Goal: Contribute content: Contribute content

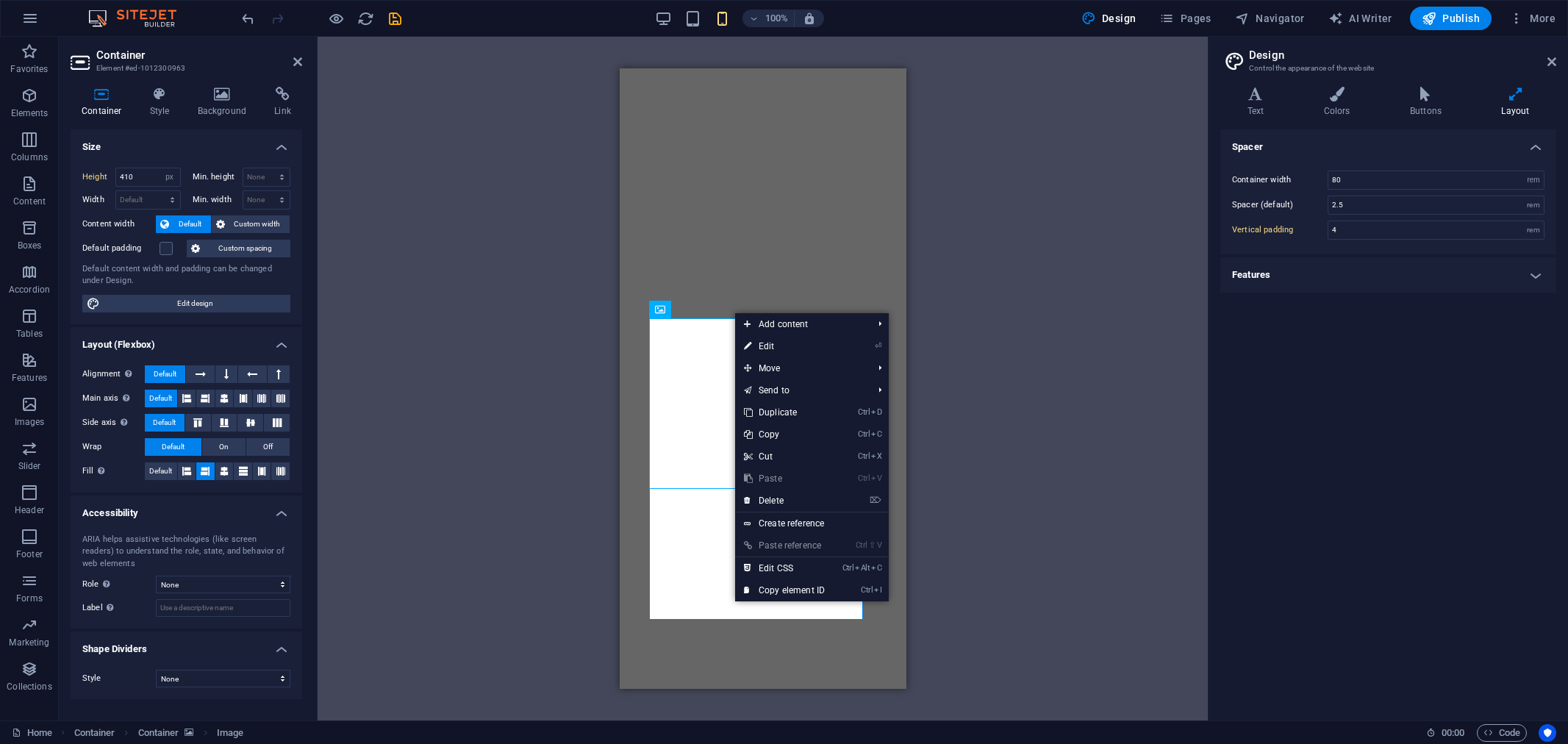
select select "px"
select select "rem"
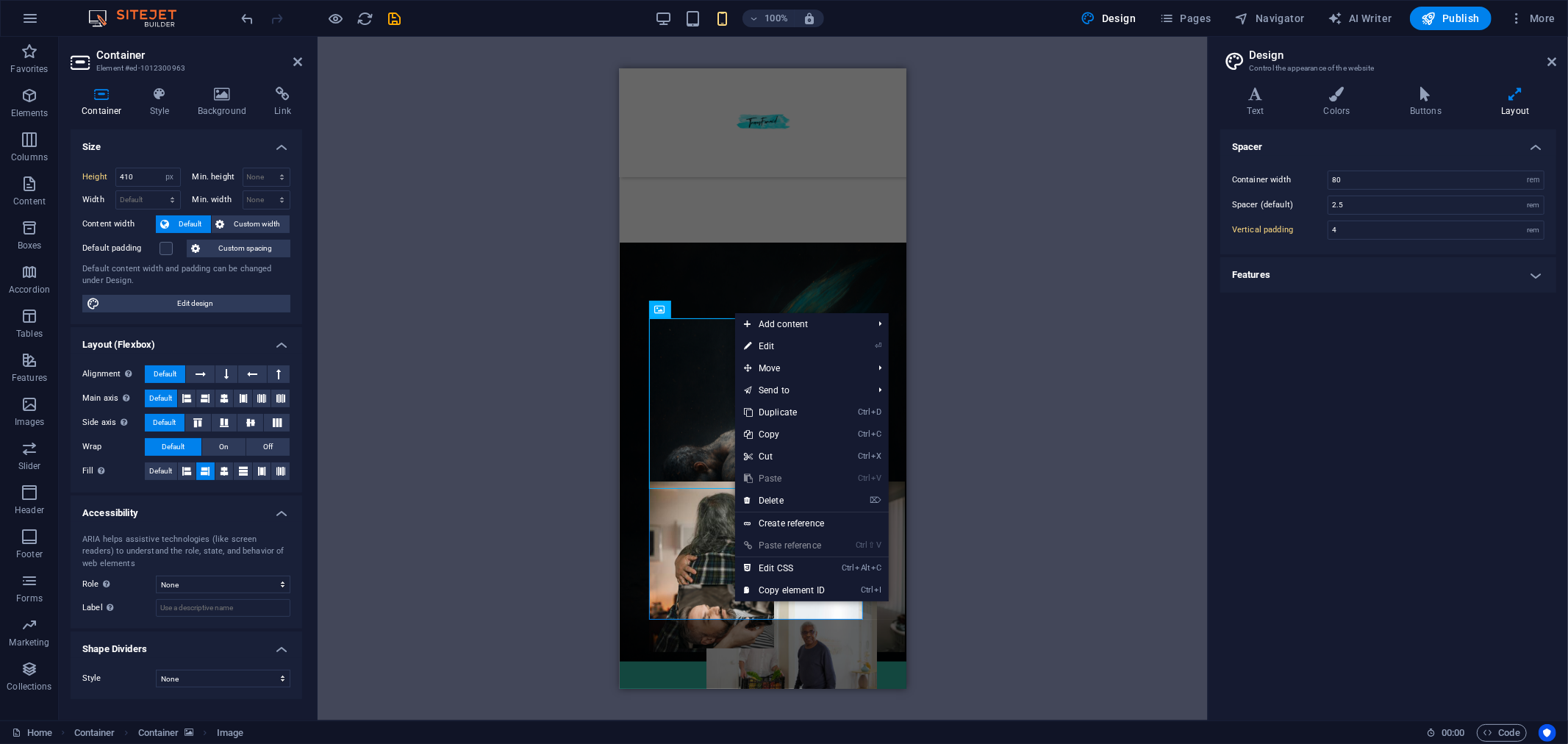
scroll to position [163, 0]
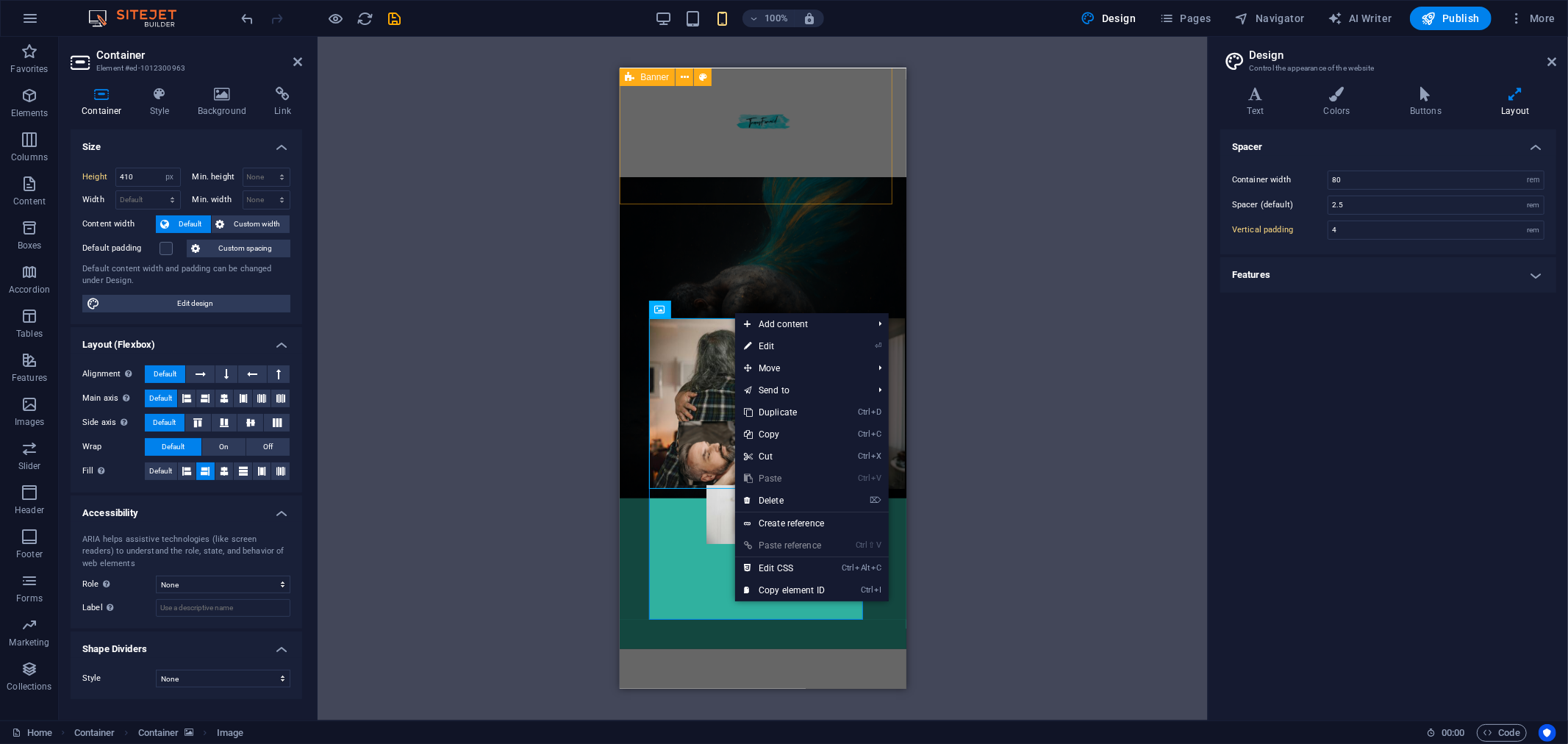
click at [1516, 97] on icon at bounding box center [1515, 94] width 81 height 15
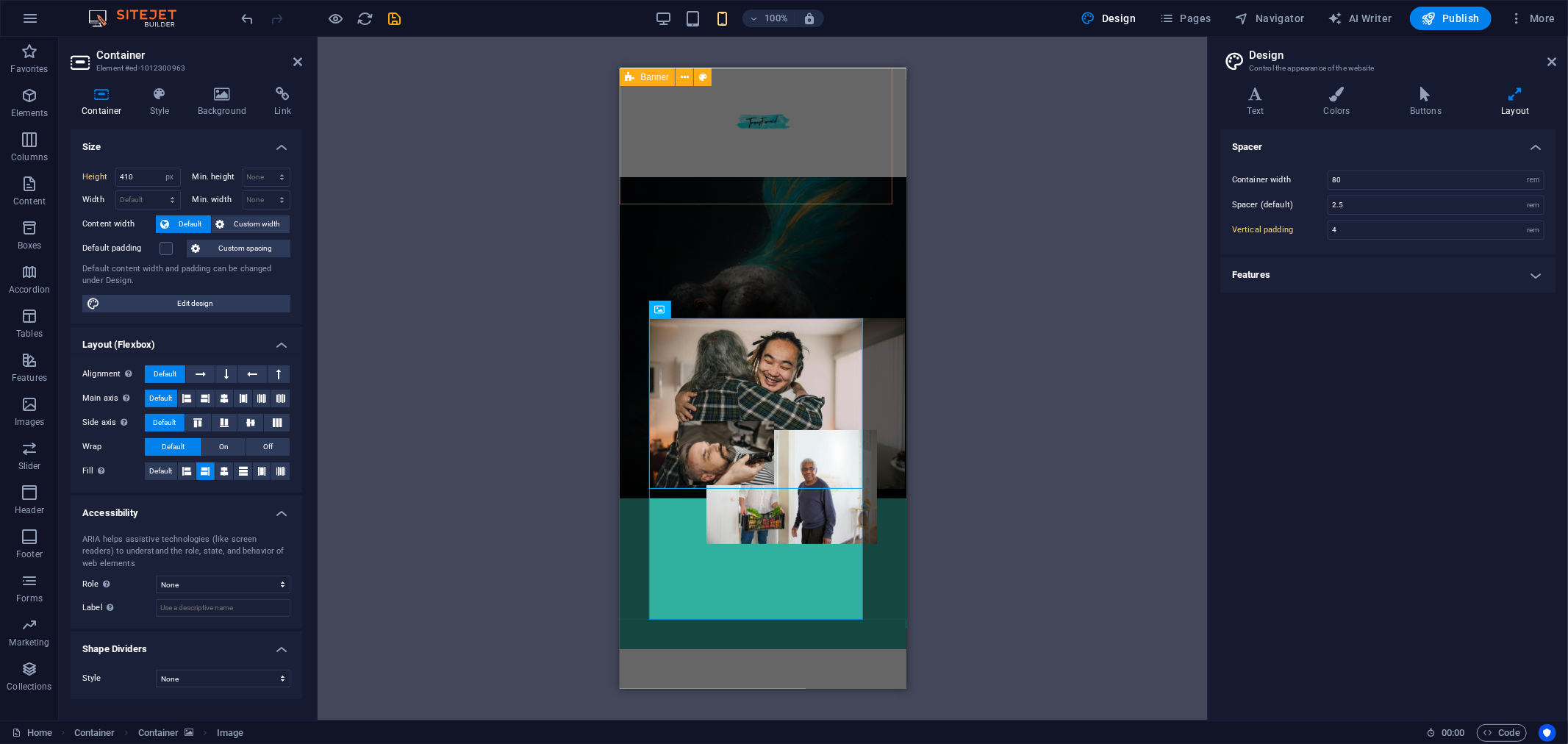
click at [807, 569] on div at bounding box center [762, 468] width 228 height 301
click at [801, 527] on figure at bounding box center [791, 486] width 171 height 114
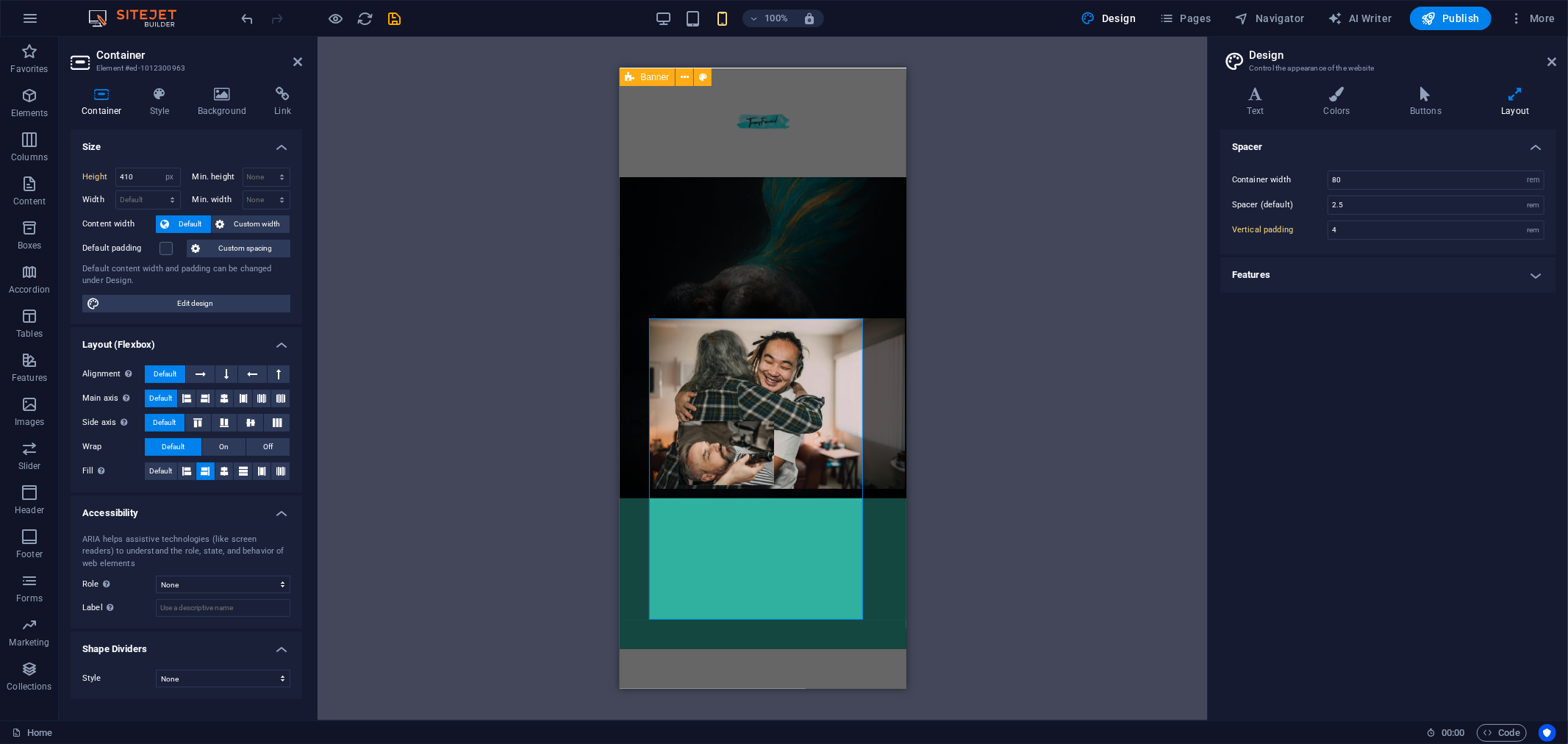
click at [789, 551] on div at bounding box center [762, 468] width 228 height 301
click at [767, 581] on div at bounding box center [762, 468] width 228 height 301
click at [718, 469] on figure at bounding box center [725, 452] width 95 height 64
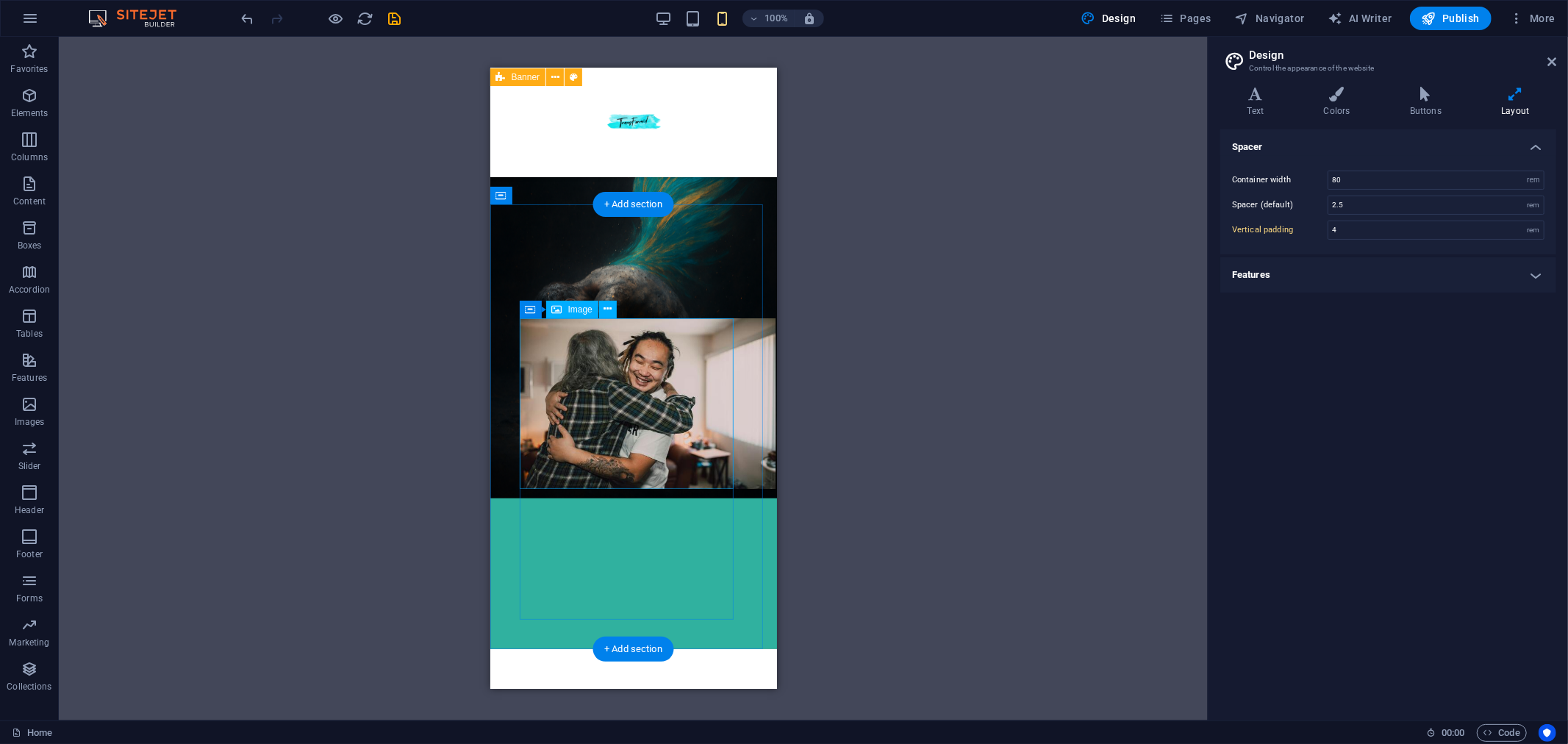
click at [676, 448] on figure at bounding box center [633, 403] width 228 height 171
drag, startPoint x: 604, startPoint y: 590, endPoint x: 604, endPoint y: 581, distance: 9.0
click at [604, 589] on div at bounding box center [633, 468] width 228 height 301
click at [629, 412] on figure at bounding box center [633, 403] width 228 height 171
click at [648, 533] on div at bounding box center [633, 468] width 228 height 301
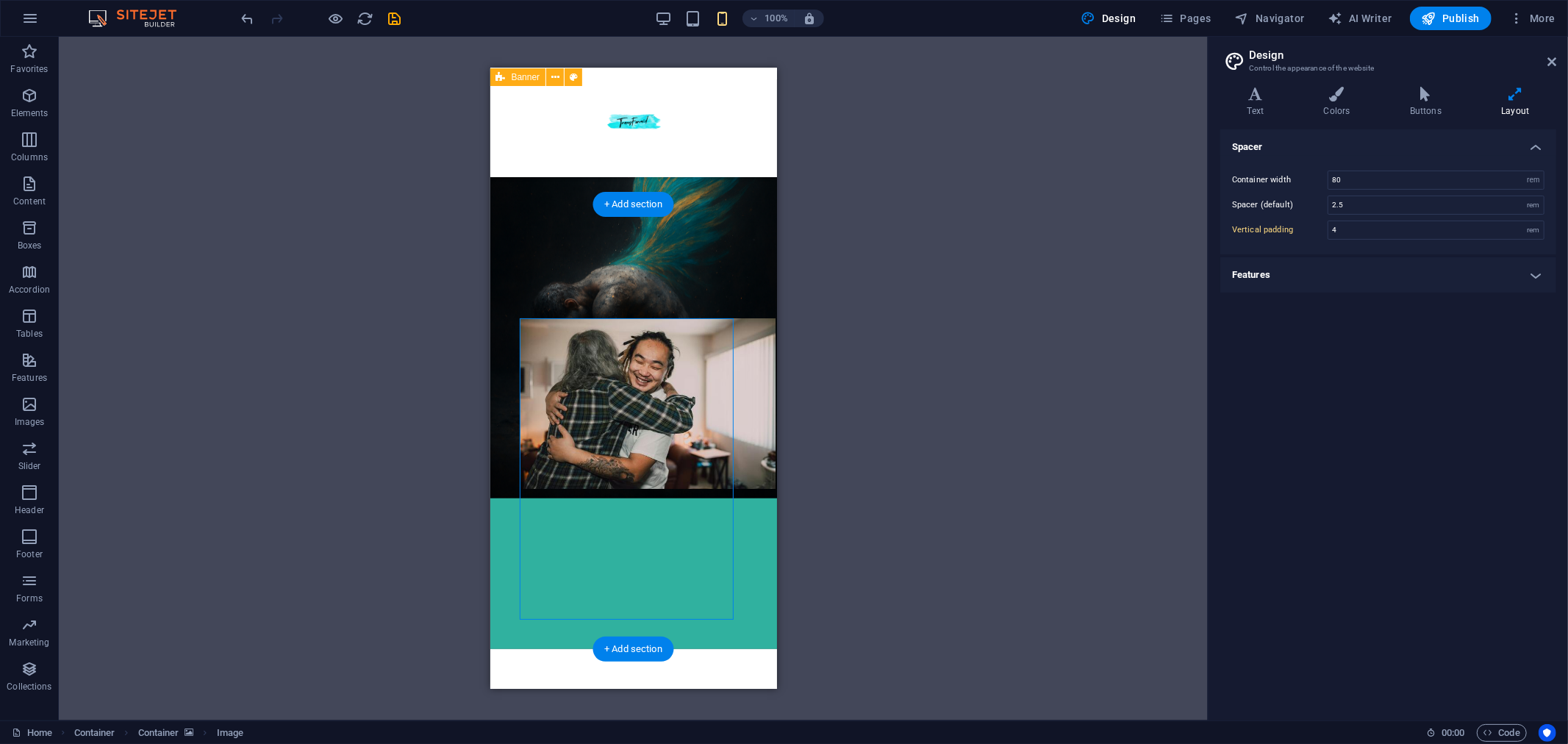
click at [648, 533] on div at bounding box center [633, 468] width 228 height 301
select select "px"
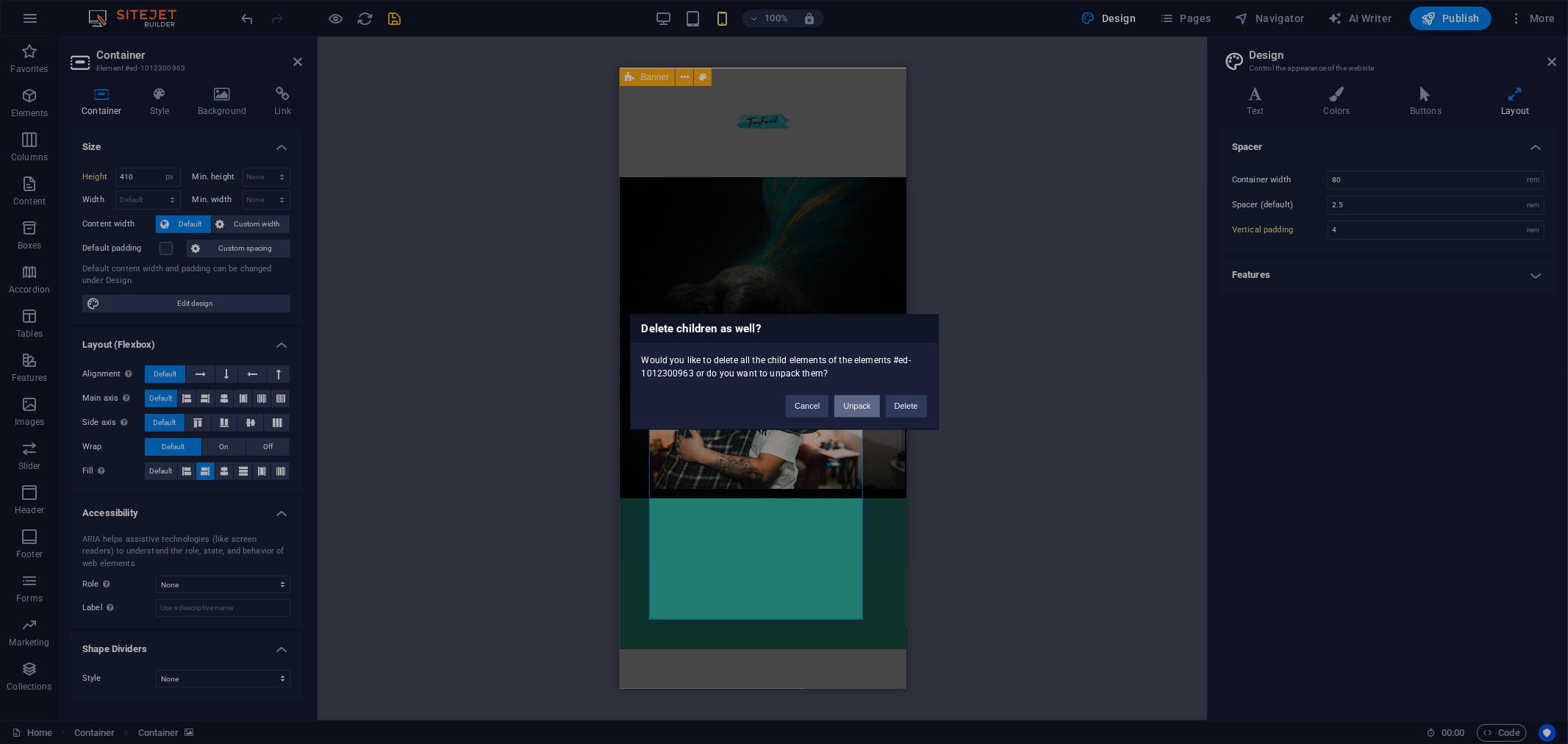
click at [856, 406] on button "Unpack" at bounding box center [857, 406] width 45 height 22
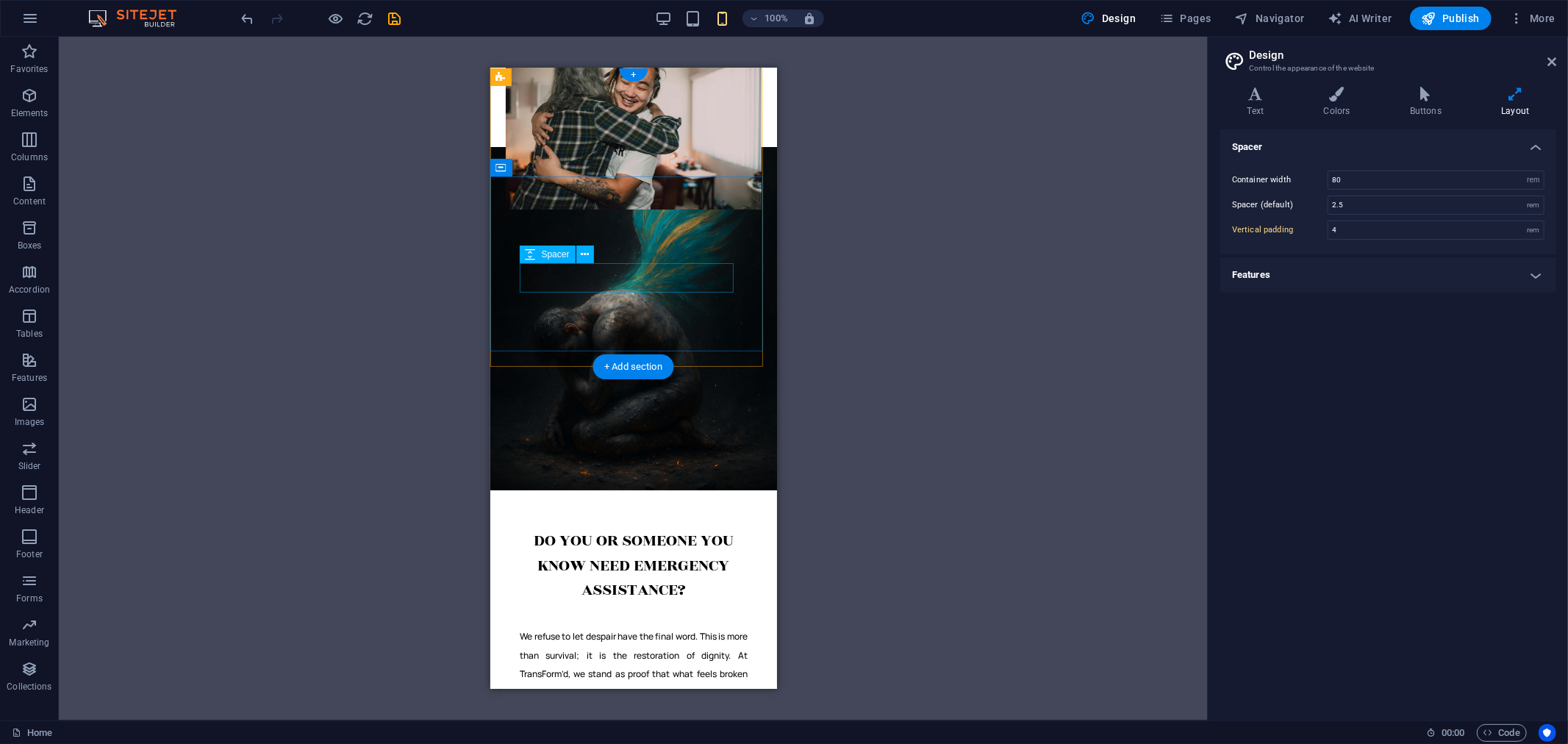
scroll to position [0, 0]
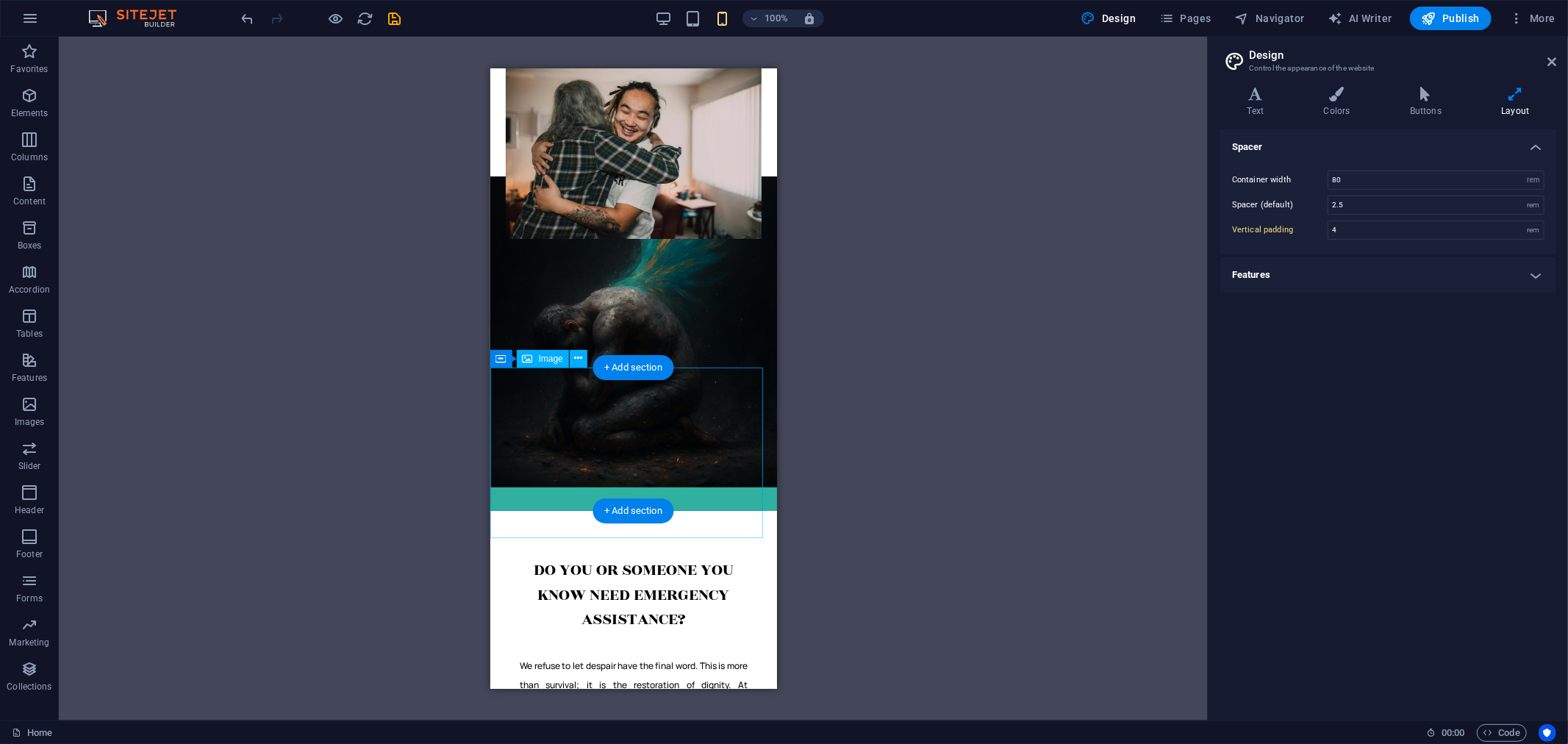
click at [630, 238] on figure at bounding box center [633, 153] width 287 height 171
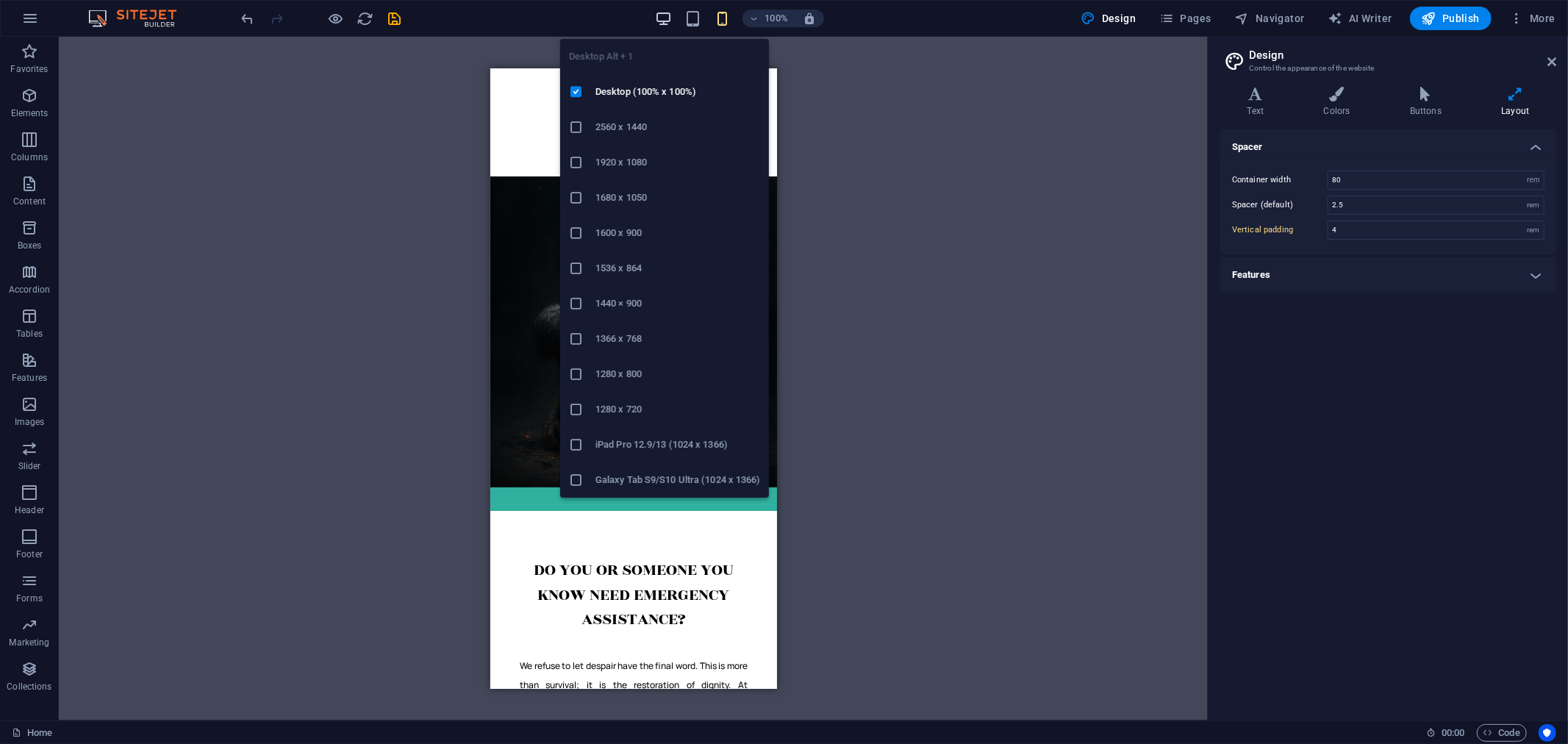
click at [663, 20] on icon "button" at bounding box center [663, 18] width 17 height 17
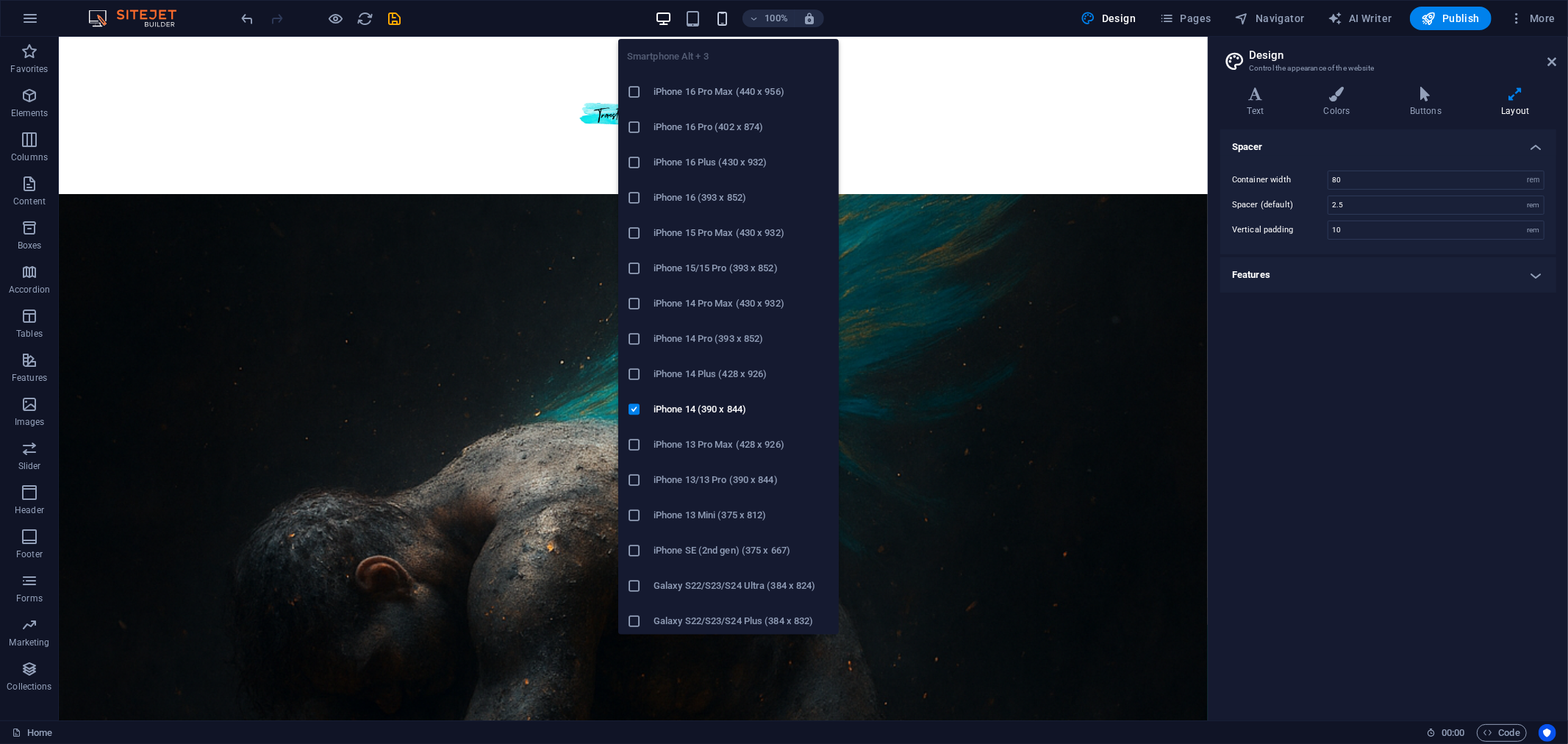
click at [726, 20] on icon "button" at bounding box center [722, 18] width 17 height 17
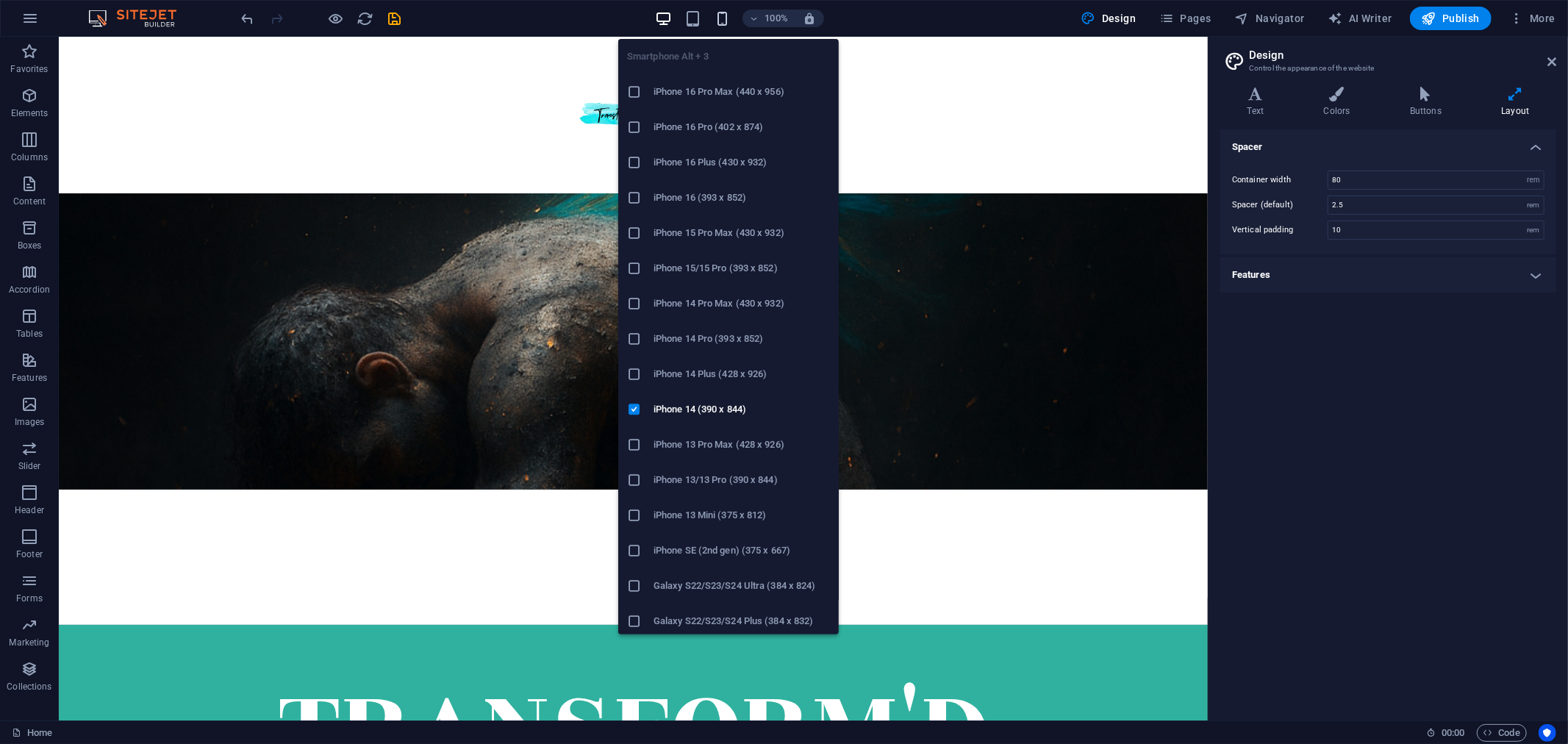
type input "4"
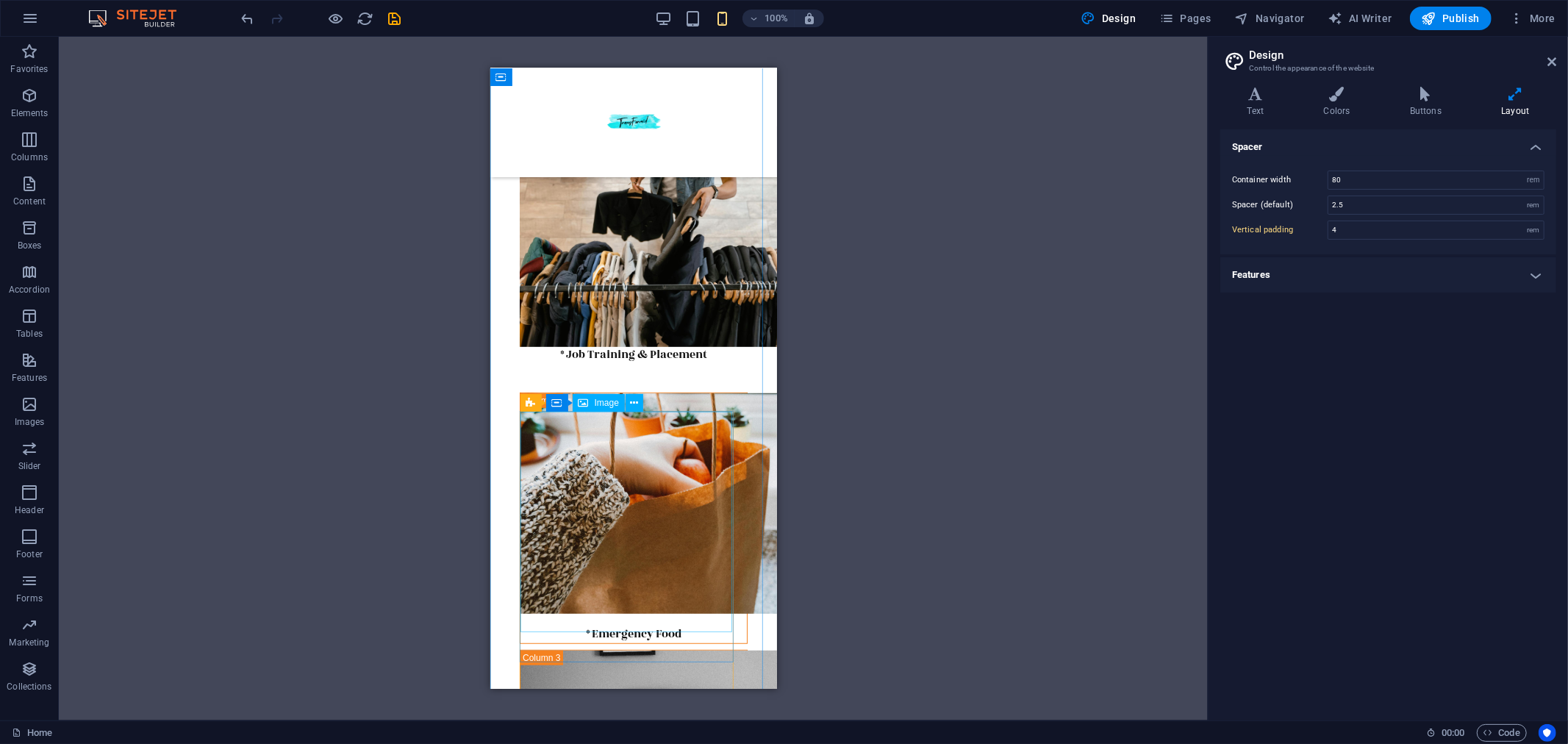
scroll to position [980, 0]
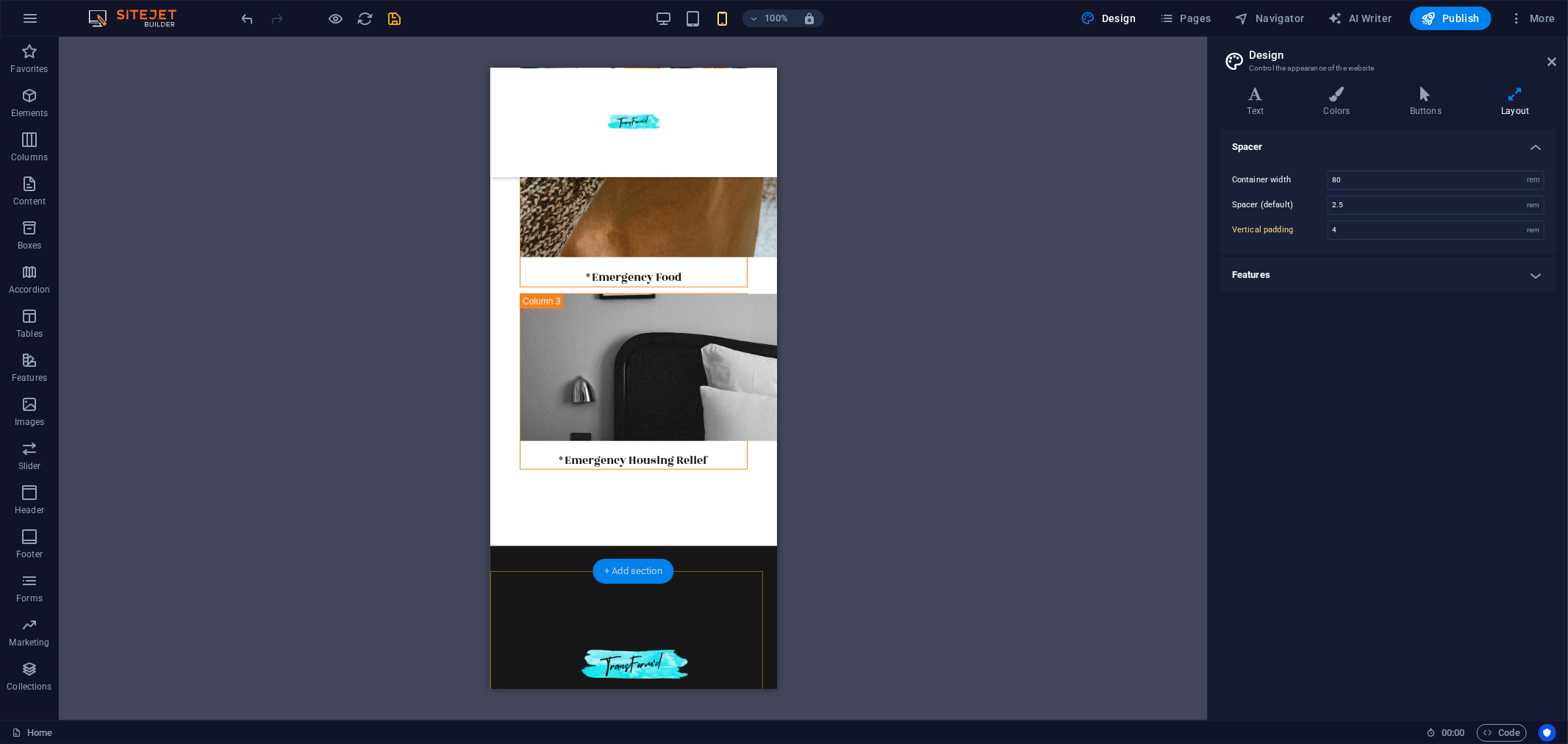
click at [648, 571] on div "+ Add section" at bounding box center [633, 571] width 81 height 25
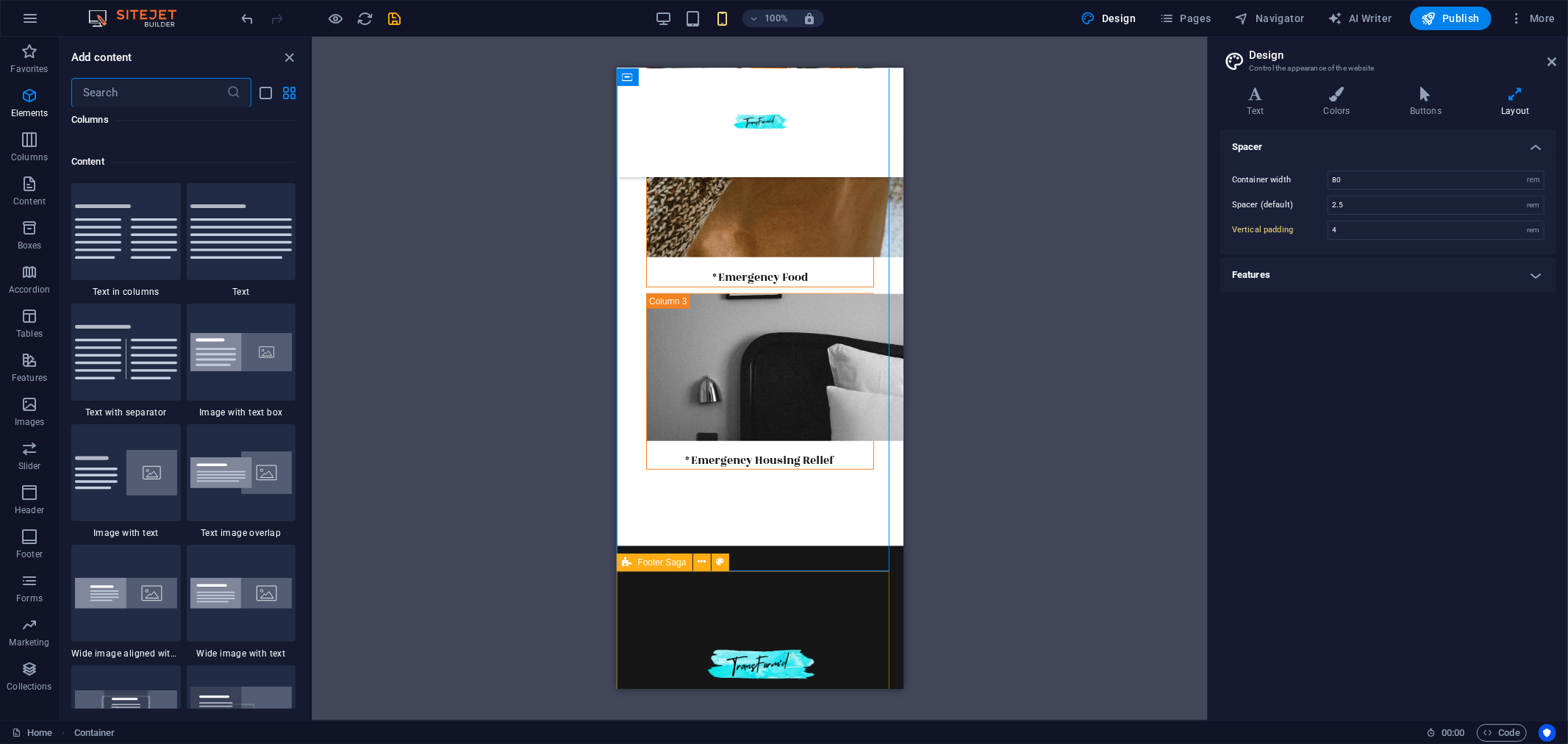
scroll to position [2571, 0]
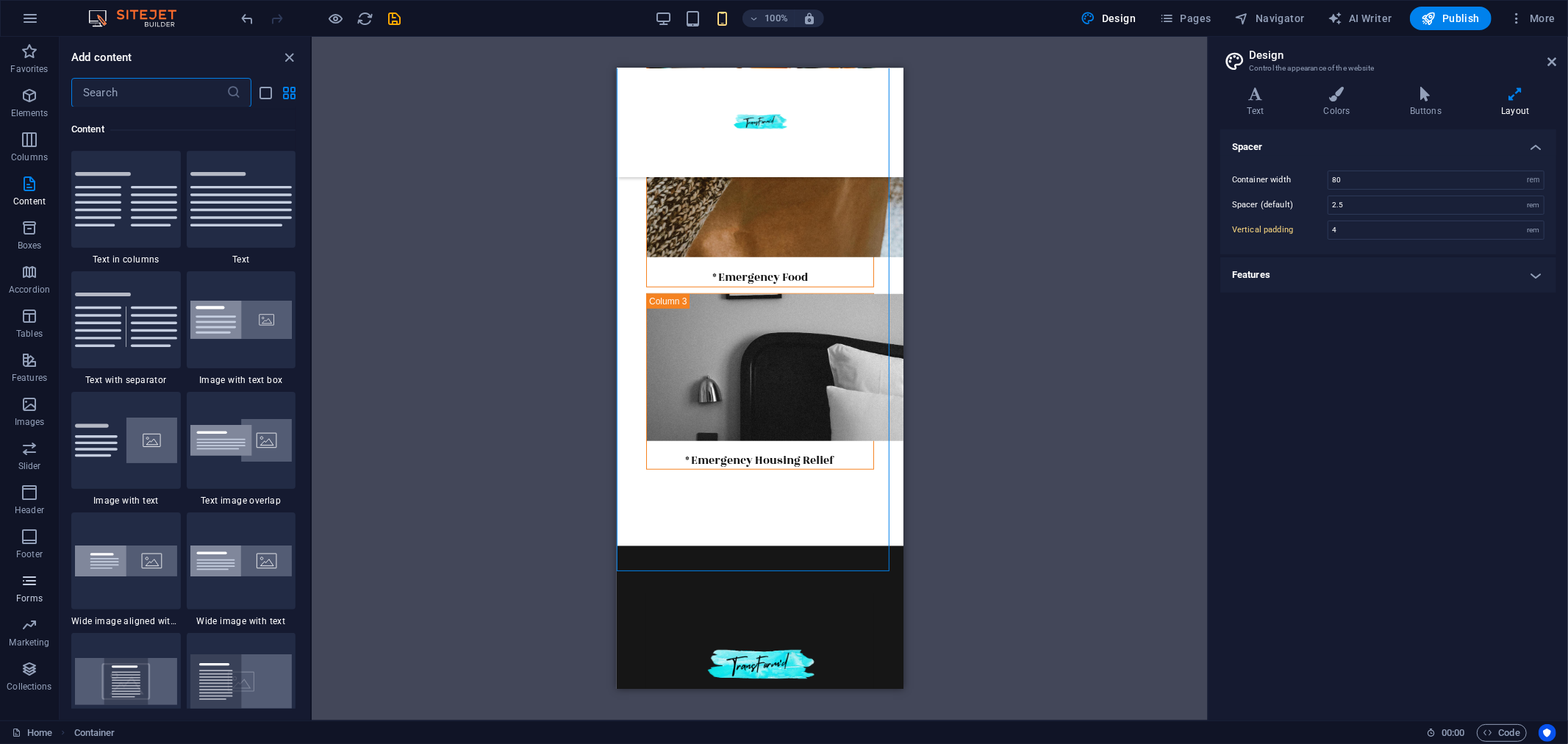
click at [34, 584] on icon "button" at bounding box center [30, 581] width 18 height 18
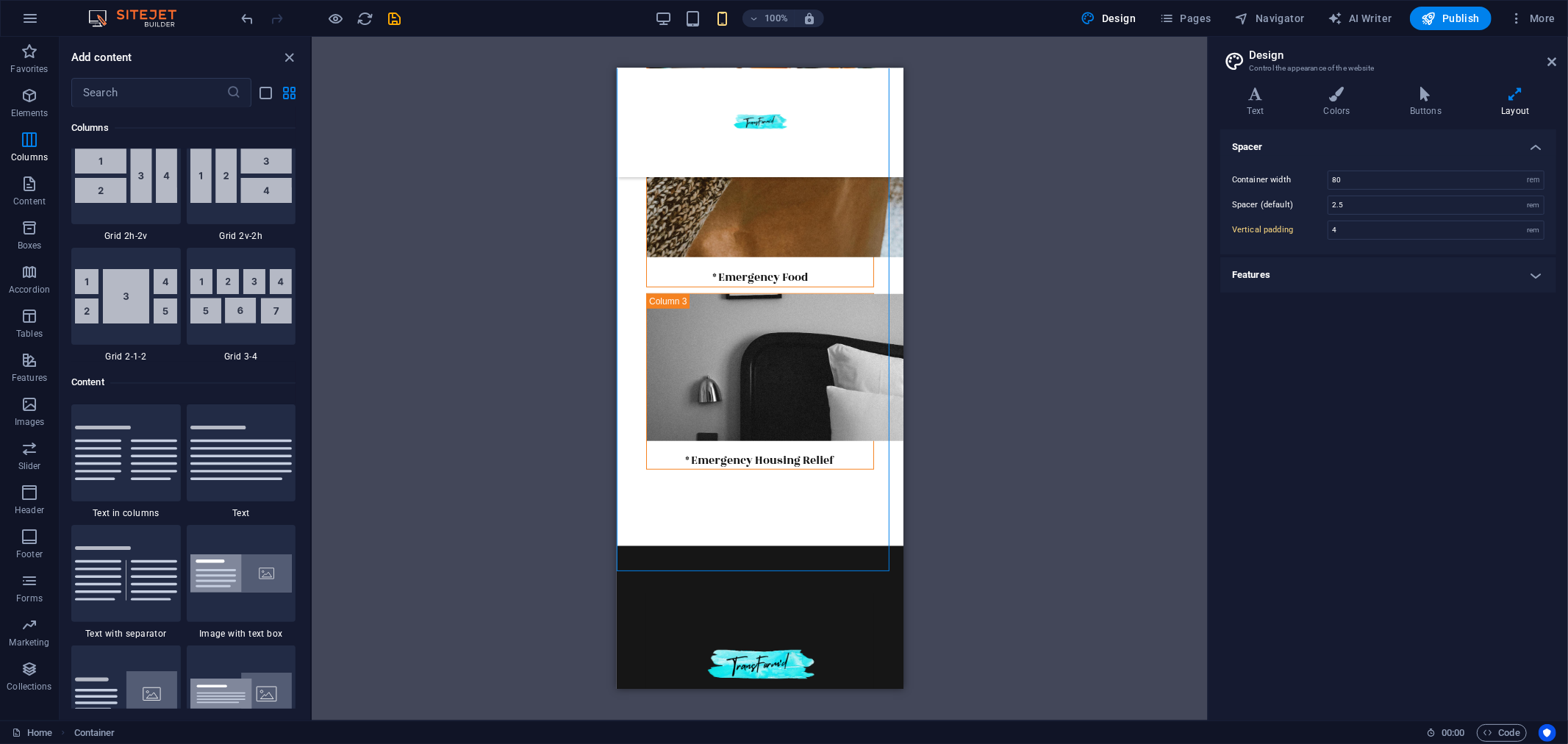
scroll to position [1664, 0]
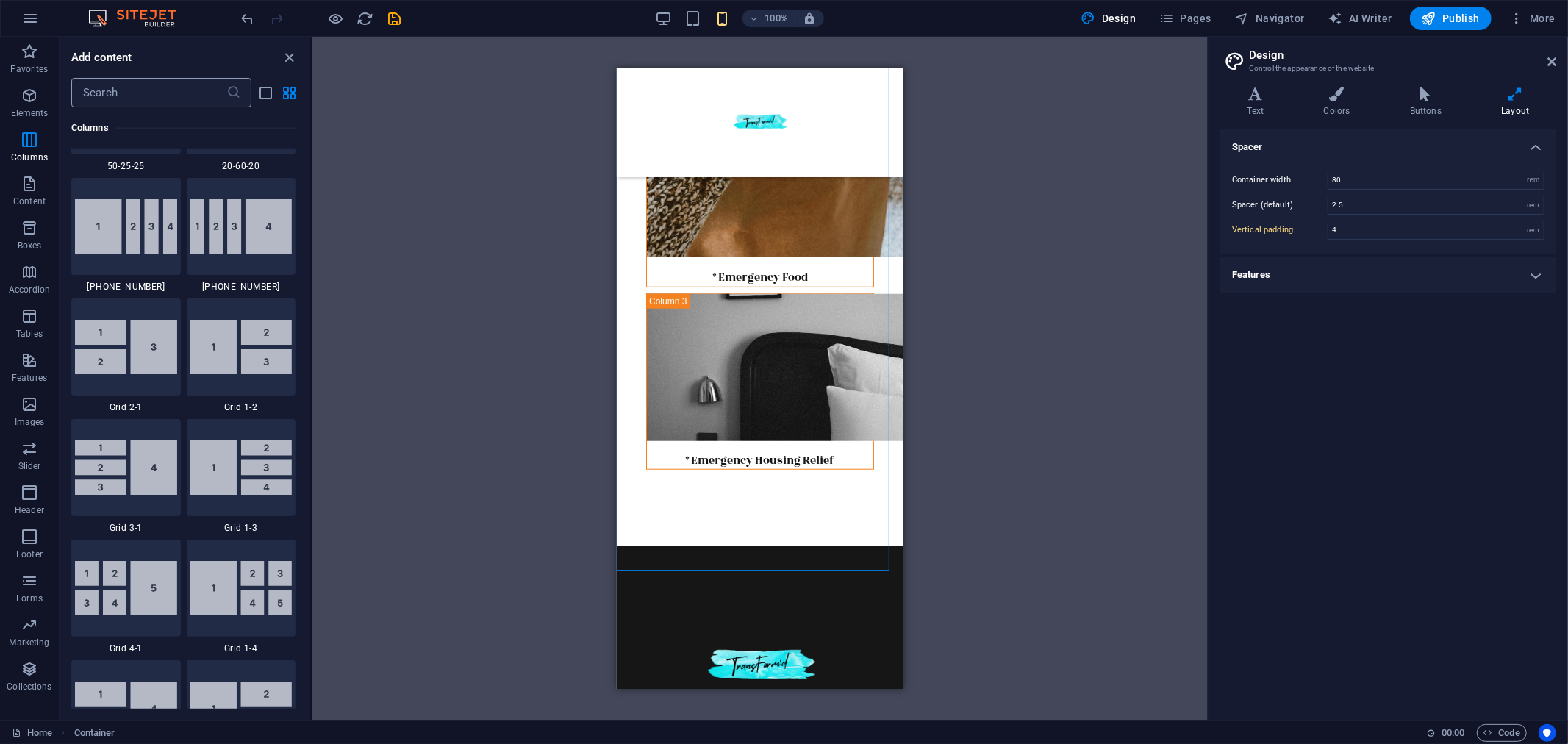
click at [106, 96] on input "text" at bounding box center [149, 92] width 155 height 30
click at [33, 97] on icon "button" at bounding box center [30, 95] width 18 height 18
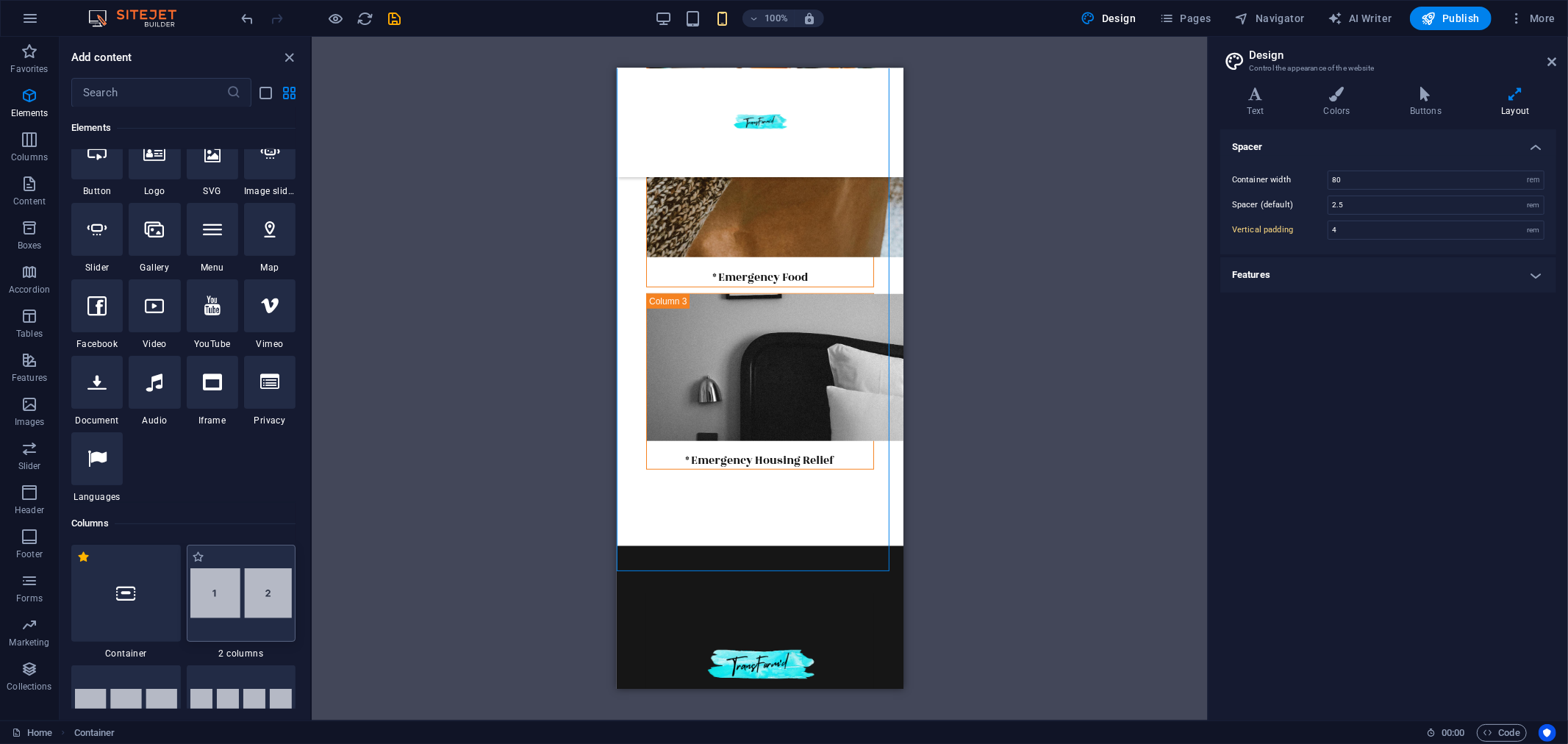
scroll to position [75, 0]
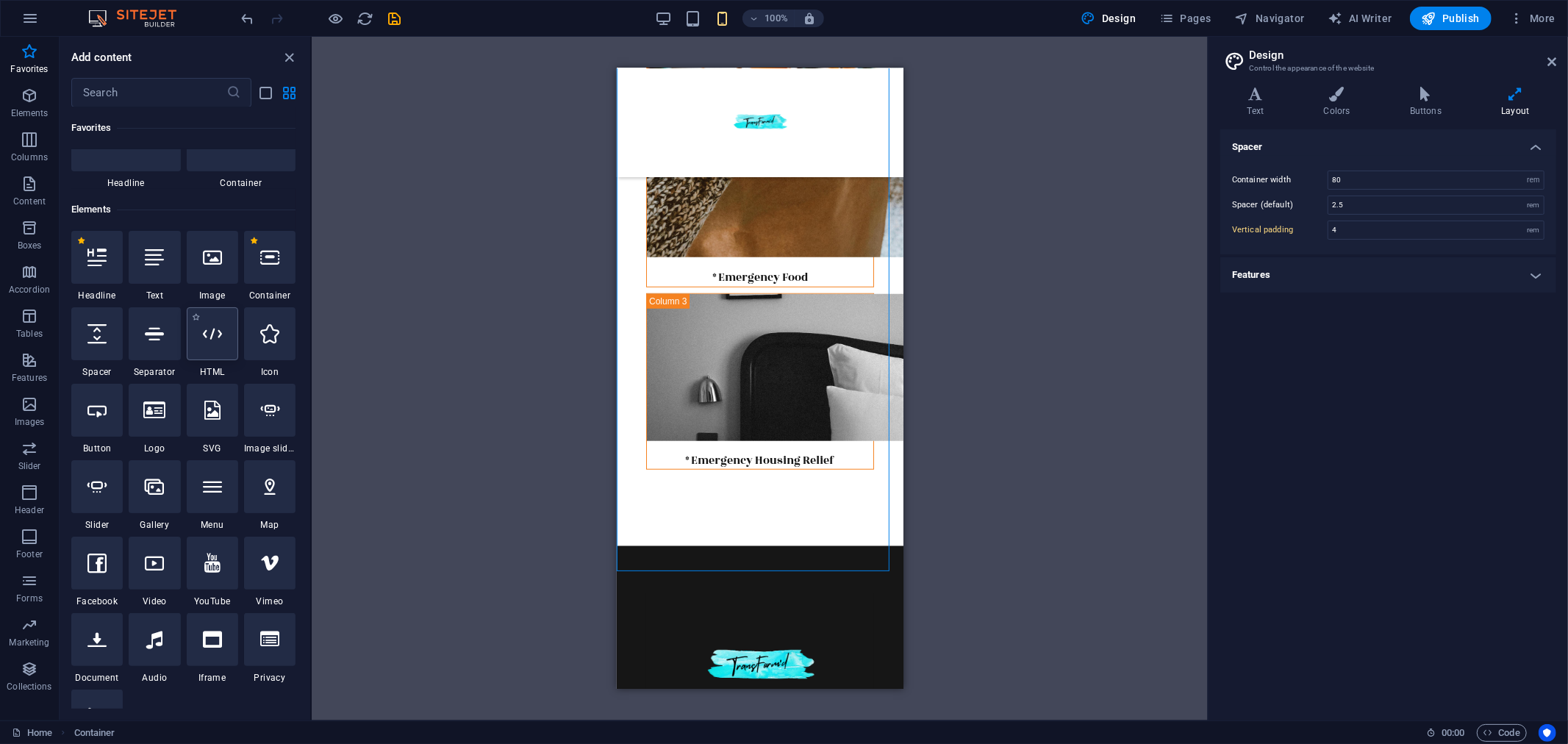
click at [208, 335] on icon at bounding box center [213, 334] width 19 height 19
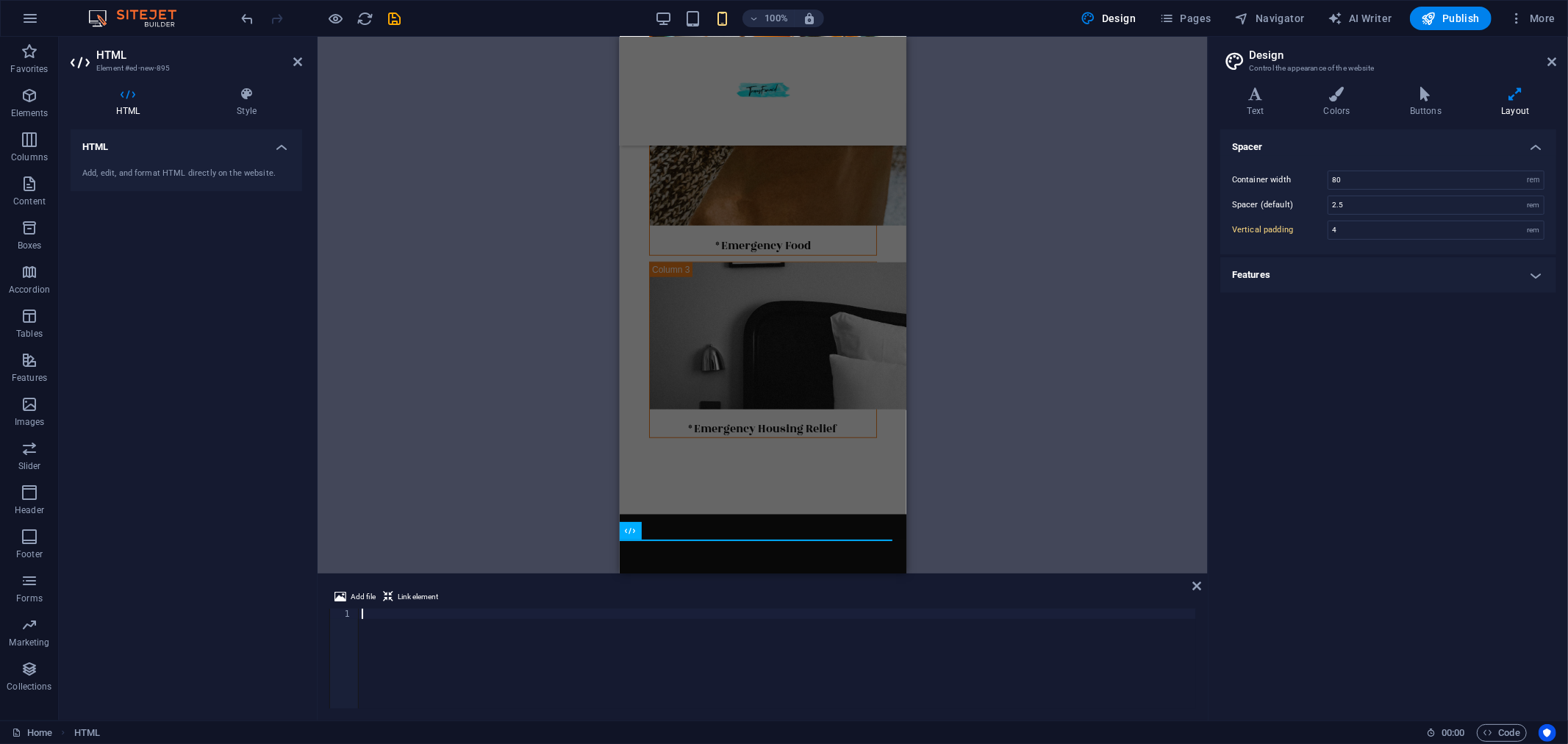
drag, startPoint x: 378, startPoint y: 632, endPoint x: 368, endPoint y: 610, distance: 24.2
click at [368, 610] on div at bounding box center [778, 669] width 838 height 120
click at [247, 19] on icon "undo" at bounding box center [247, 18] width 17 height 17
click at [557, 615] on div at bounding box center [778, 669] width 838 height 120
paste textarea "<script src="[URL][DOMAIN_NAME]" paypalExpress="false"></script> <iframe src="[…"
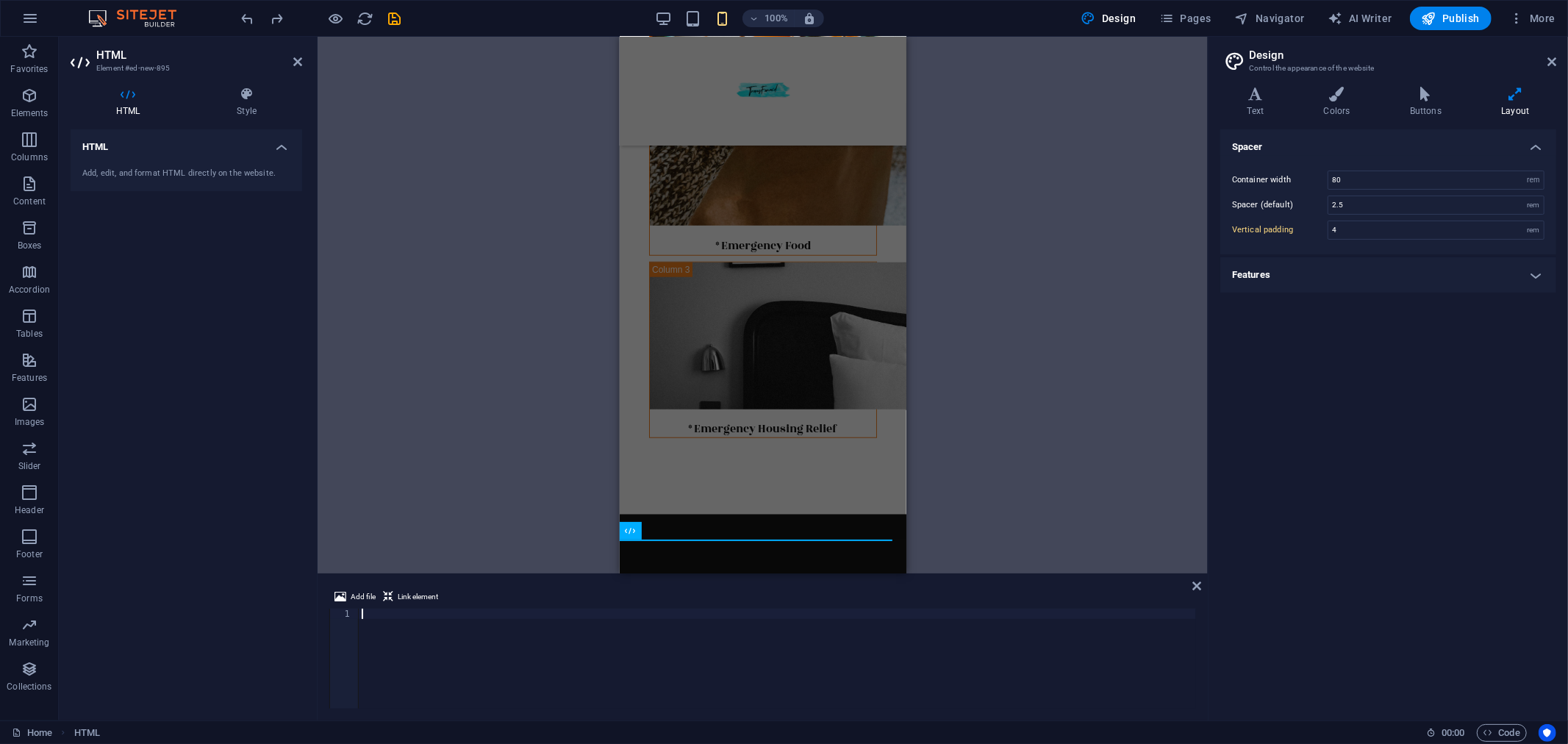
type textarea "<script src="[URL][DOMAIN_NAME]" paypalExpress="false"></script> <iframe src="[…"
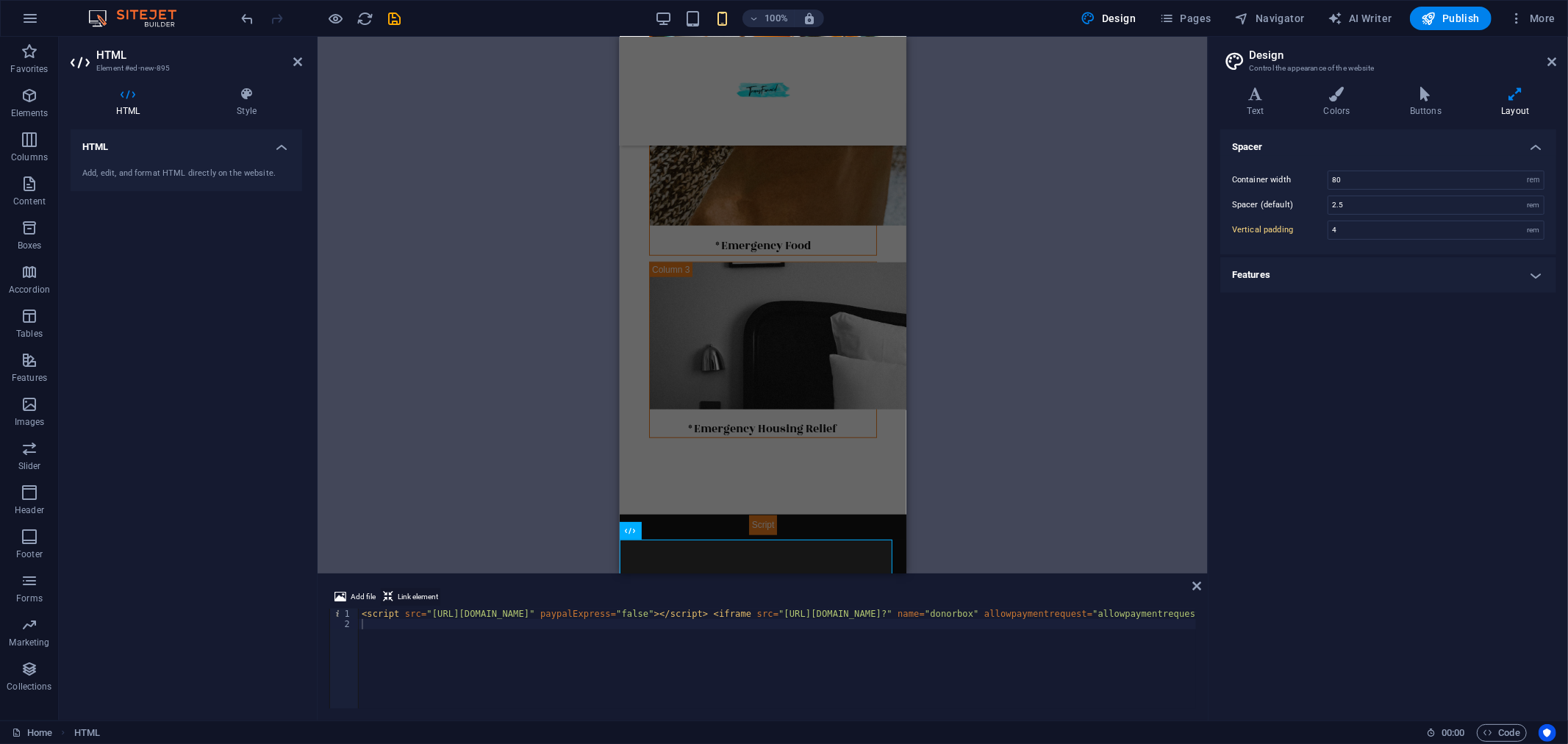
click at [422, 593] on span "Link element" at bounding box center [417, 597] width 41 height 18
click at [1192, 583] on icon at bounding box center [1196, 586] width 9 height 12
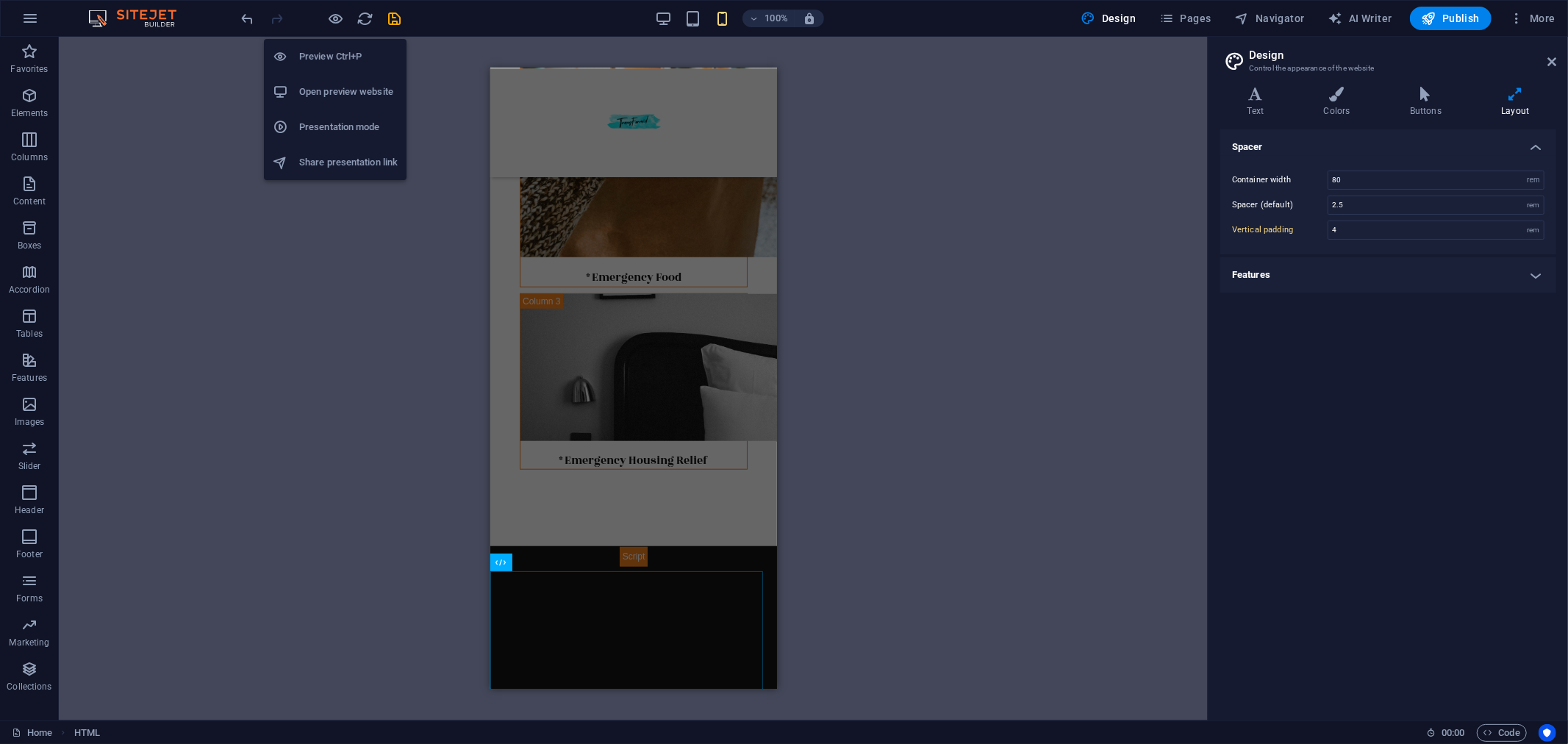
click at [337, 56] on h6 "Preview Ctrl+P" at bounding box center [348, 57] width 98 height 18
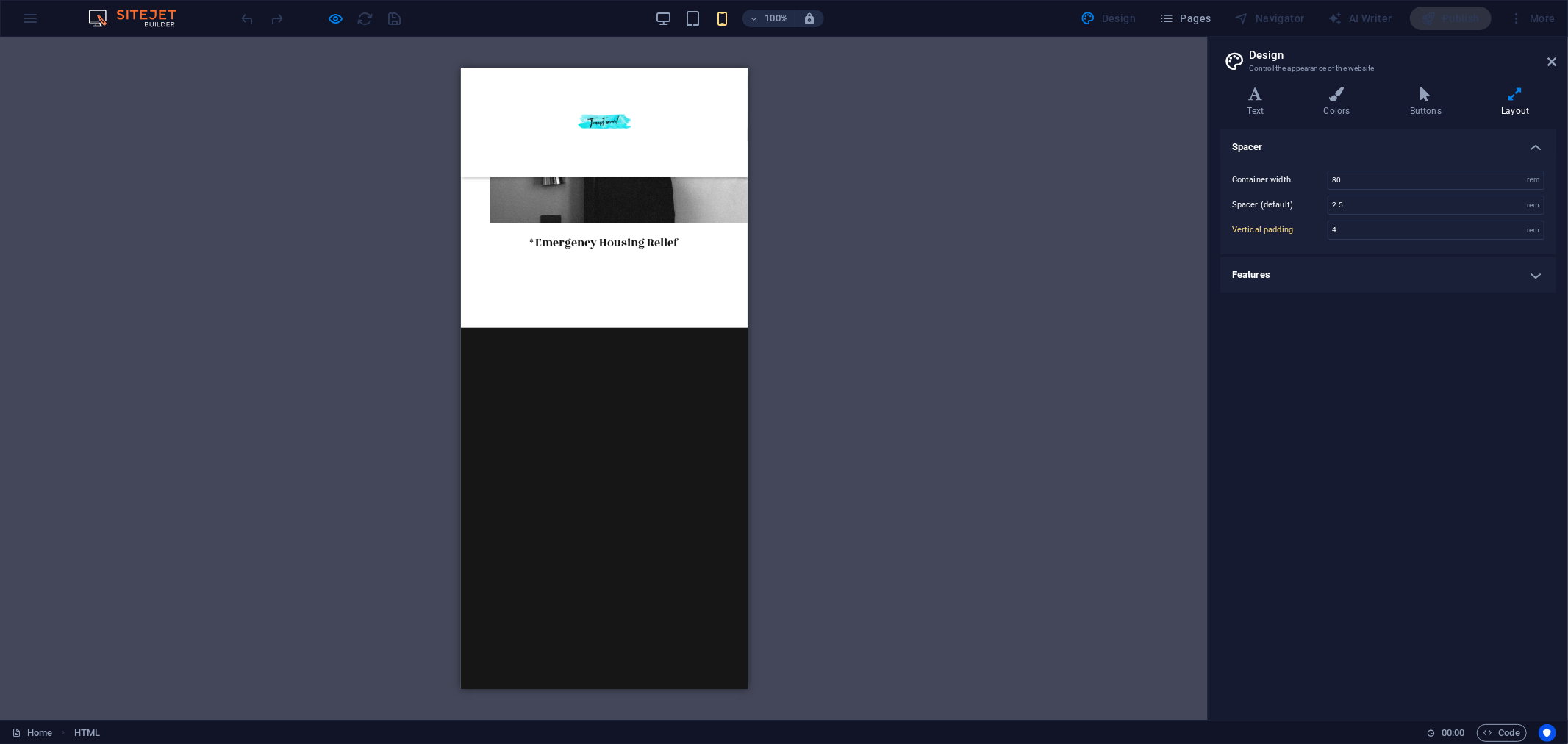
scroll to position [1306, 0]
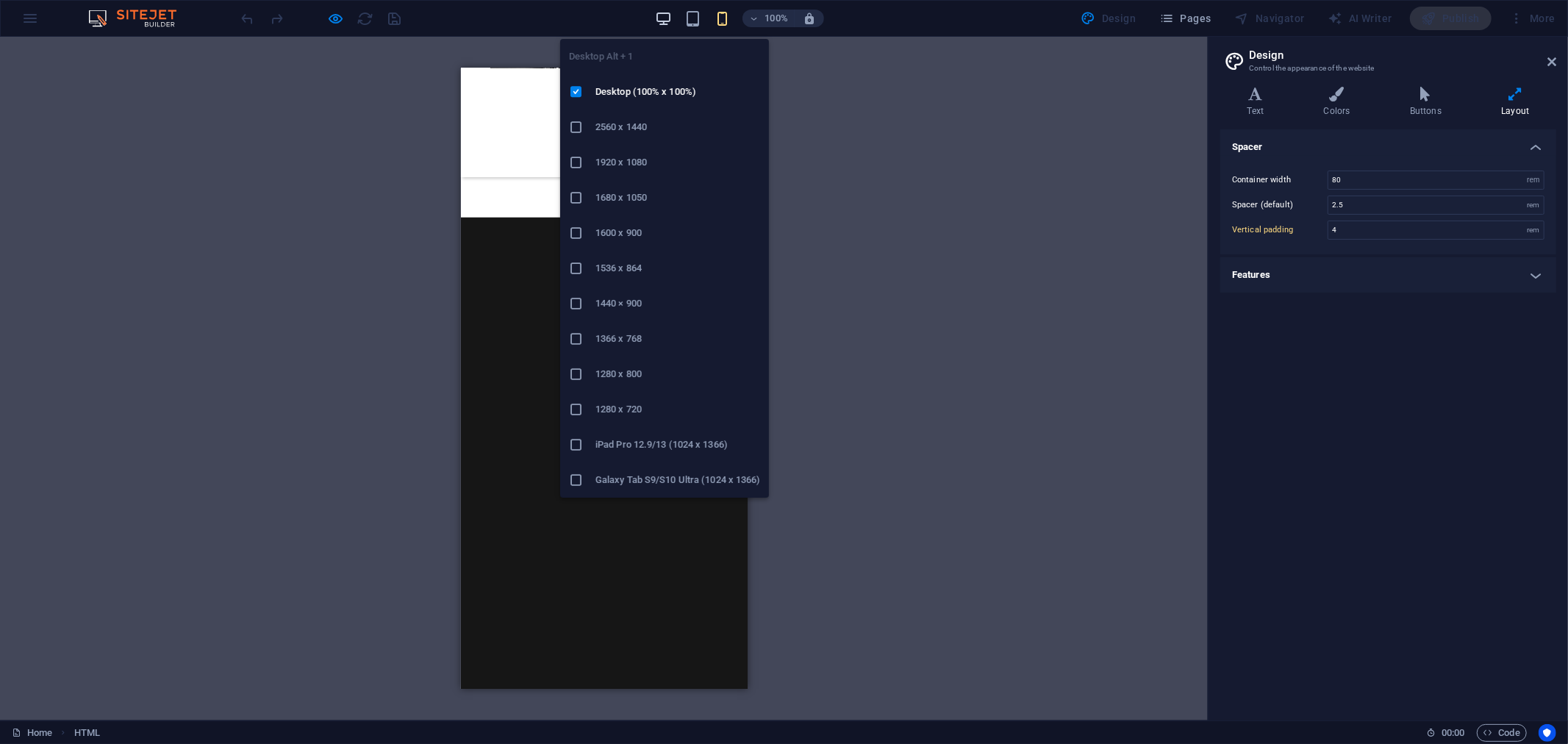
click at [660, 16] on icon "button" at bounding box center [663, 18] width 17 height 17
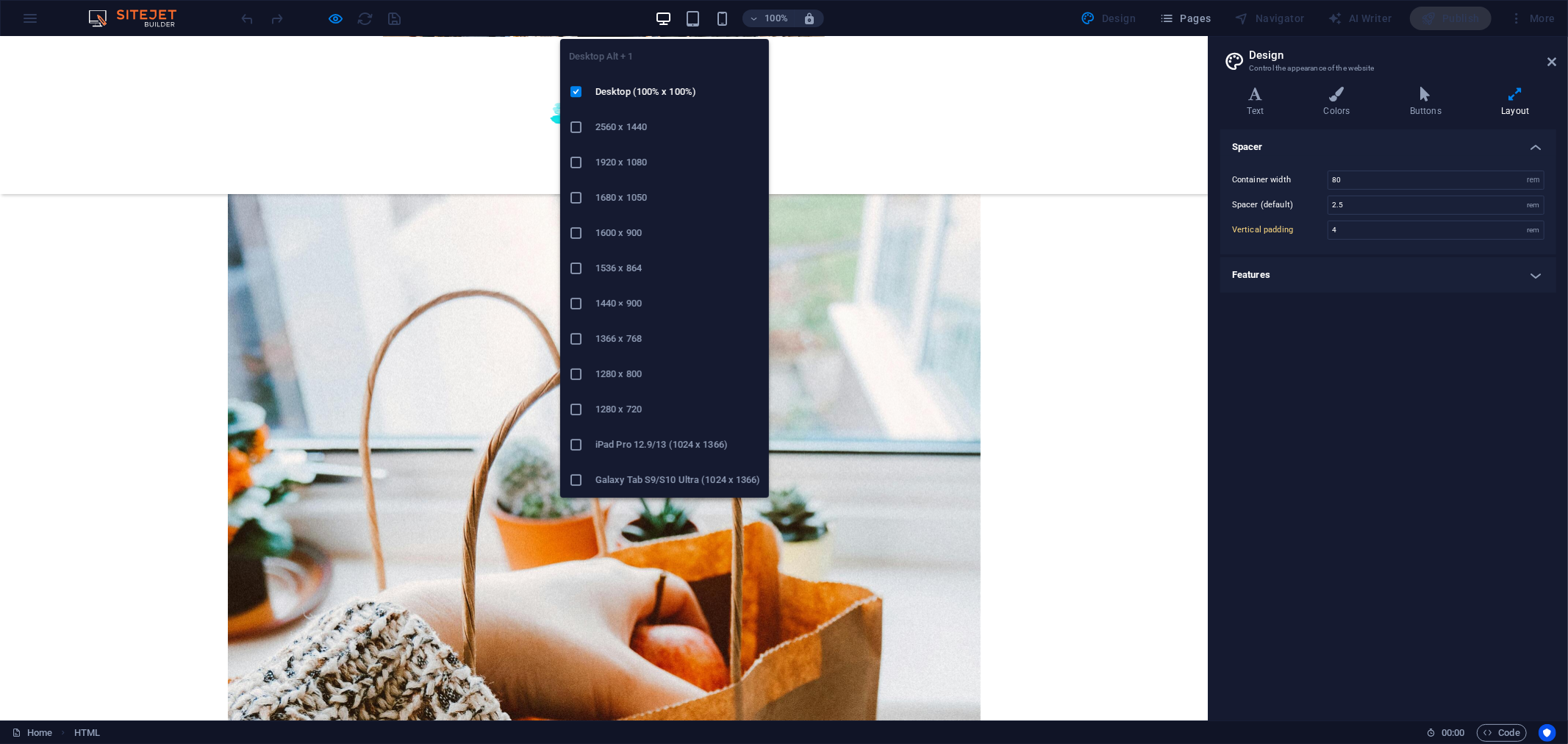
scroll to position [2275, 0]
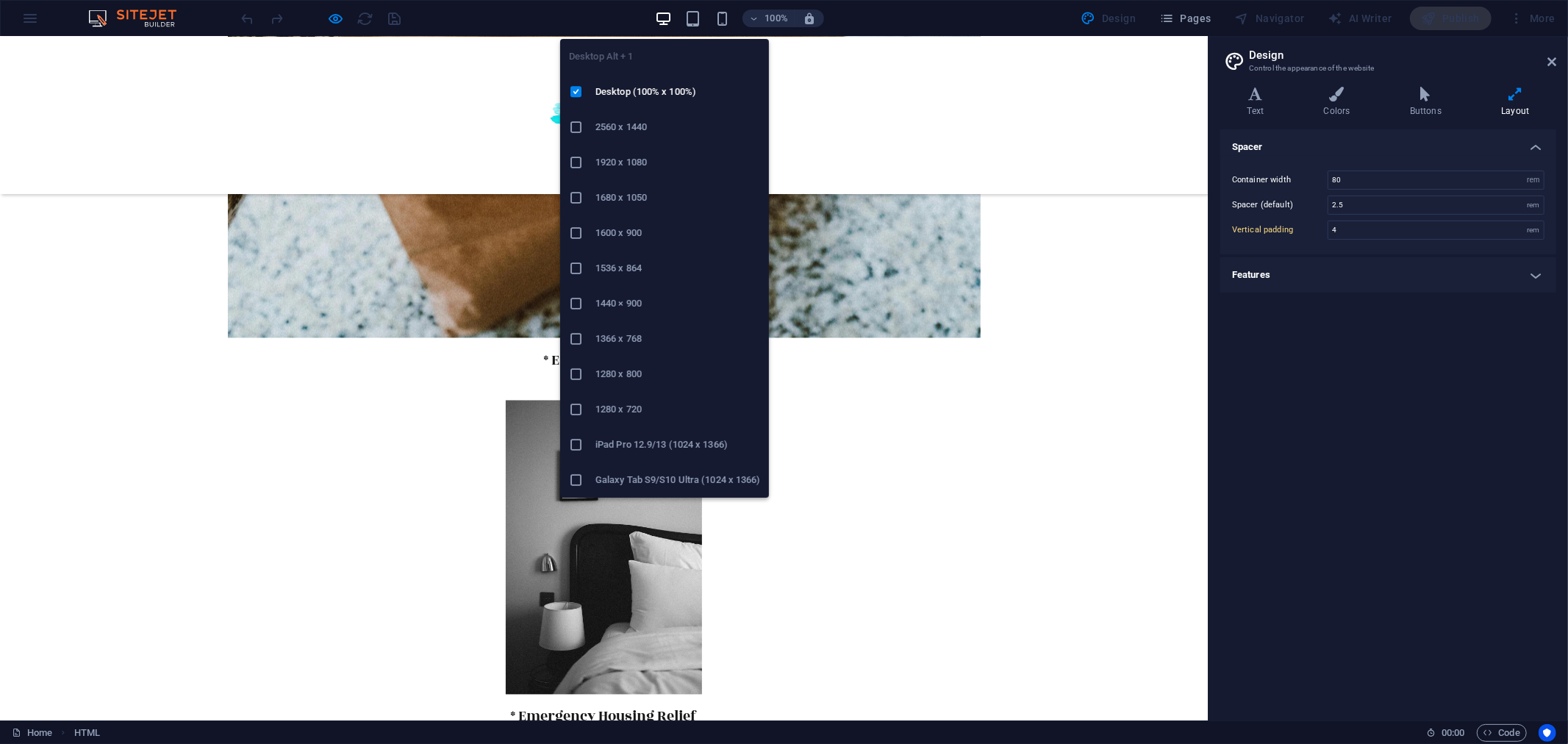
type input "10"
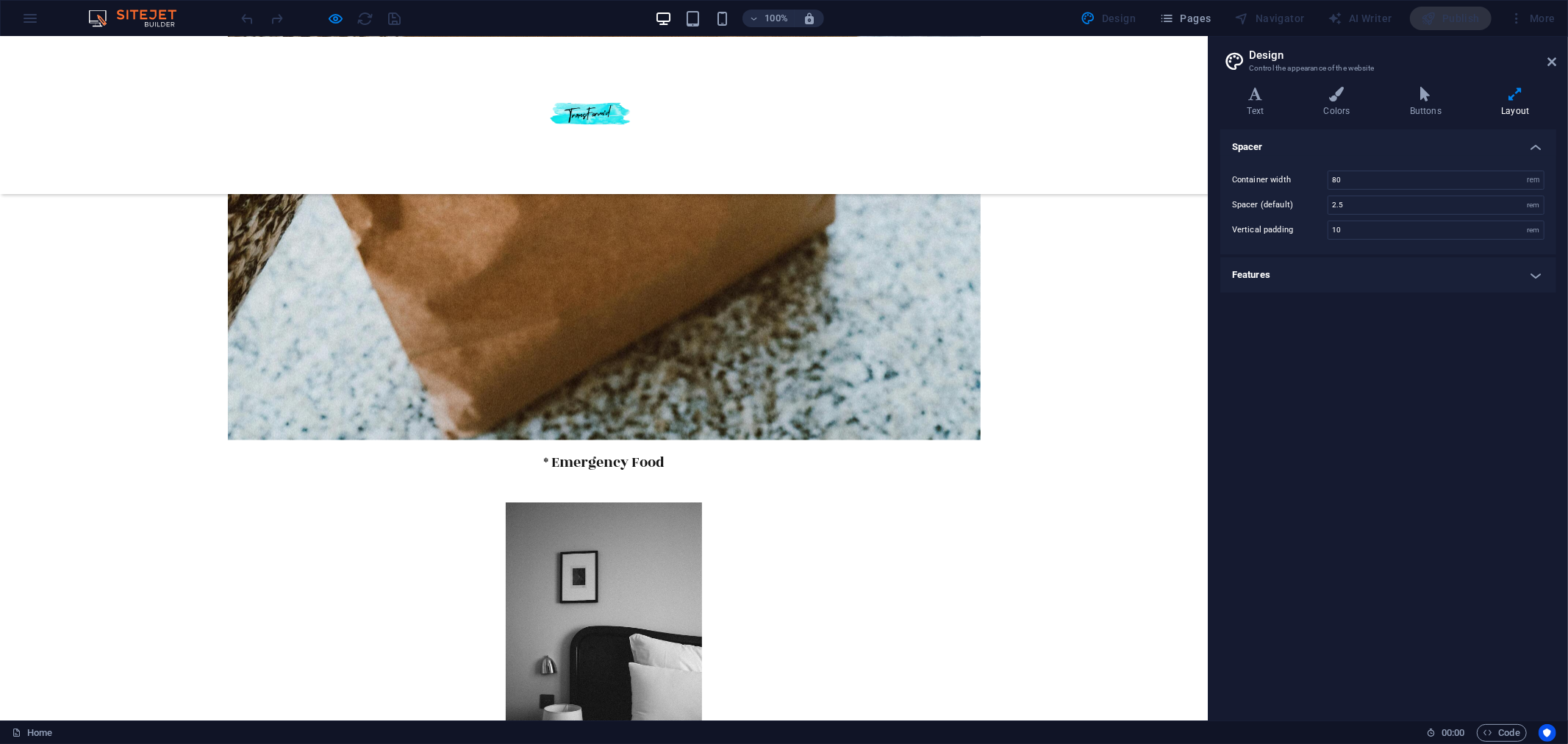
scroll to position [1703, 0]
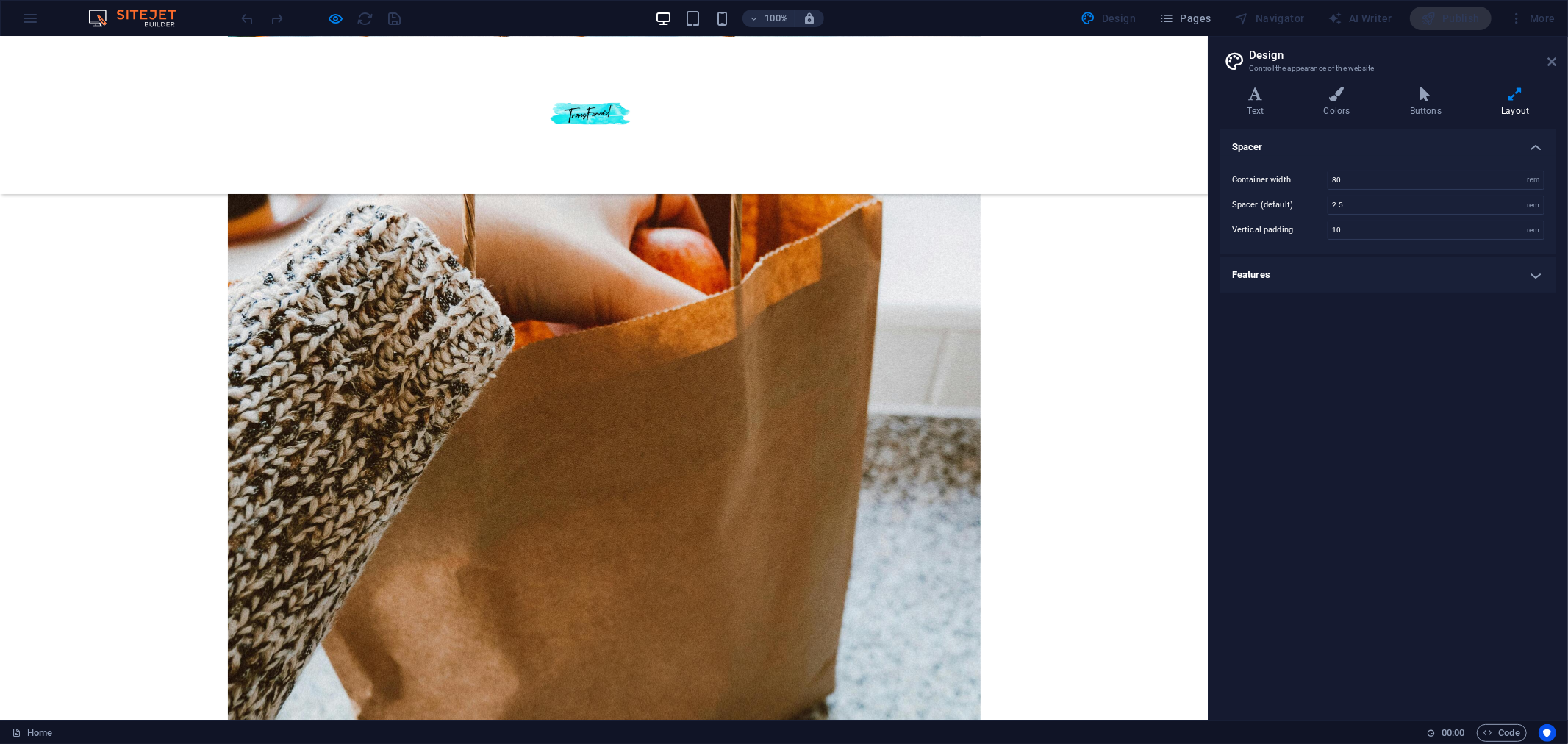
click at [1552, 61] on icon at bounding box center [1552, 62] width 9 height 12
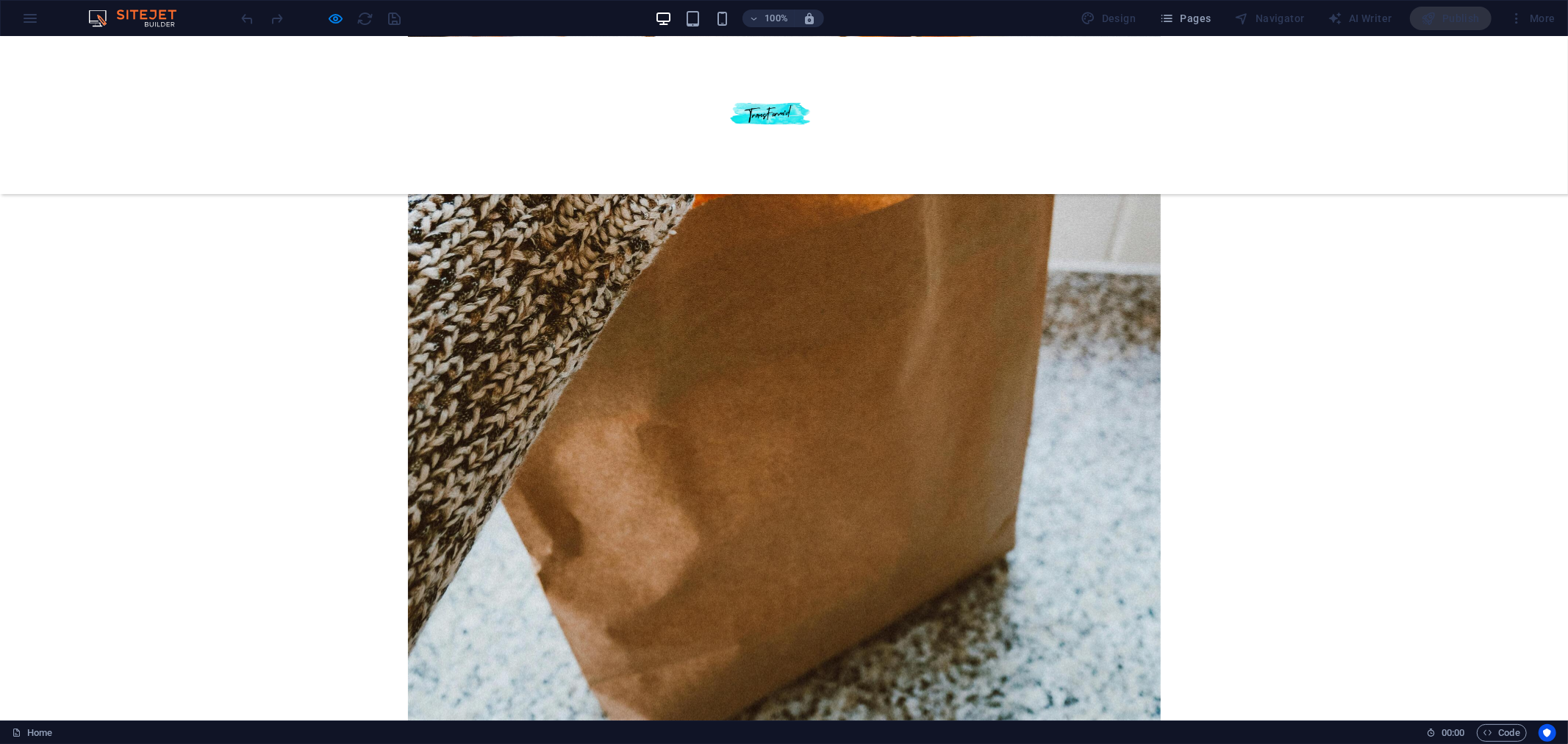
scroll to position [2030, 0]
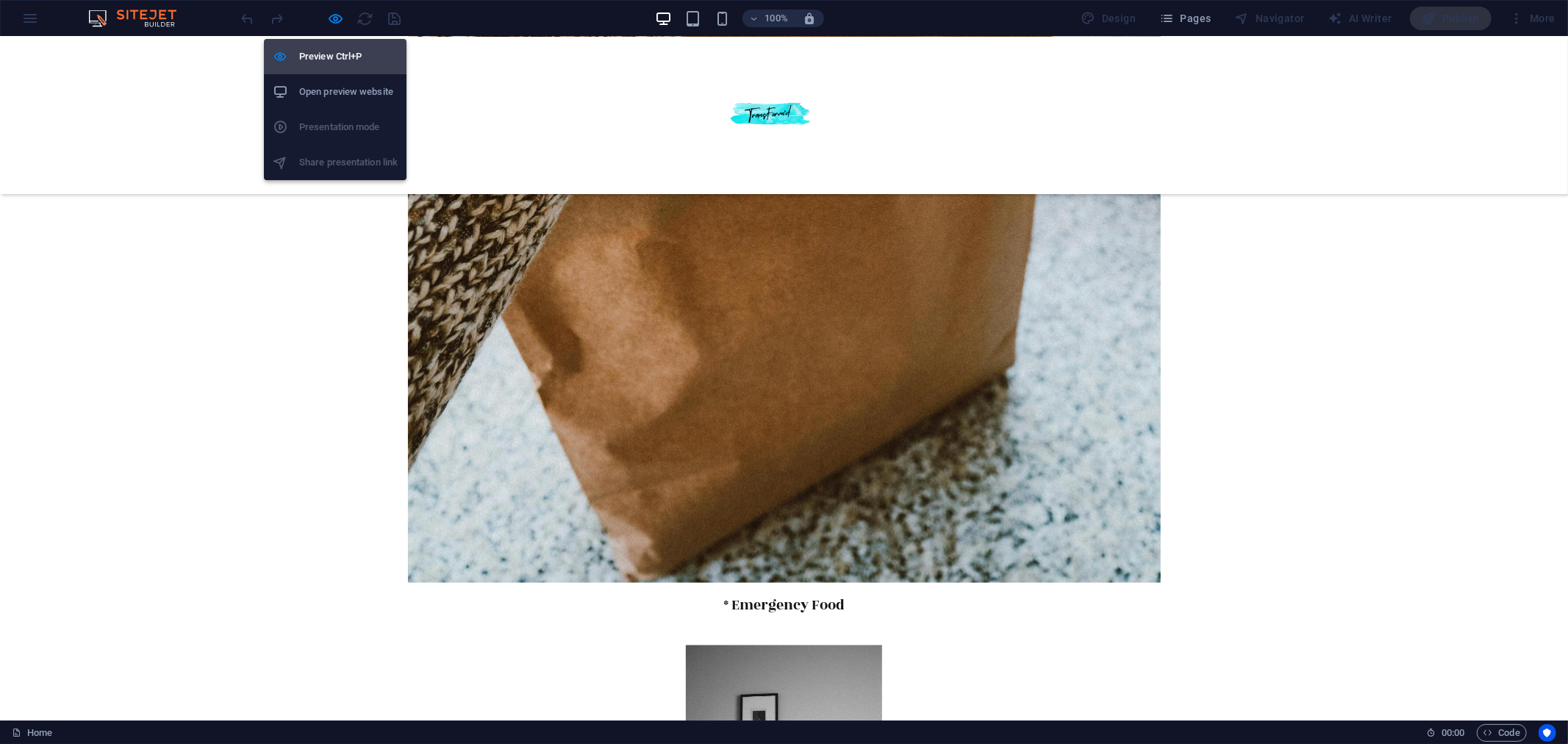
click at [338, 50] on h6 "Preview Ctrl+P" at bounding box center [348, 57] width 98 height 18
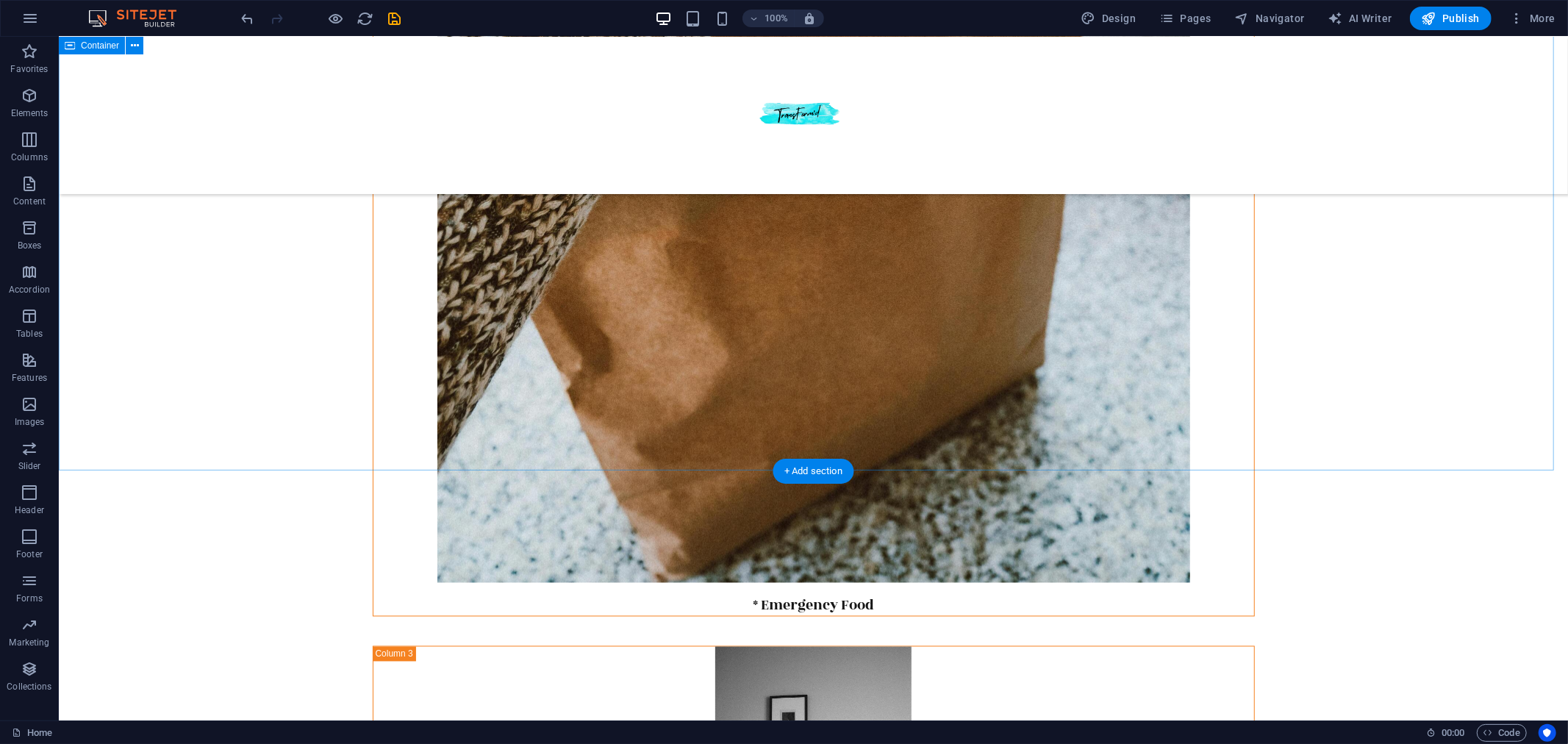
scroll to position [1849, 0]
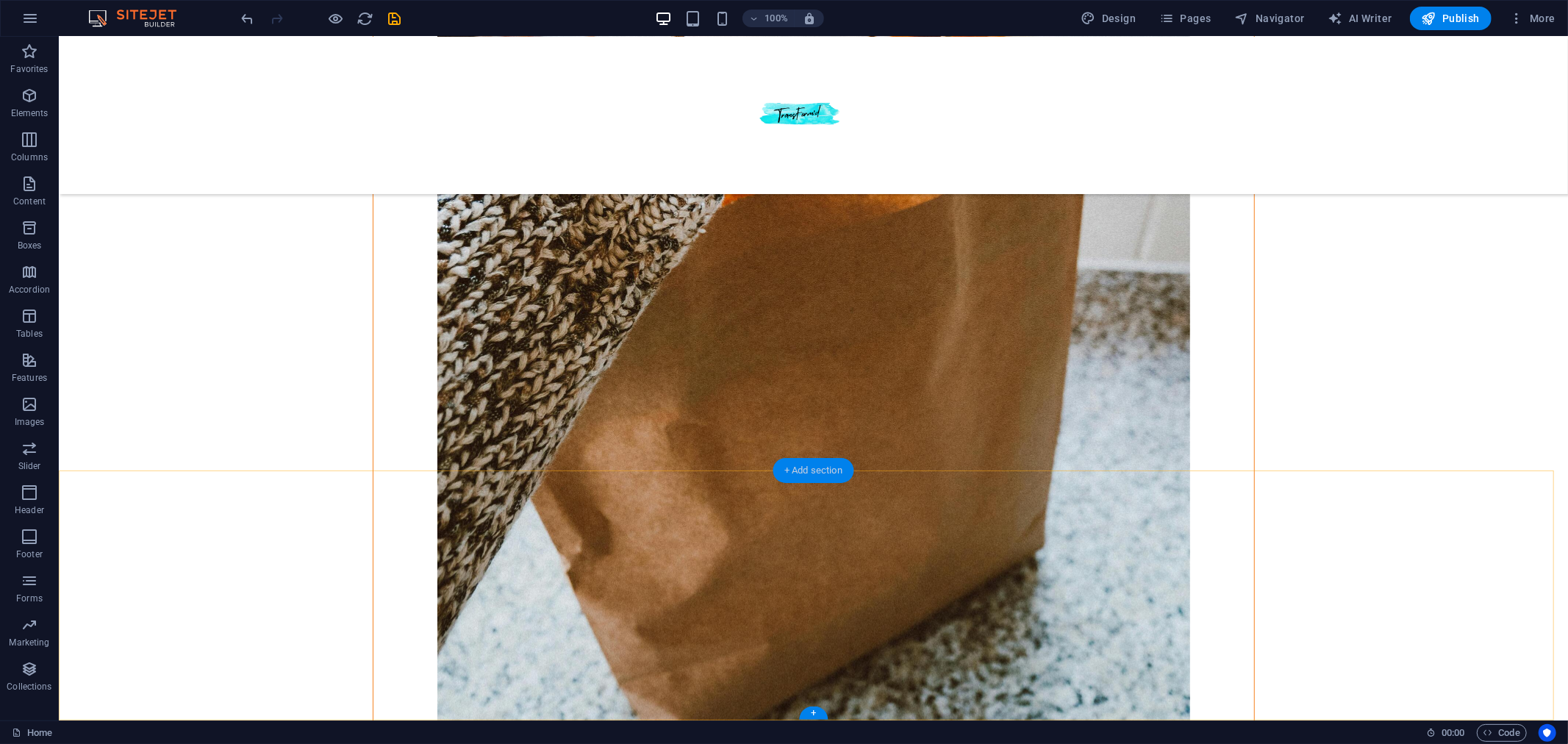
click at [814, 463] on div "+ Add section" at bounding box center [813, 471] width 81 height 25
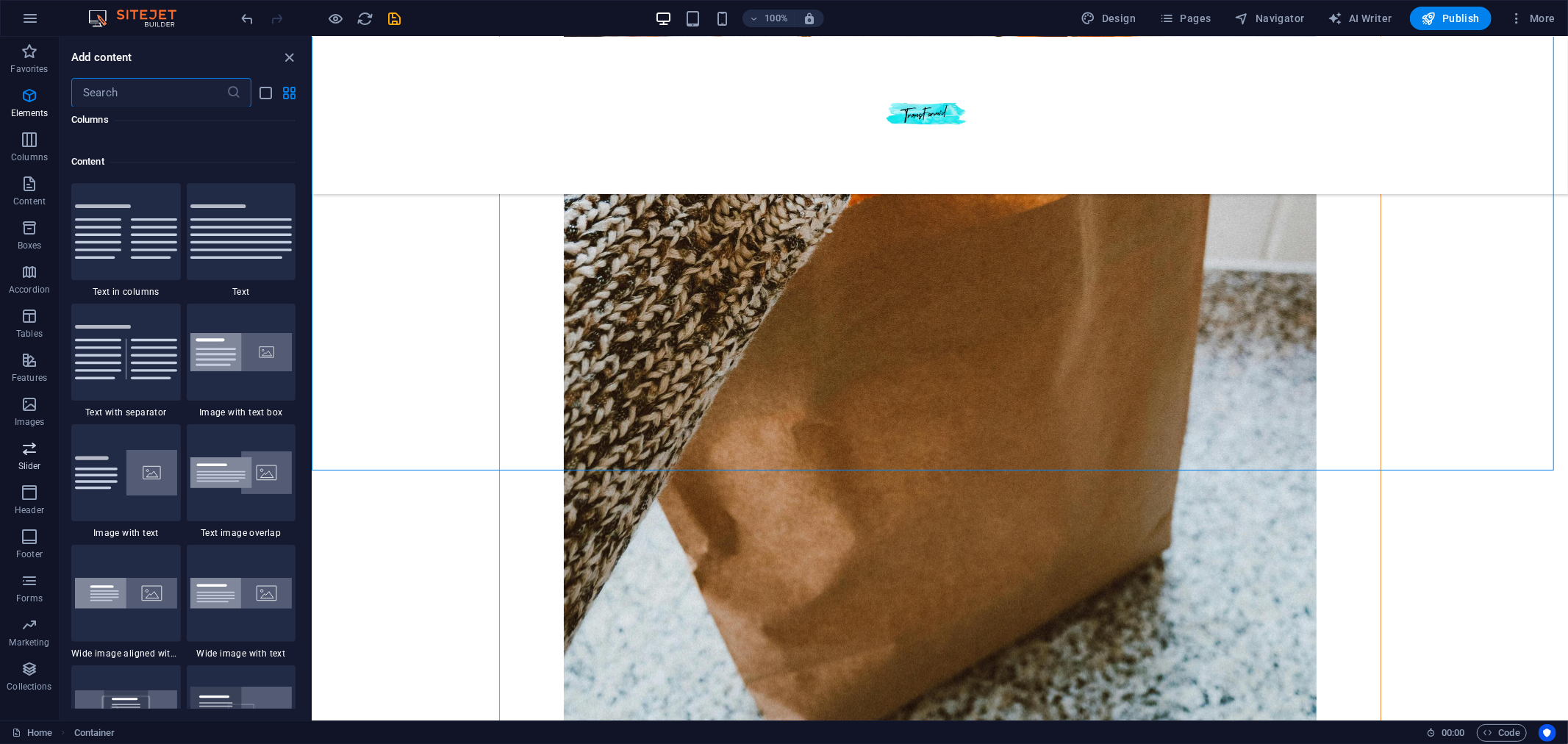
scroll to position [2571, 0]
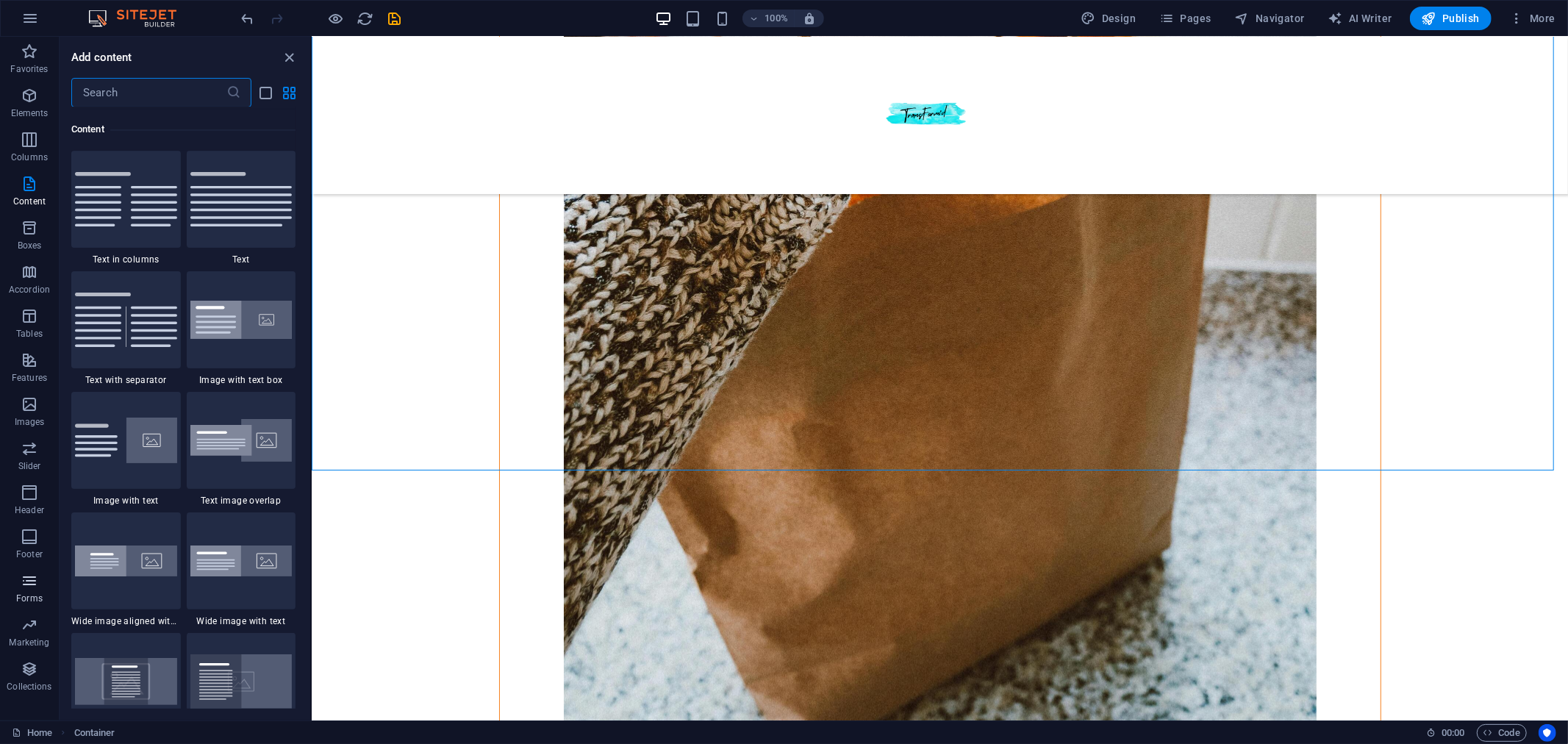
click at [28, 579] on icon "button" at bounding box center [30, 581] width 18 height 18
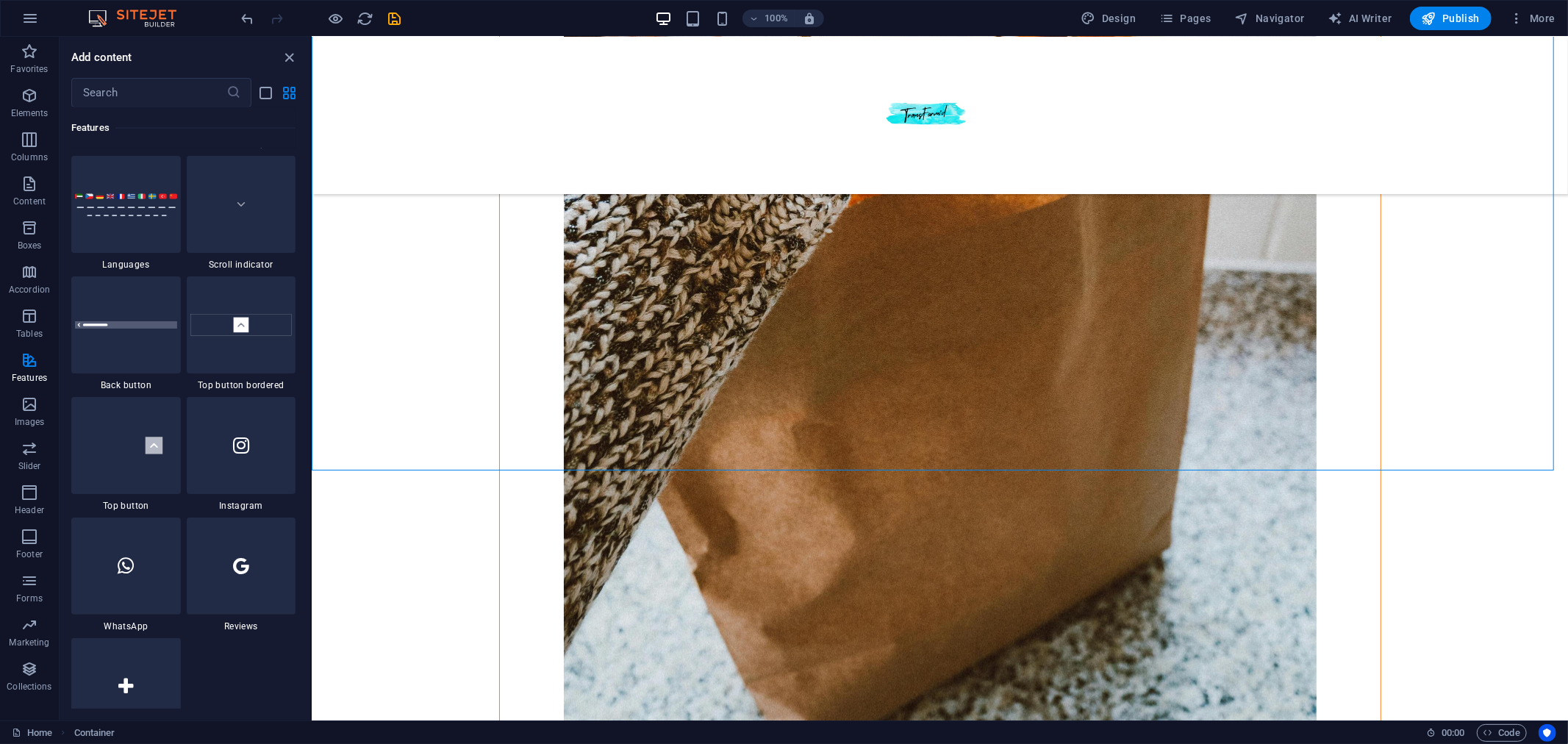
scroll to position [6566, 0]
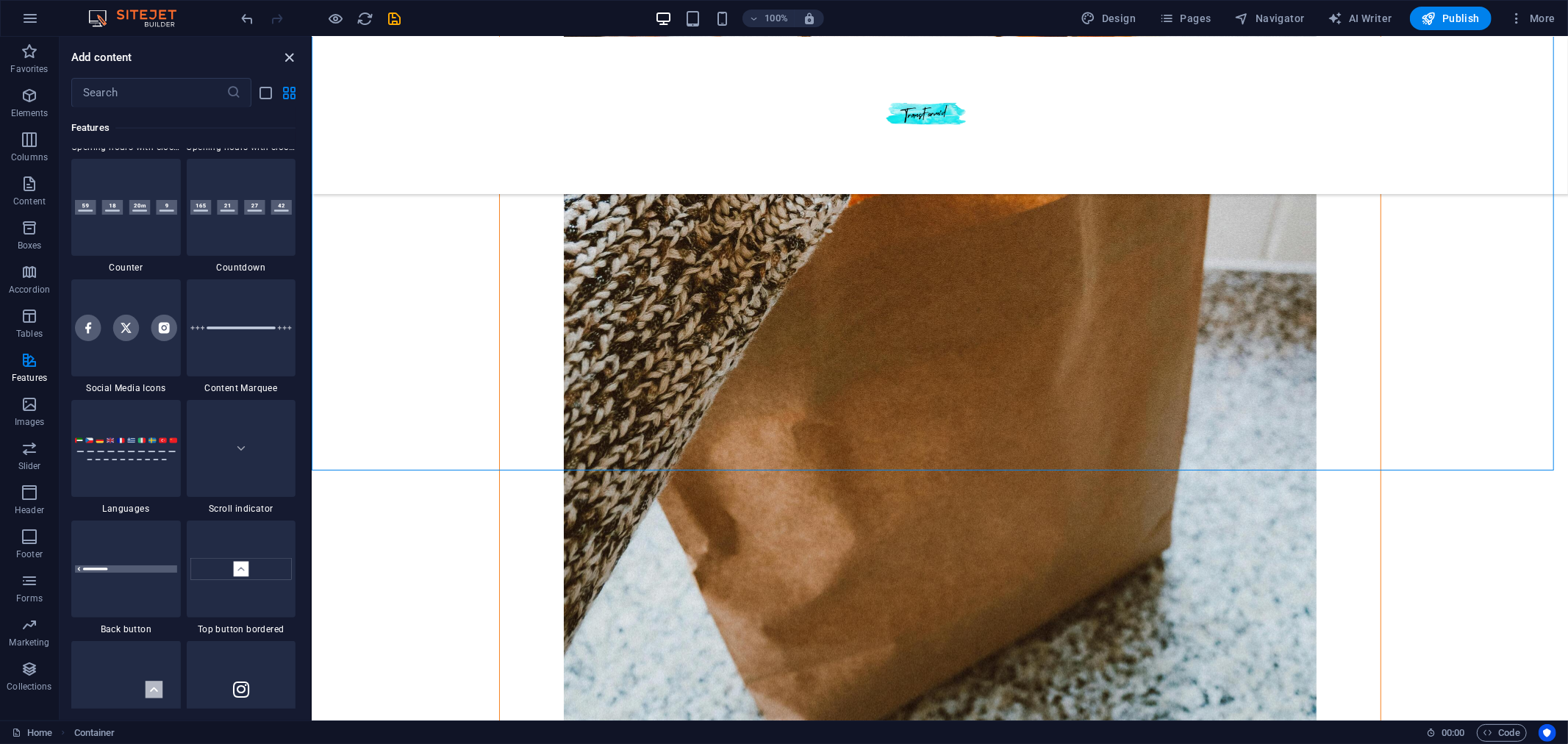
click at [292, 55] on icon "close panel" at bounding box center [290, 58] width 17 height 17
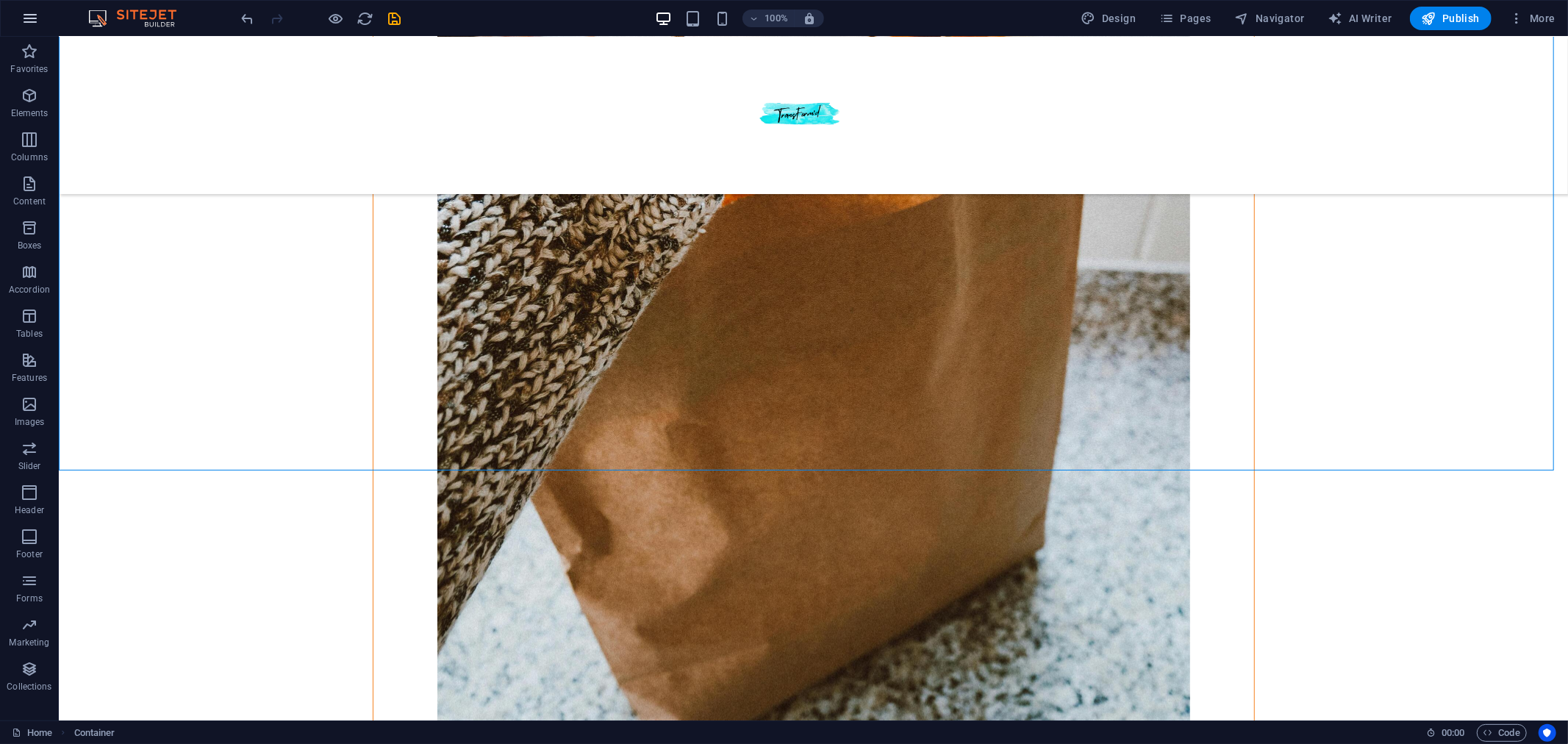
click at [30, 18] on icon "button" at bounding box center [30, 18] width 18 height 18
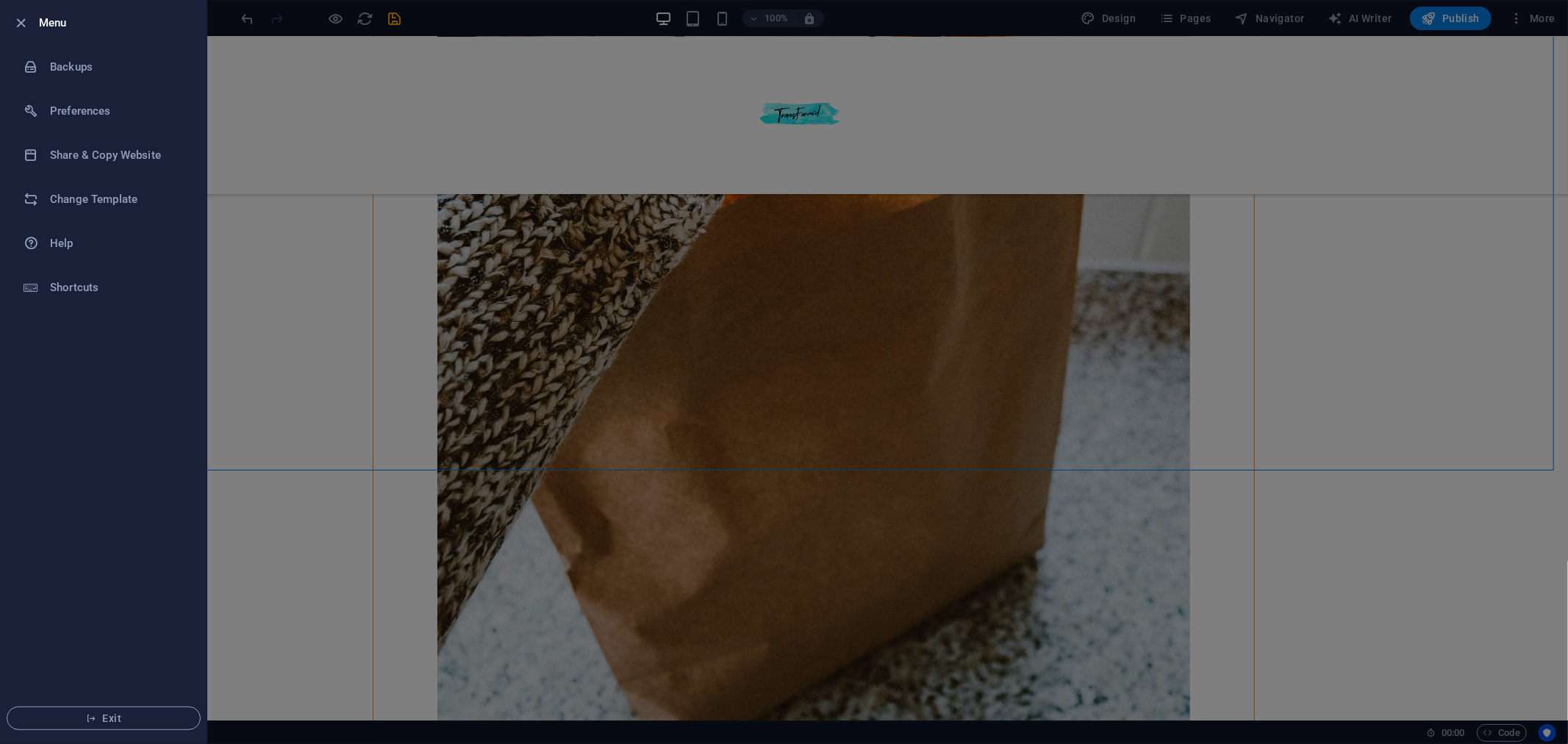
click at [229, 123] on div at bounding box center [784, 372] width 1568 height 744
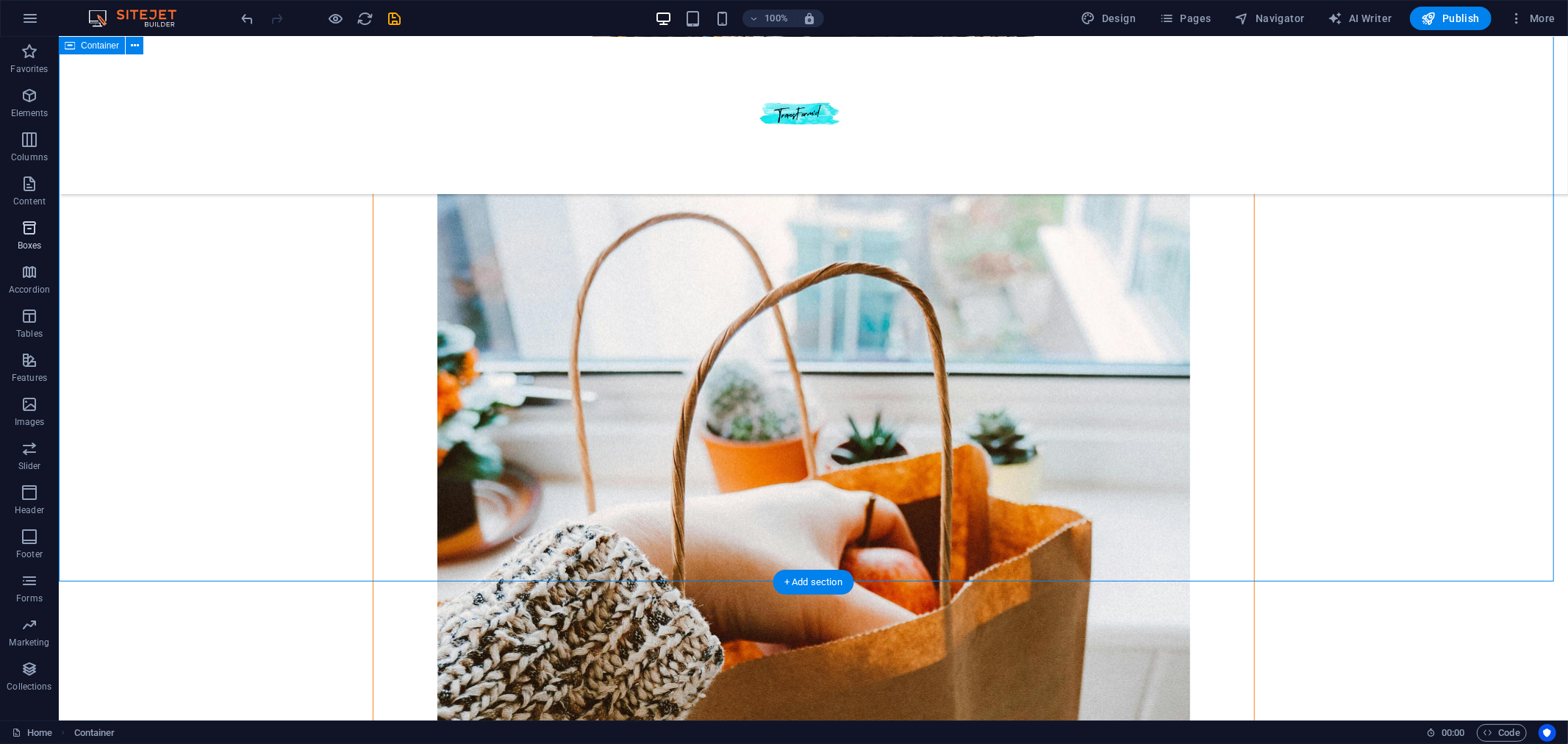
scroll to position [1358, 0]
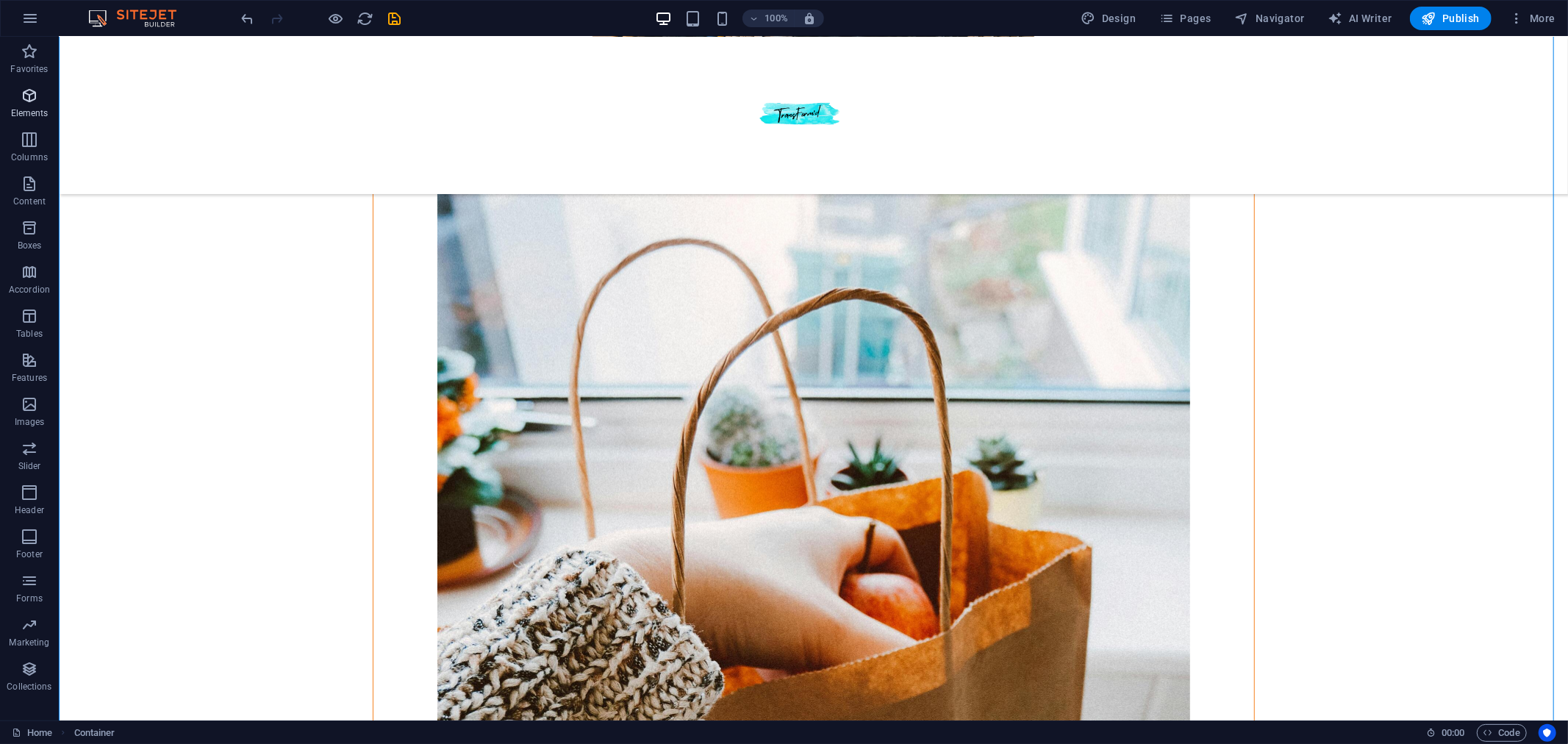
click at [25, 95] on icon "button" at bounding box center [30, 95] width 18 height 18
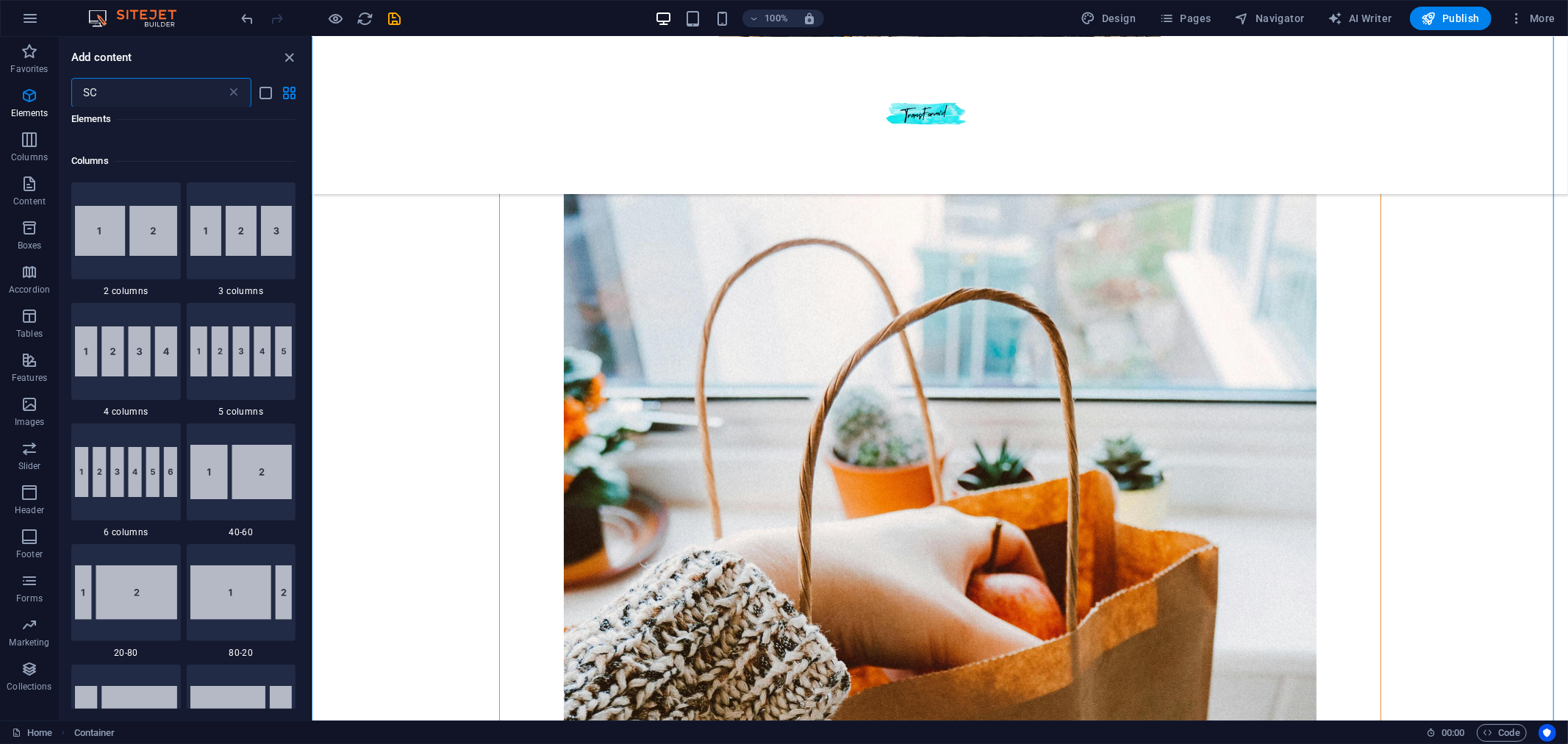
scroll to position [0, 0]
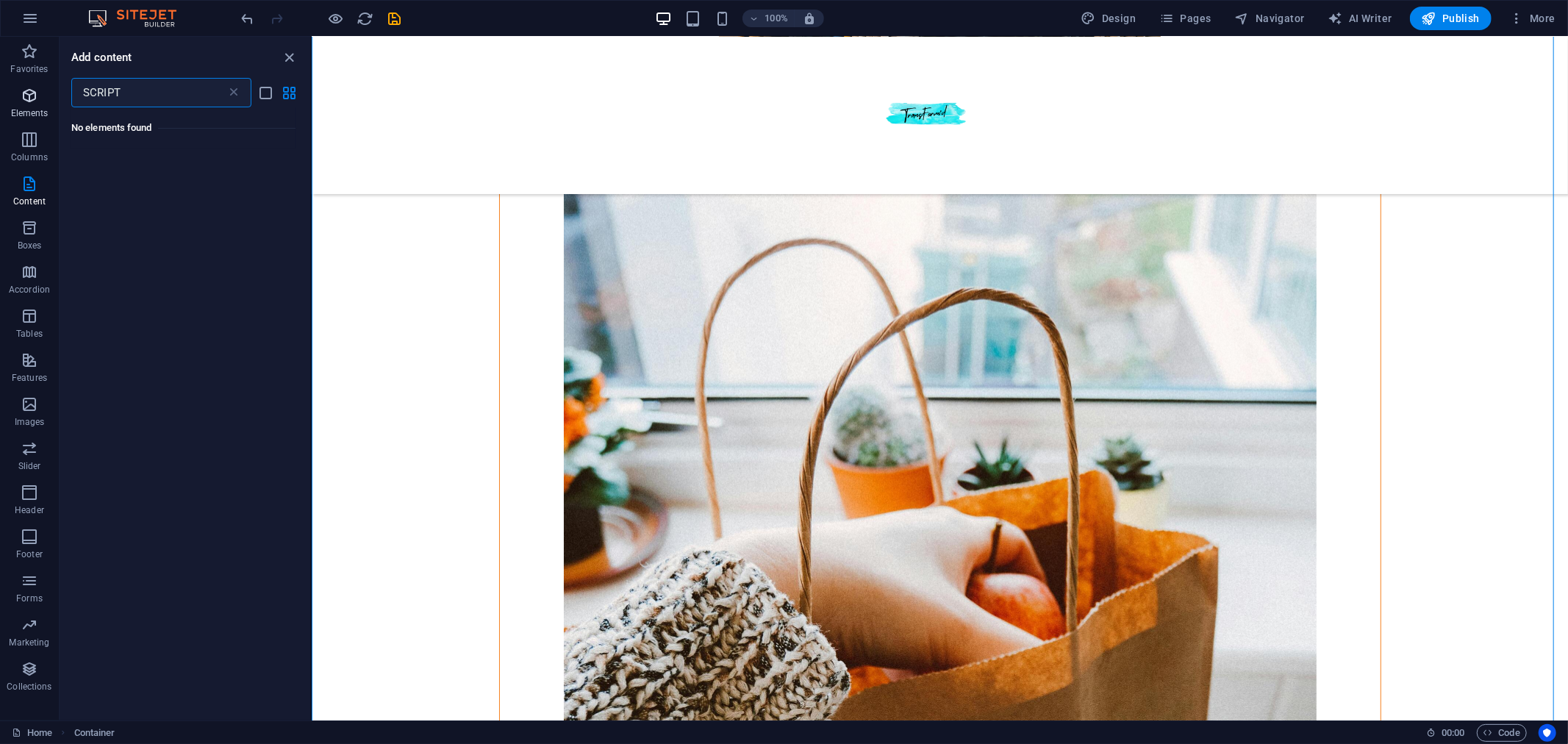
type input "SCRIPT"
click at [24, 101] on icon "button" at bounding box center [30, 95] width 18 height 18
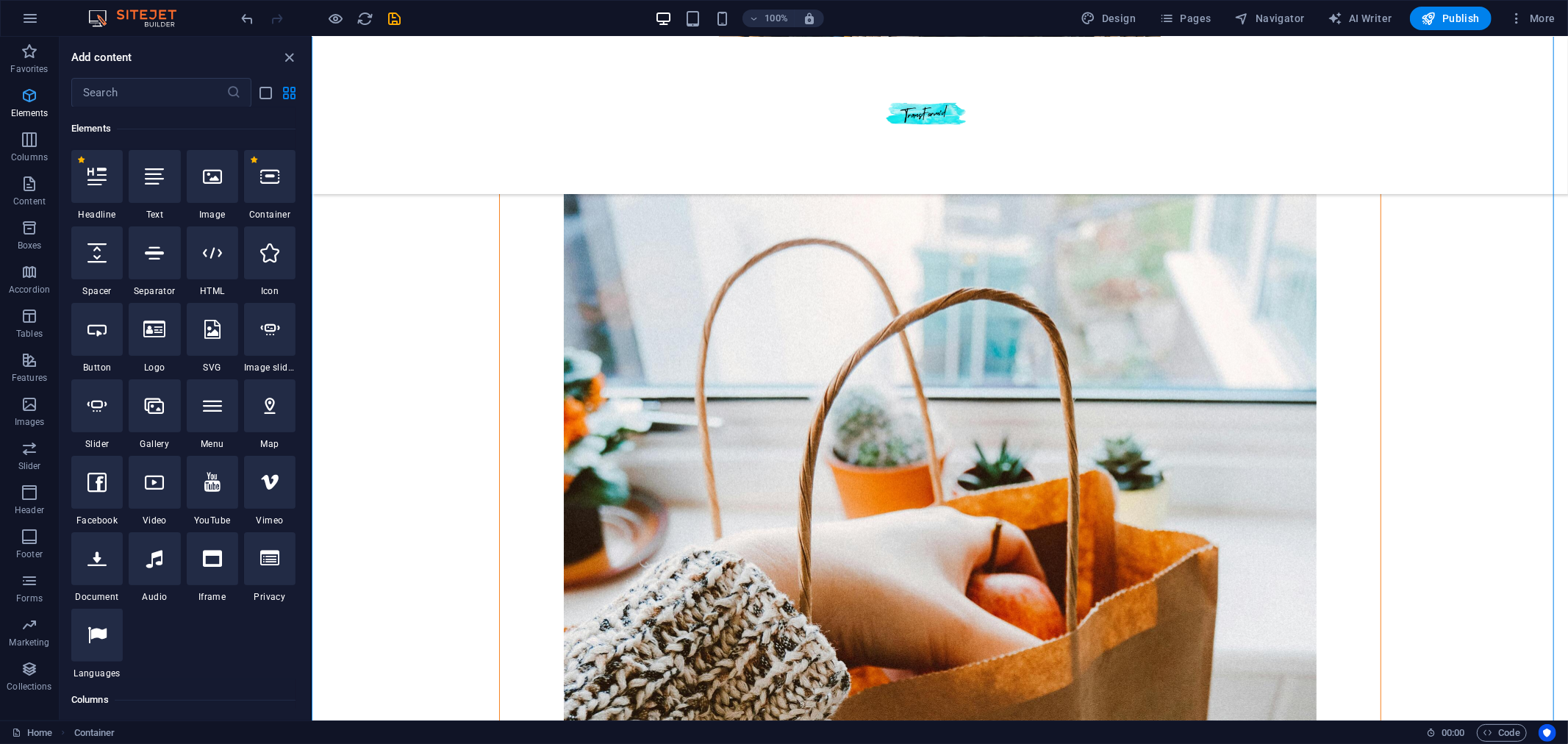
scroll to position [156, 0]
click at [117, 94] on input "text" at bounding box center [149, 92] width 155 height 30
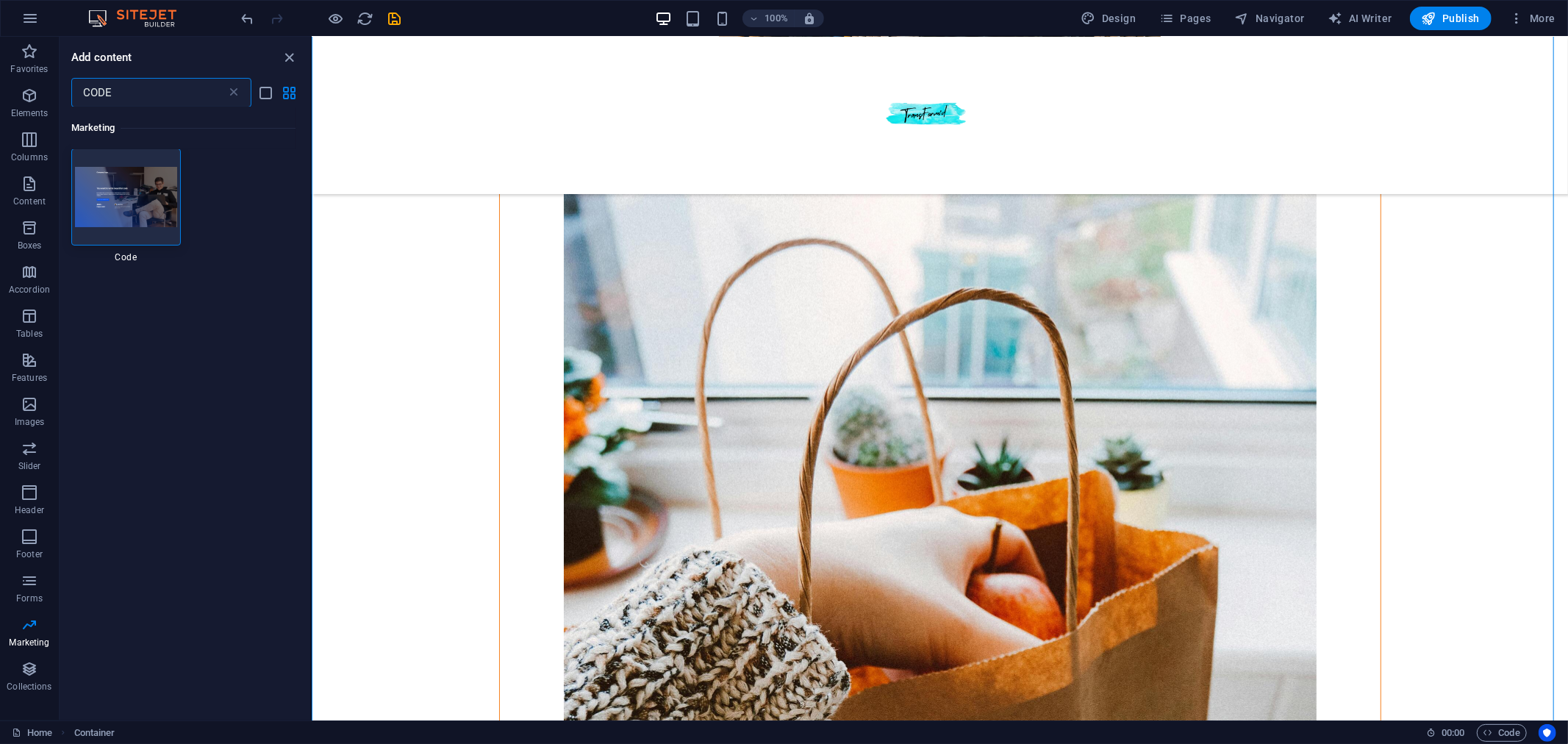
scroll to position [0, 0]
type input "CODE"
click at [116, 204] on img at bounding box center [126, 197] width 102 height 60
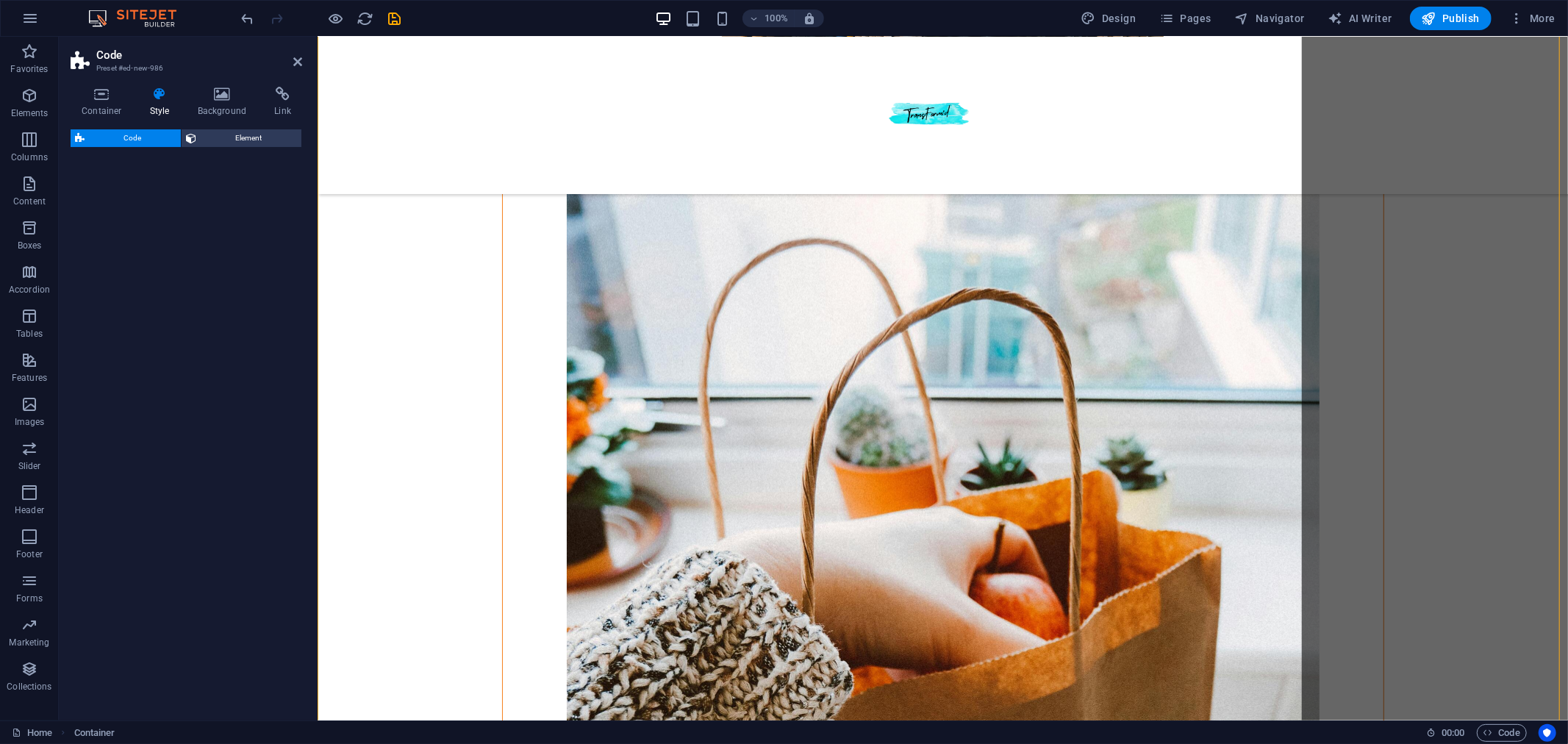
select select "%"
select select "rem"
select select "px"
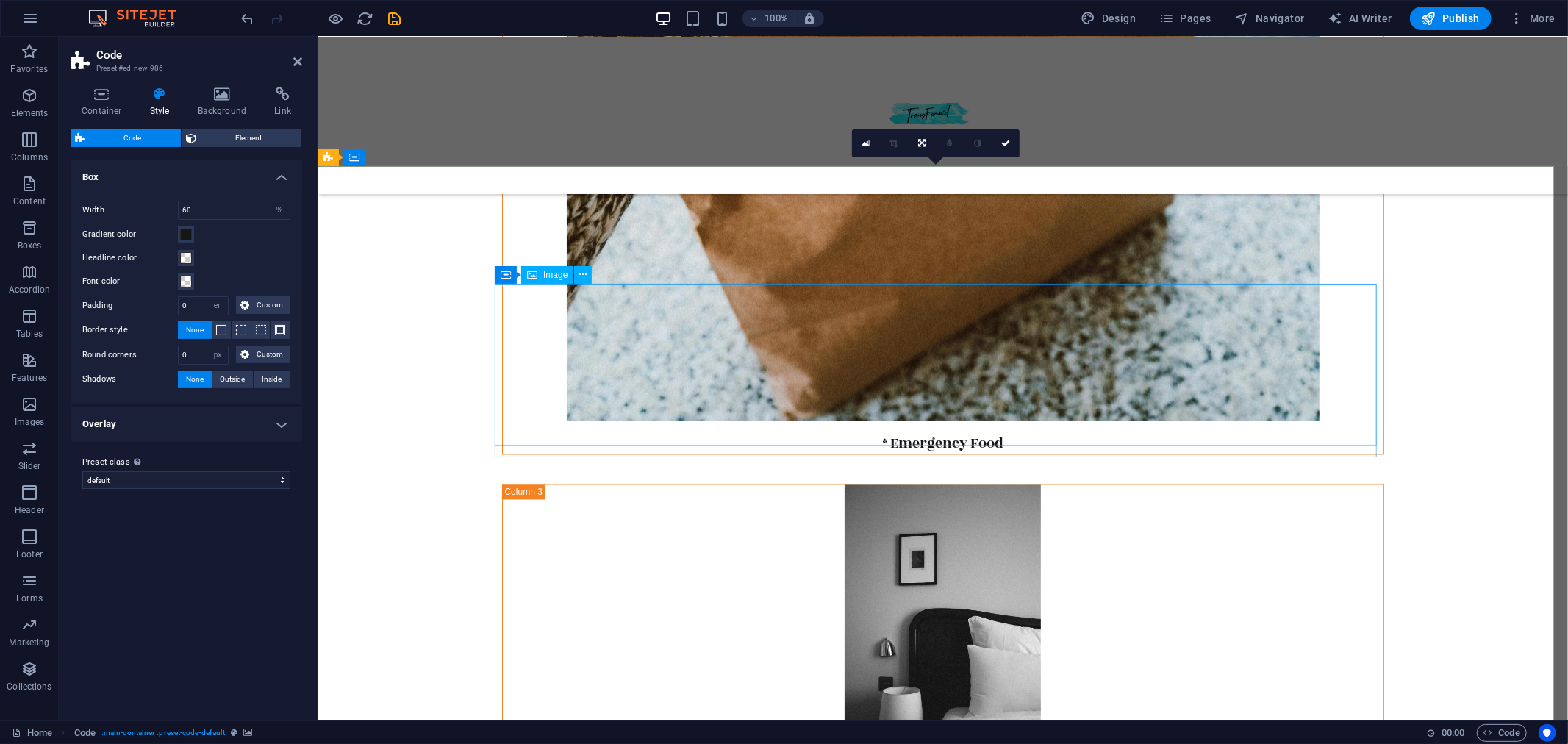
scroll to position [2153, 0]
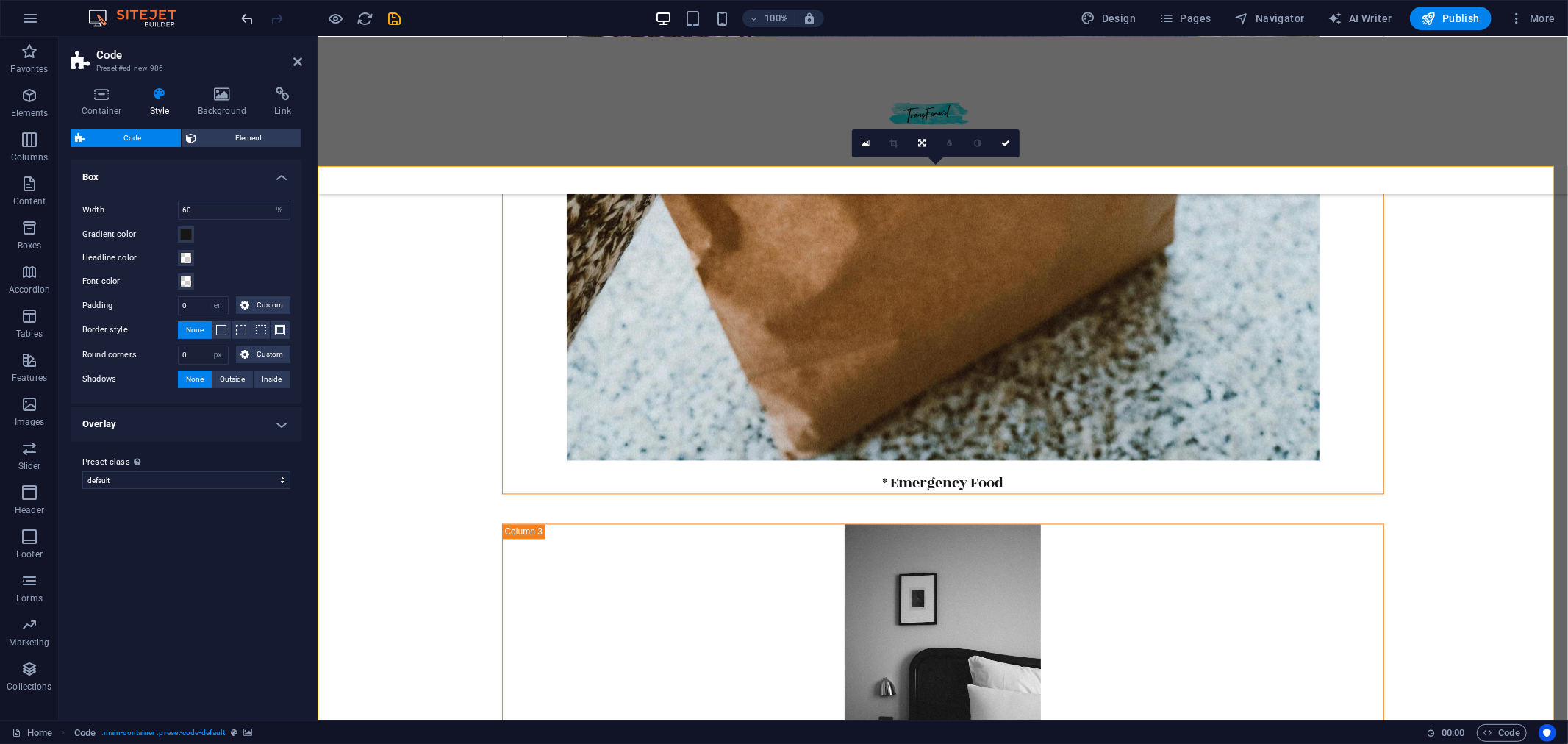
click at [247, 22] on icon "undo" at bounding box center [247, 18] width 17 height 17
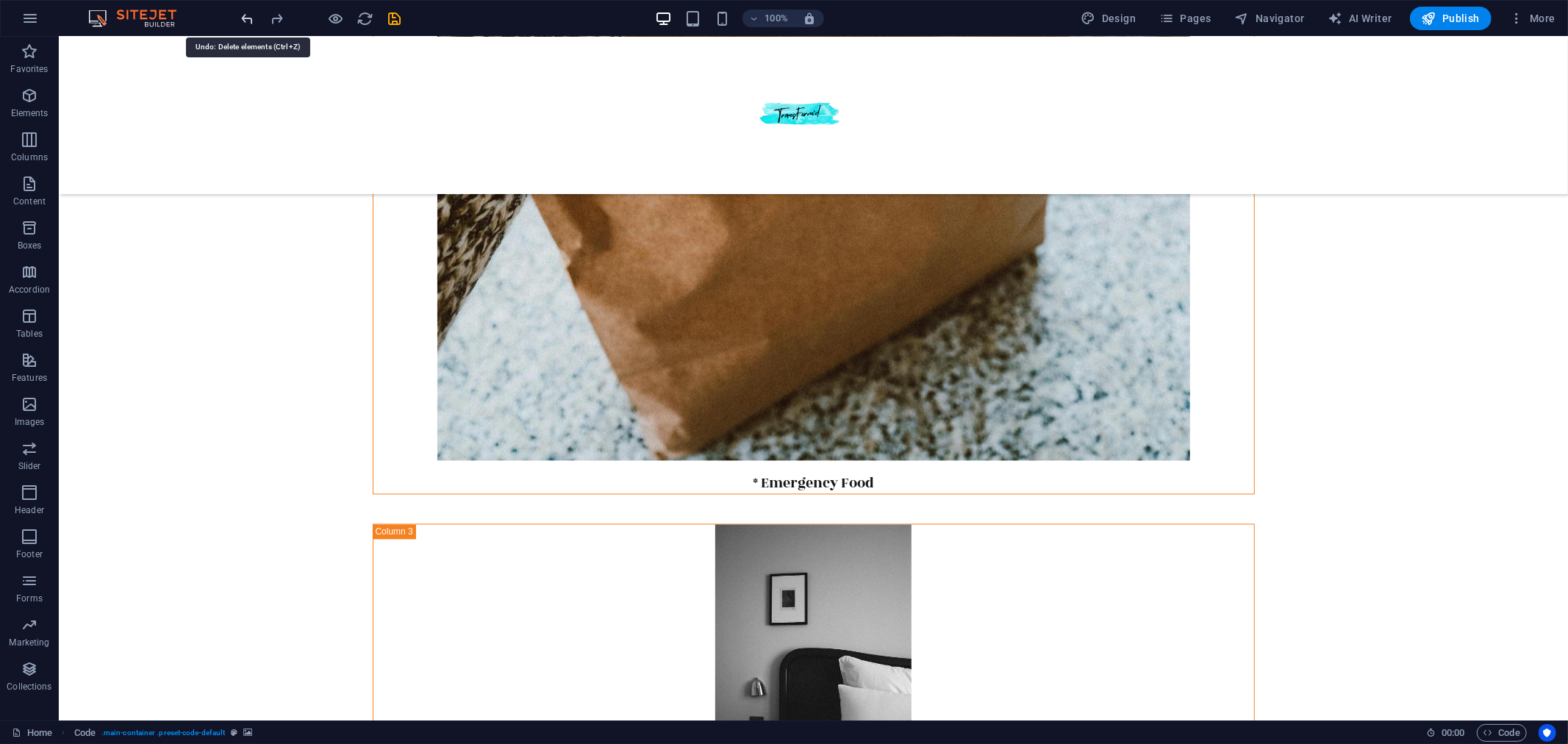
scroll to position [1849, 0]
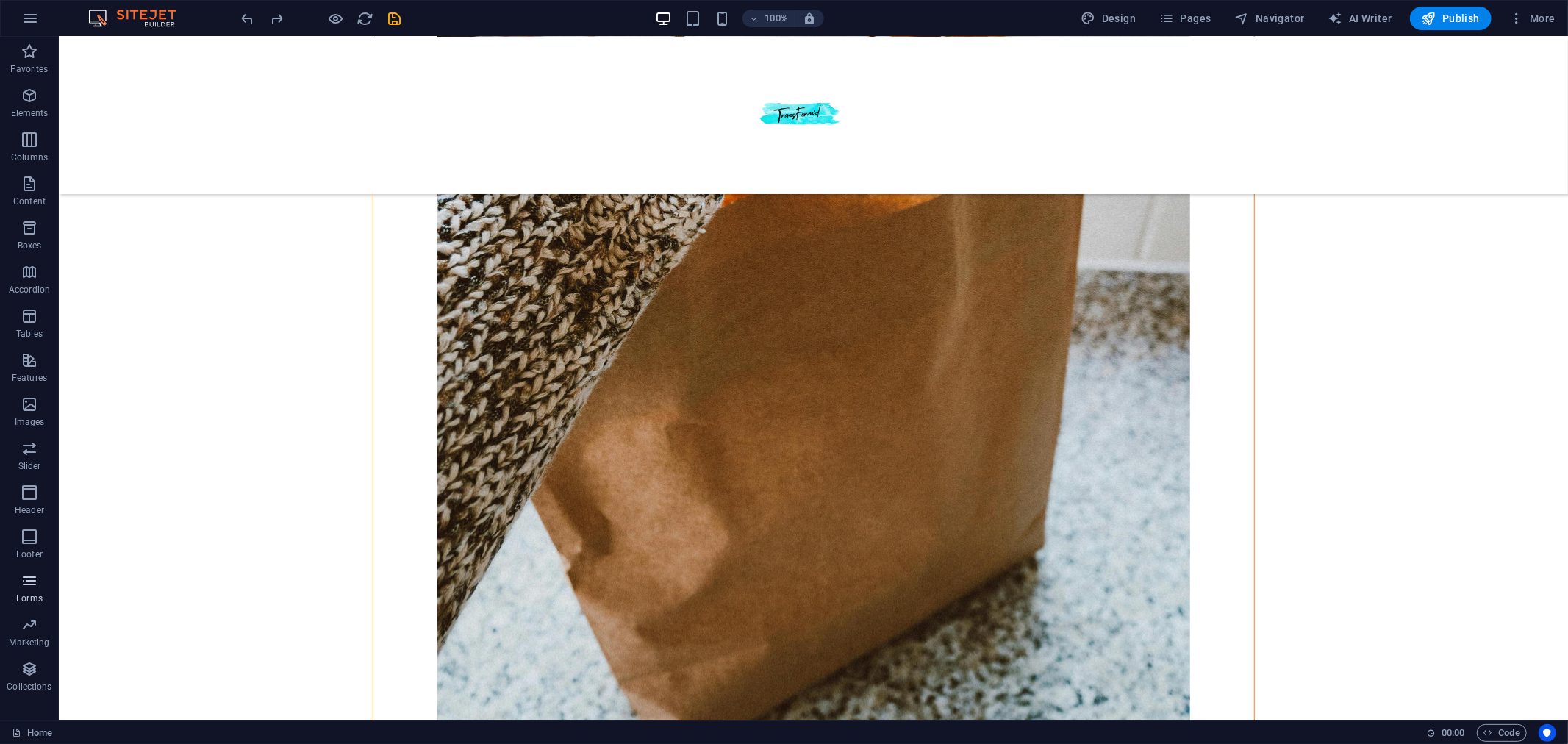
click at [28, 586] on icon "button" at bounding box center [30, 581] width 18 height 18
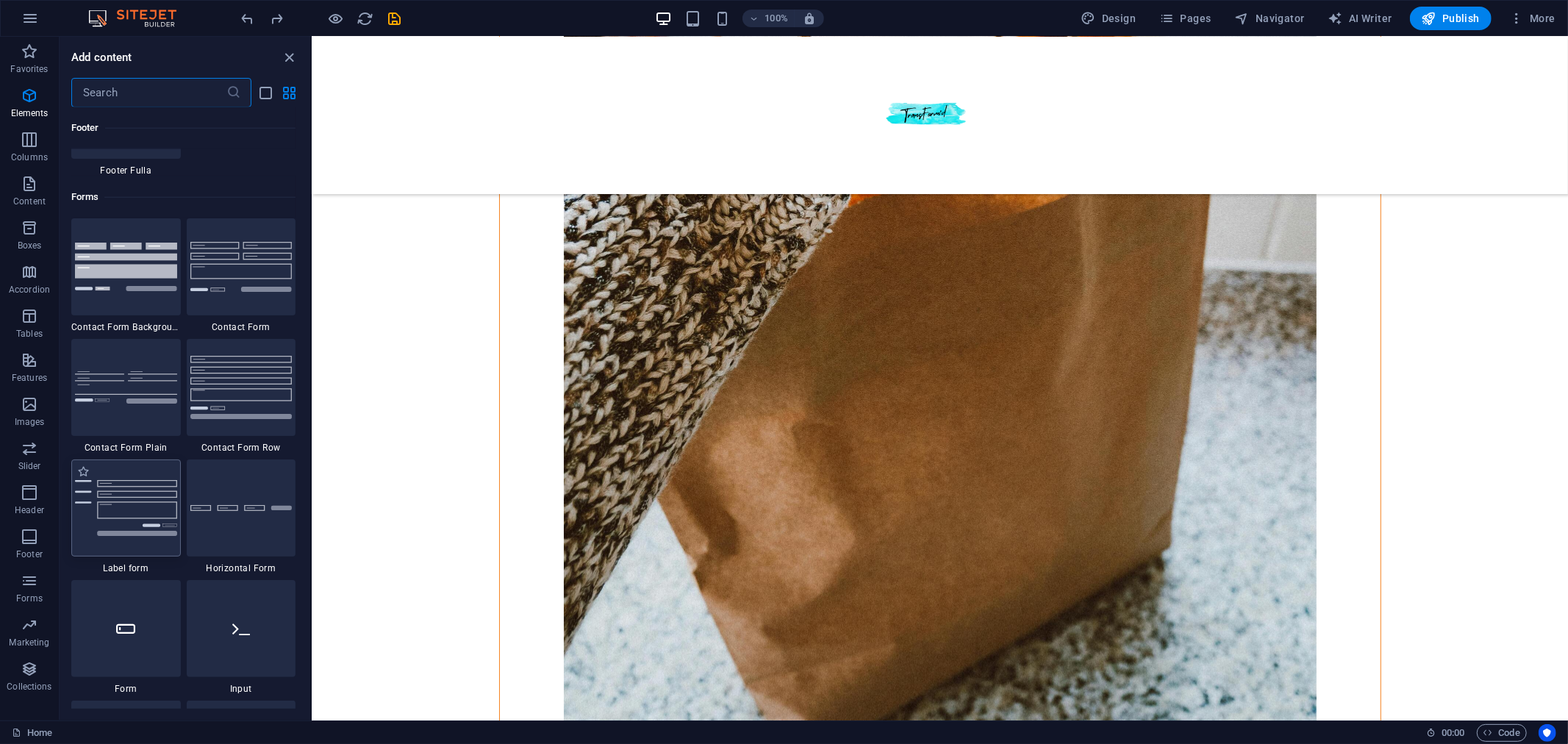
scroll to position [10733, 0]
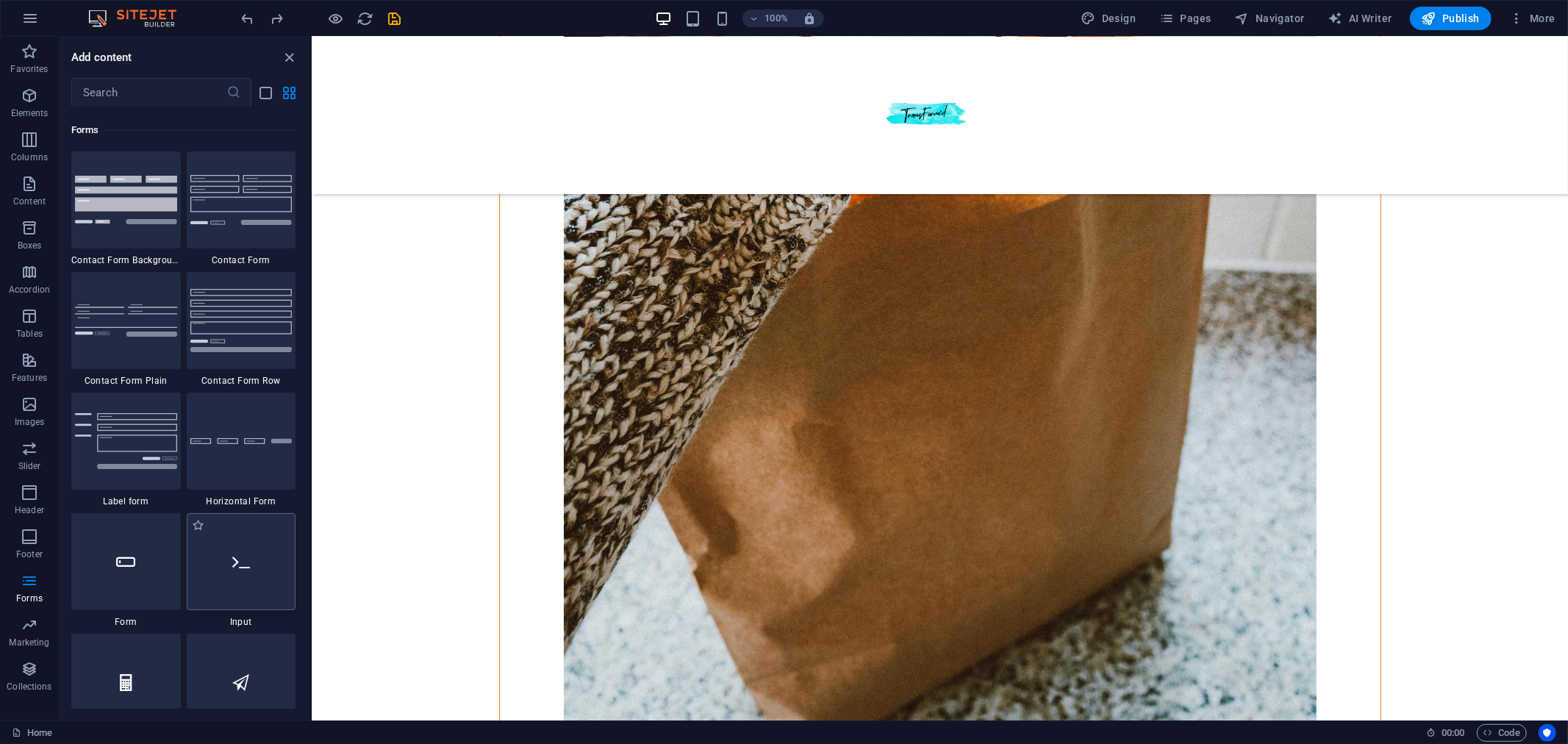
click at [240, 559] on icon at bounding box center [241, 562] width 18 height 19
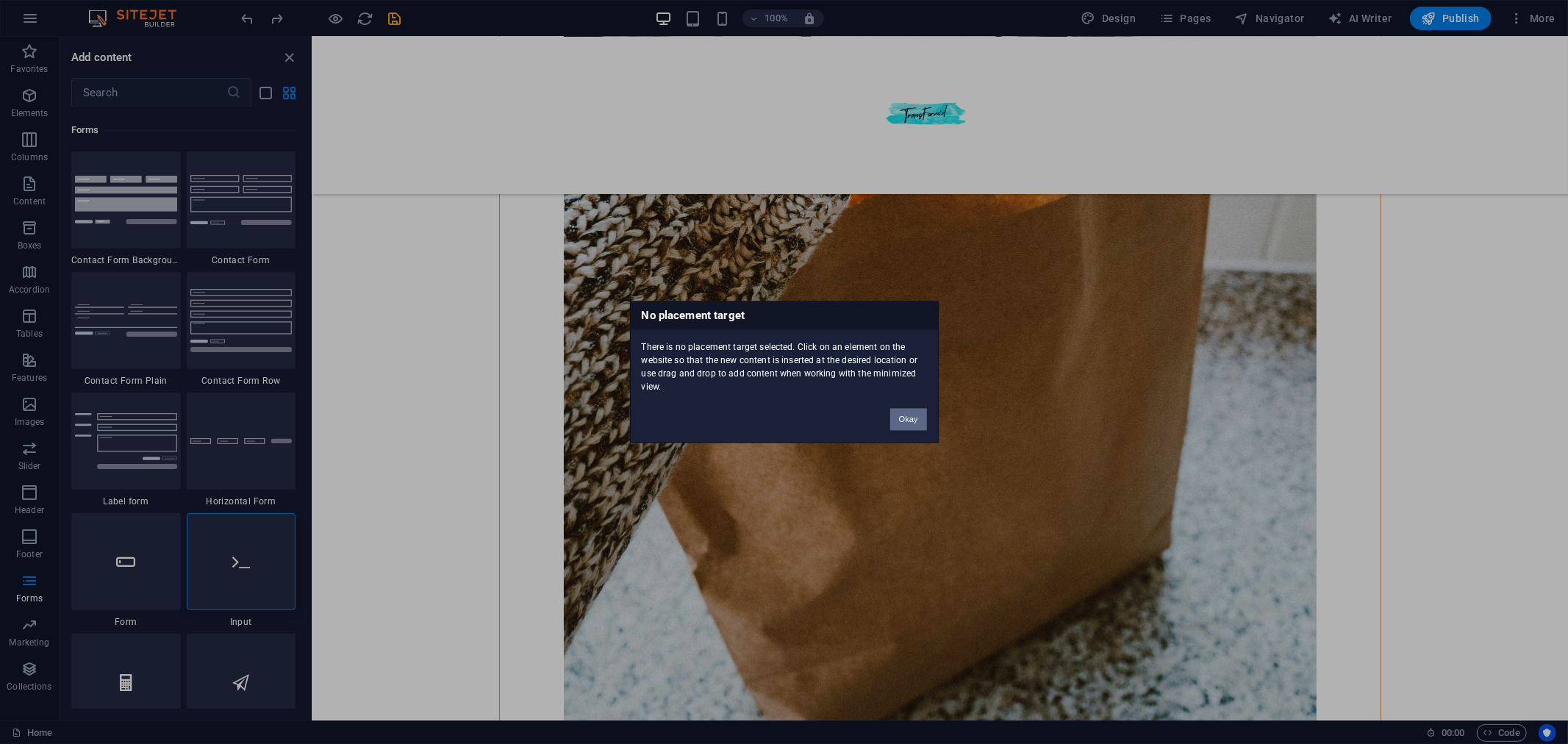
click at [908, 417] on button "Okay" at bounding box center [908, 420] width 37 height 22
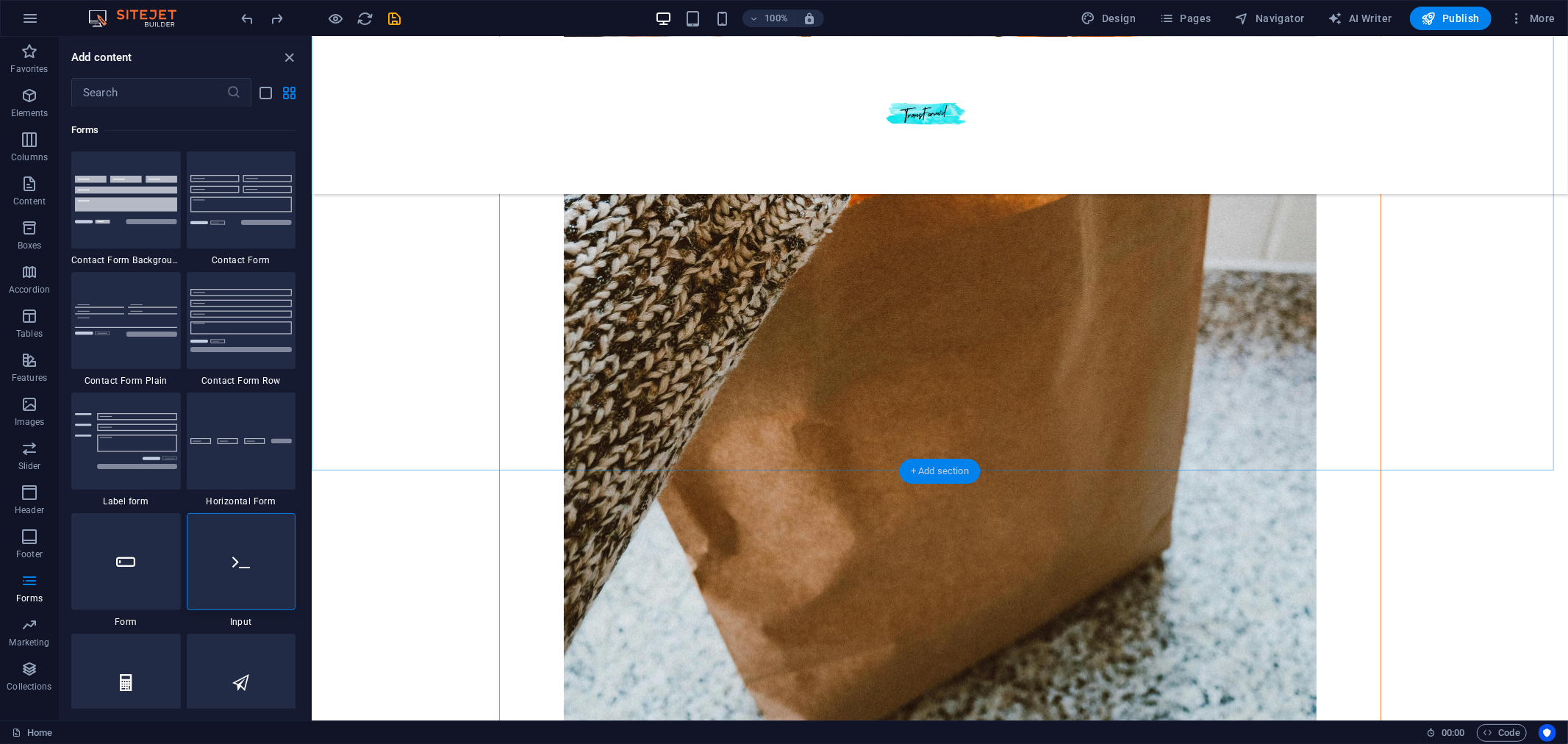
click at [927, 473] on div "+ Add section" at bounding box center [939, 471] width 81 height 25
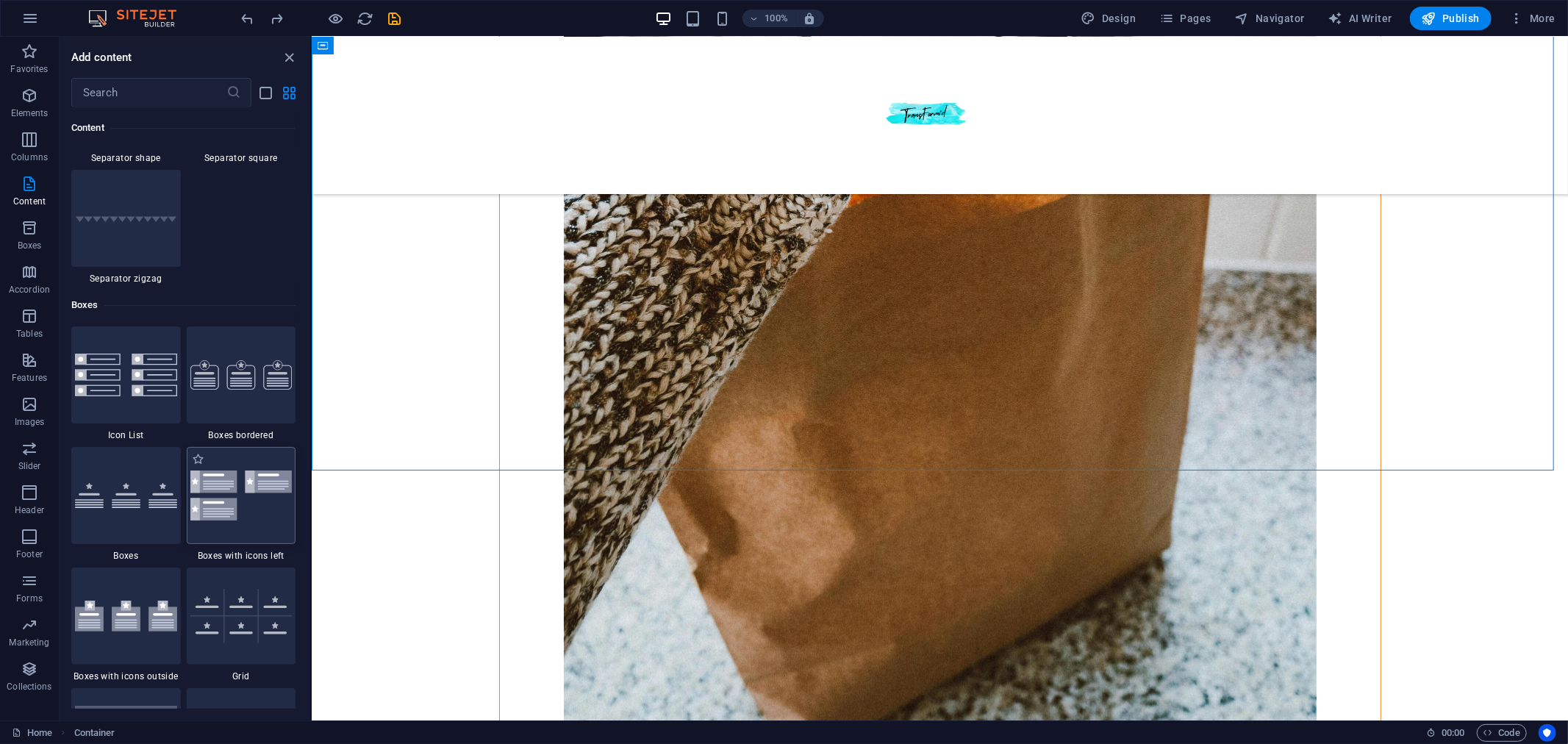
scroll to position [4451, 0]
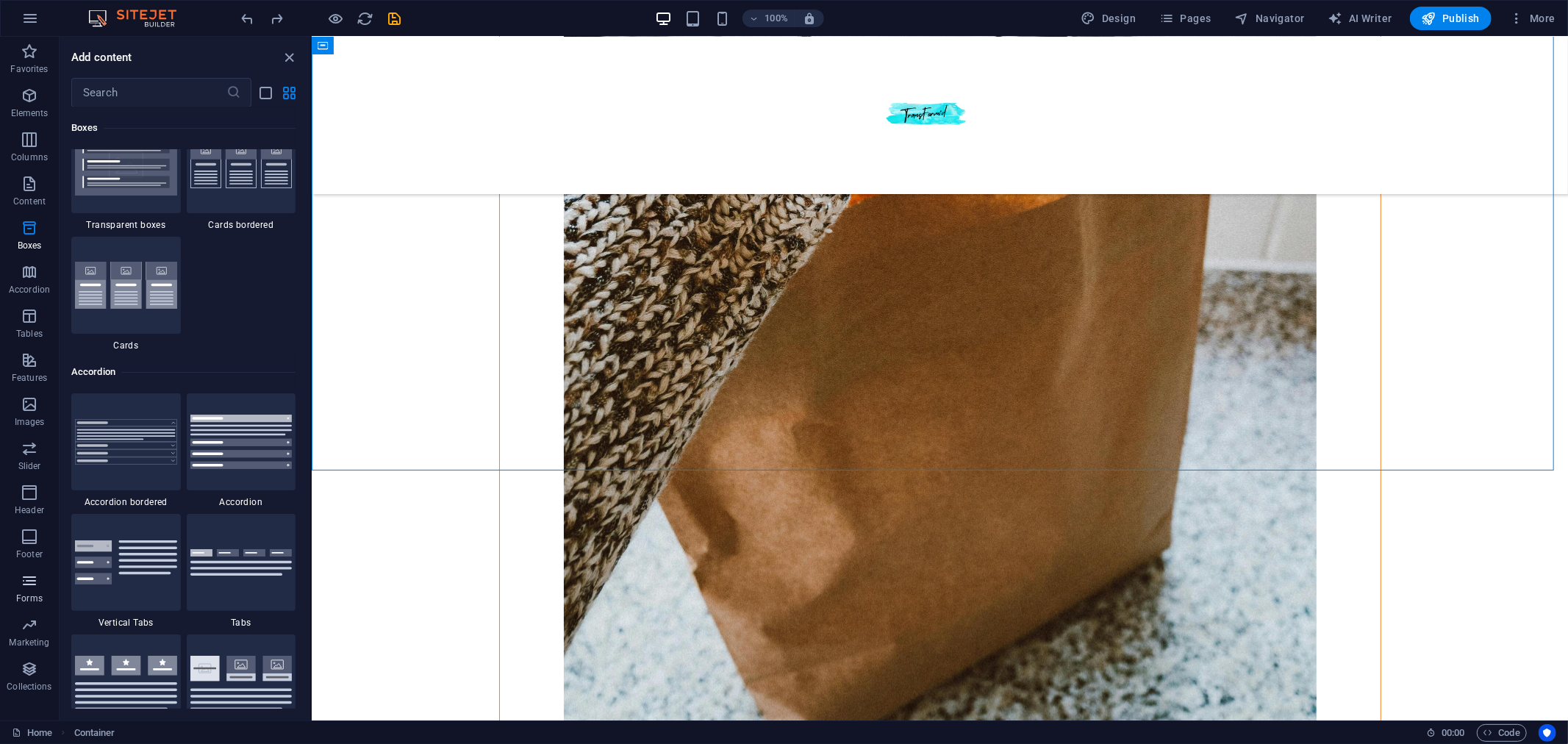
click at [27, 581] on icon "button" at bounding box center [30, 581] width 18 height 18
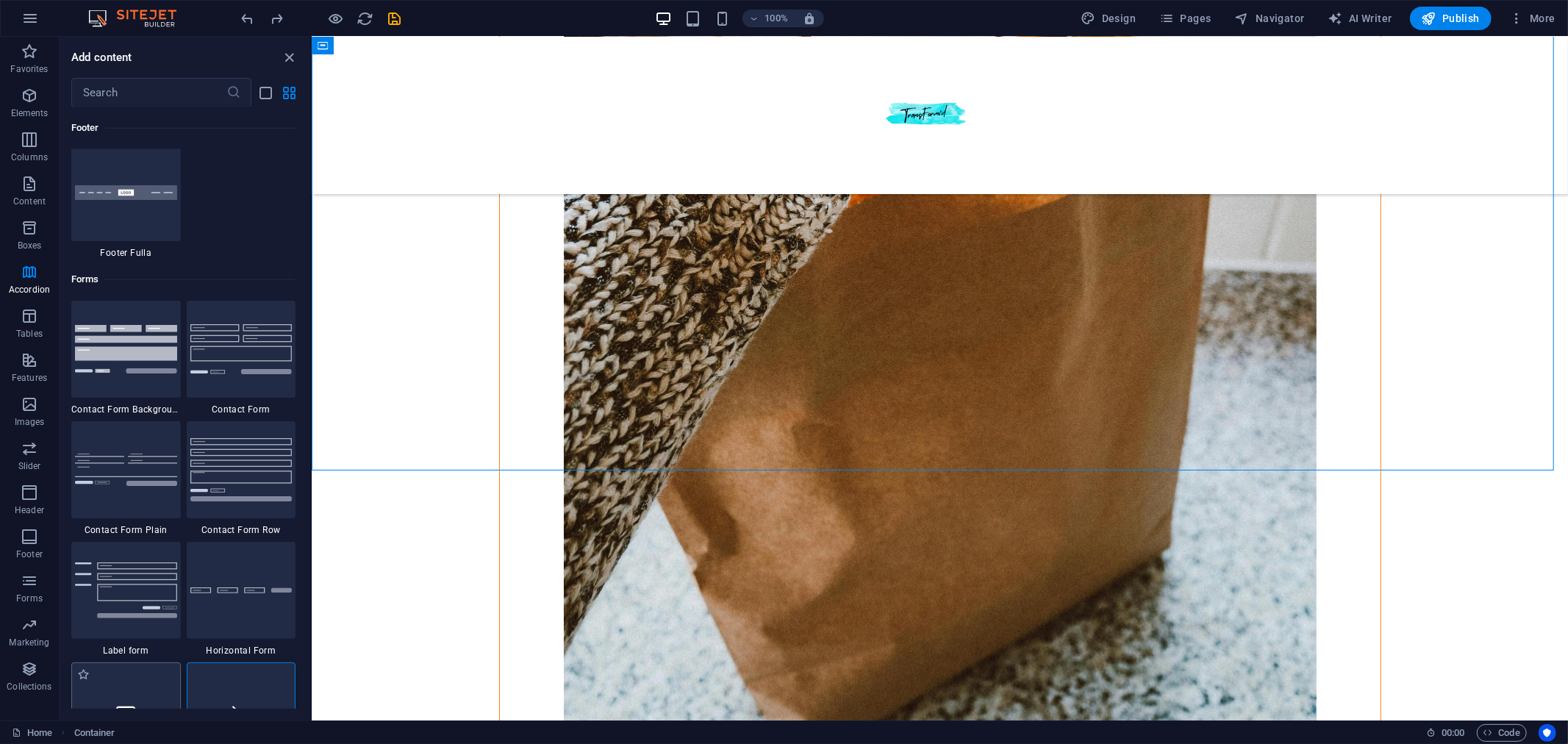
scroll to position [10733, 0]
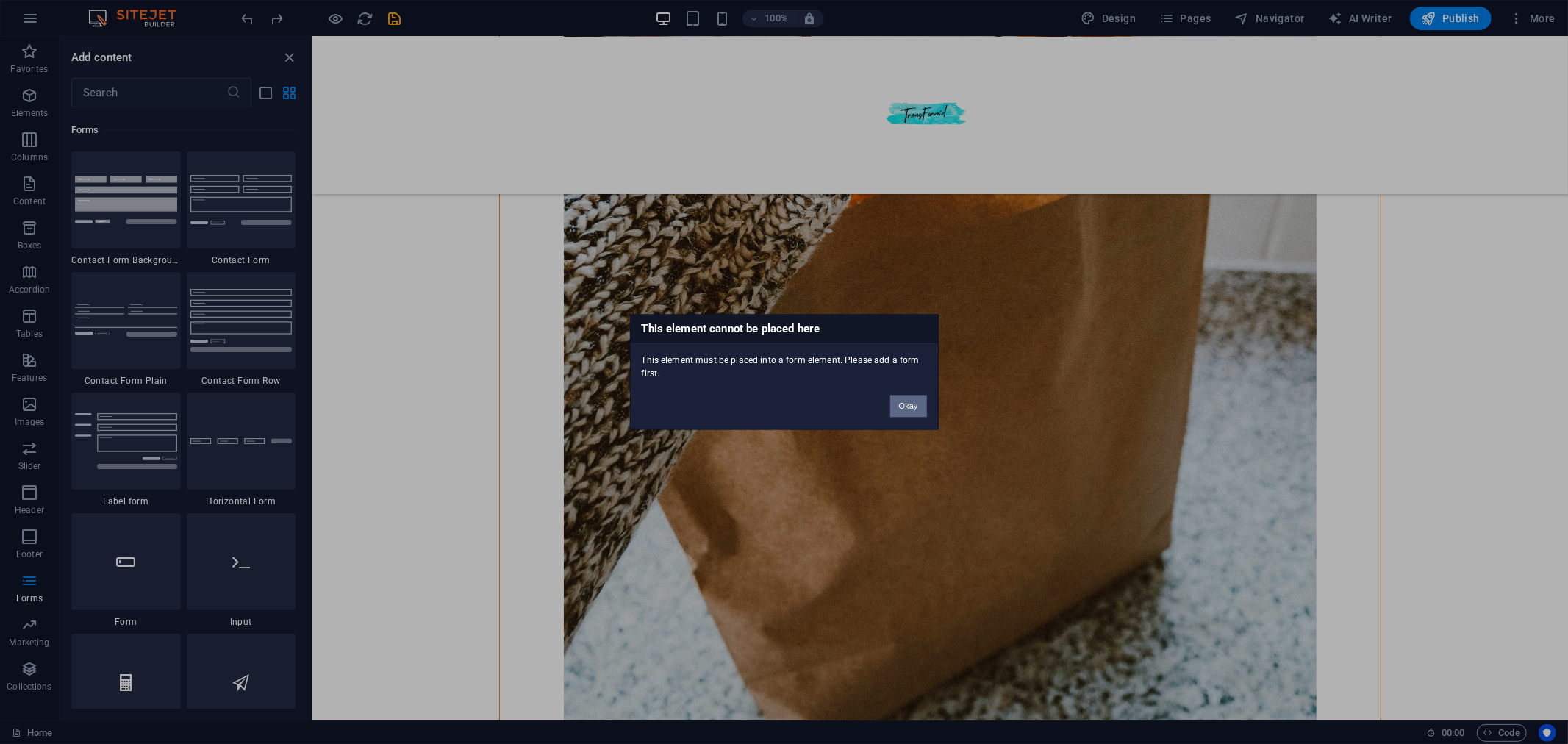
click at [909, 406] on button "Okay" at bounding box center [908, 406] width 37 height 22
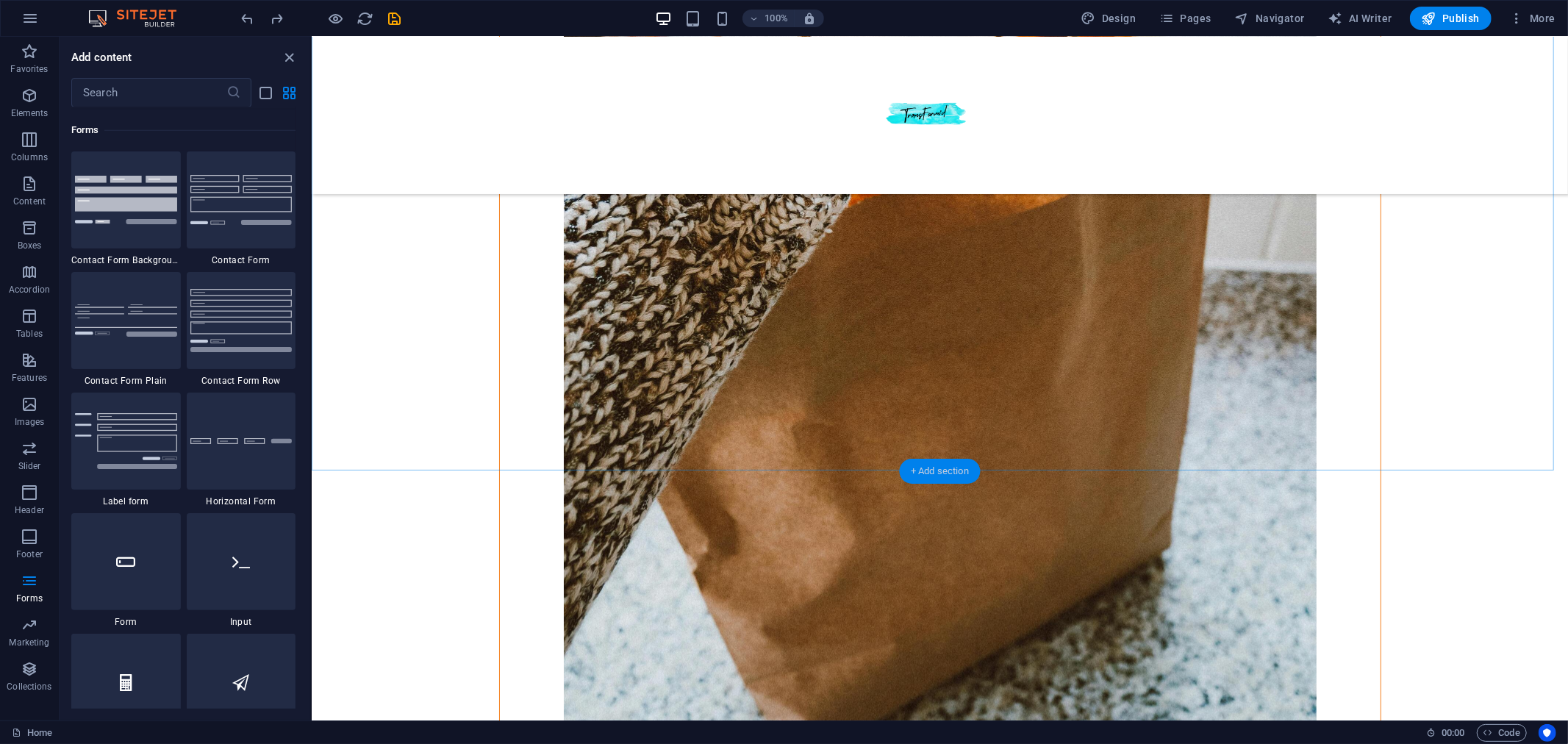
click at [934, 468] on div "+ Add section" at bounding box center [939, 471] width 81 height 25
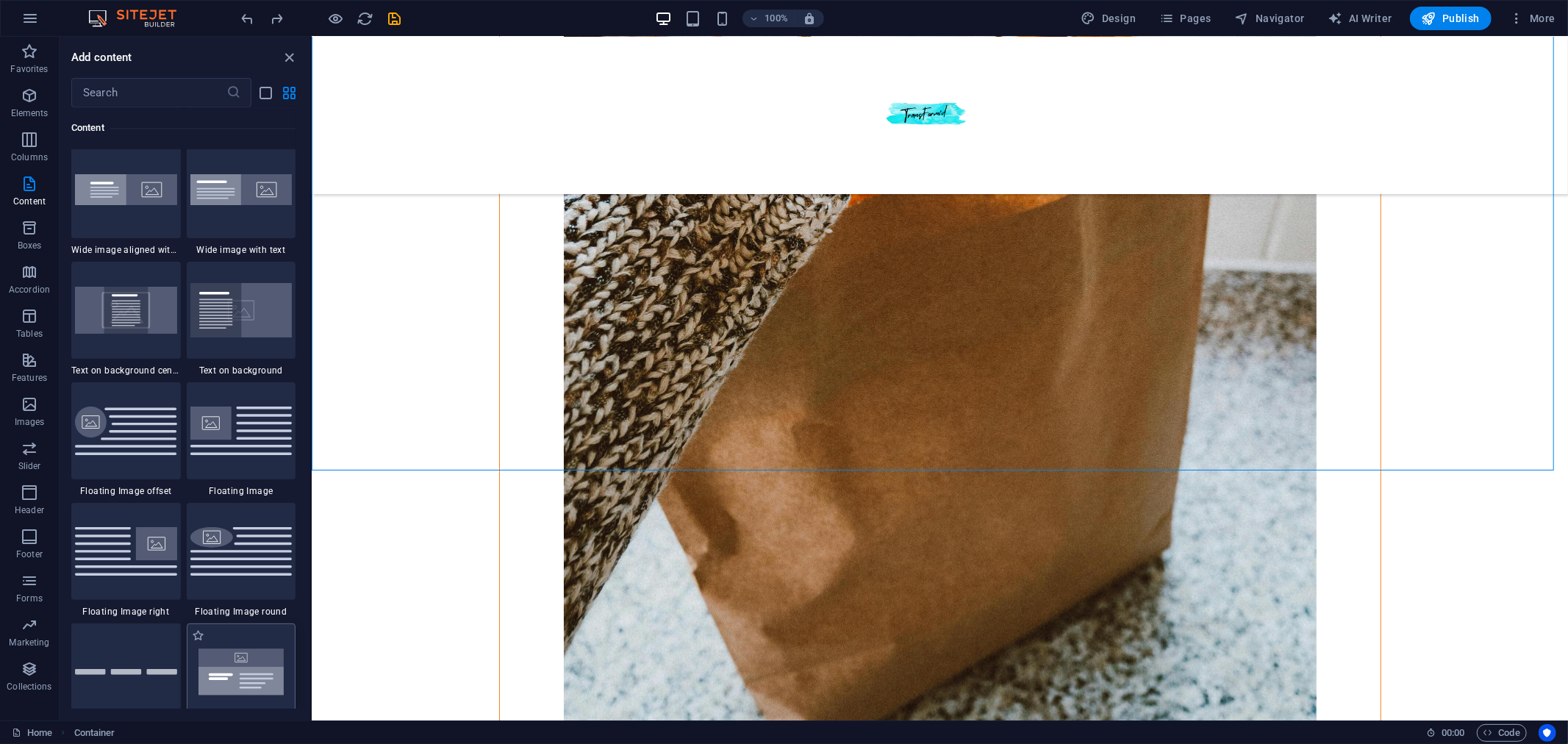
scroll to position [3062, 0]
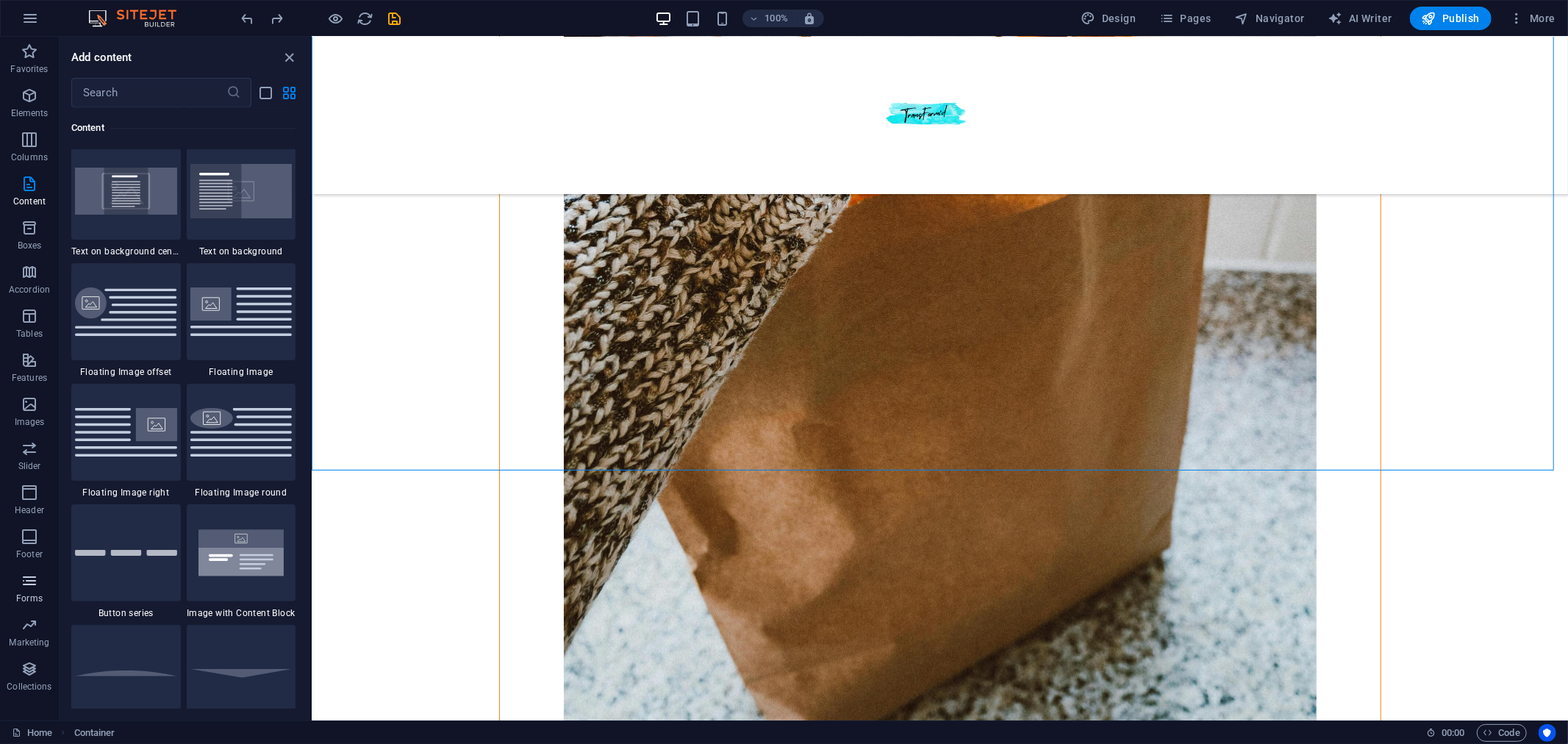
click at [27, 584] on icon "button" at bounding box center [30, 581] width 18 height 18
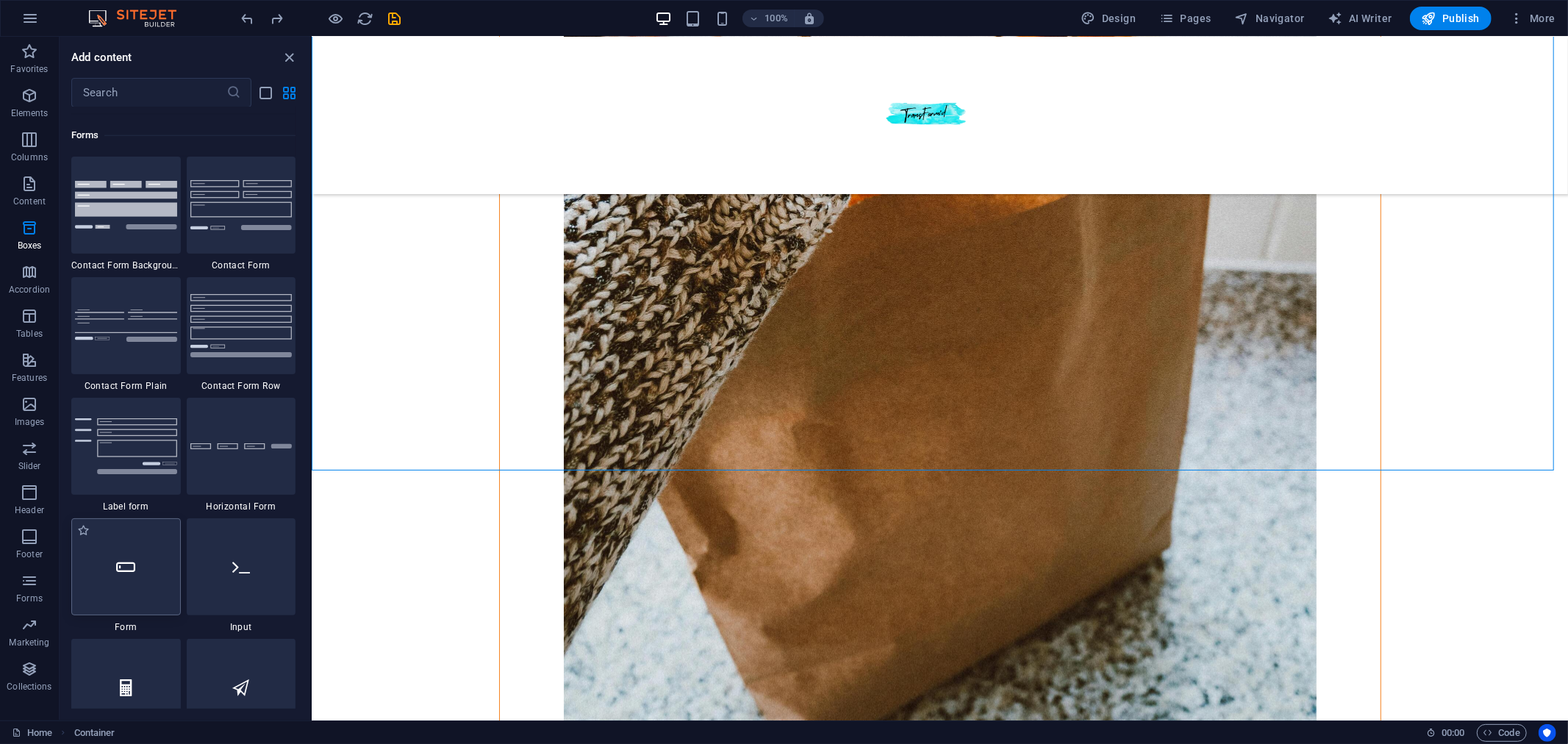
scroll to position [10733, 0]
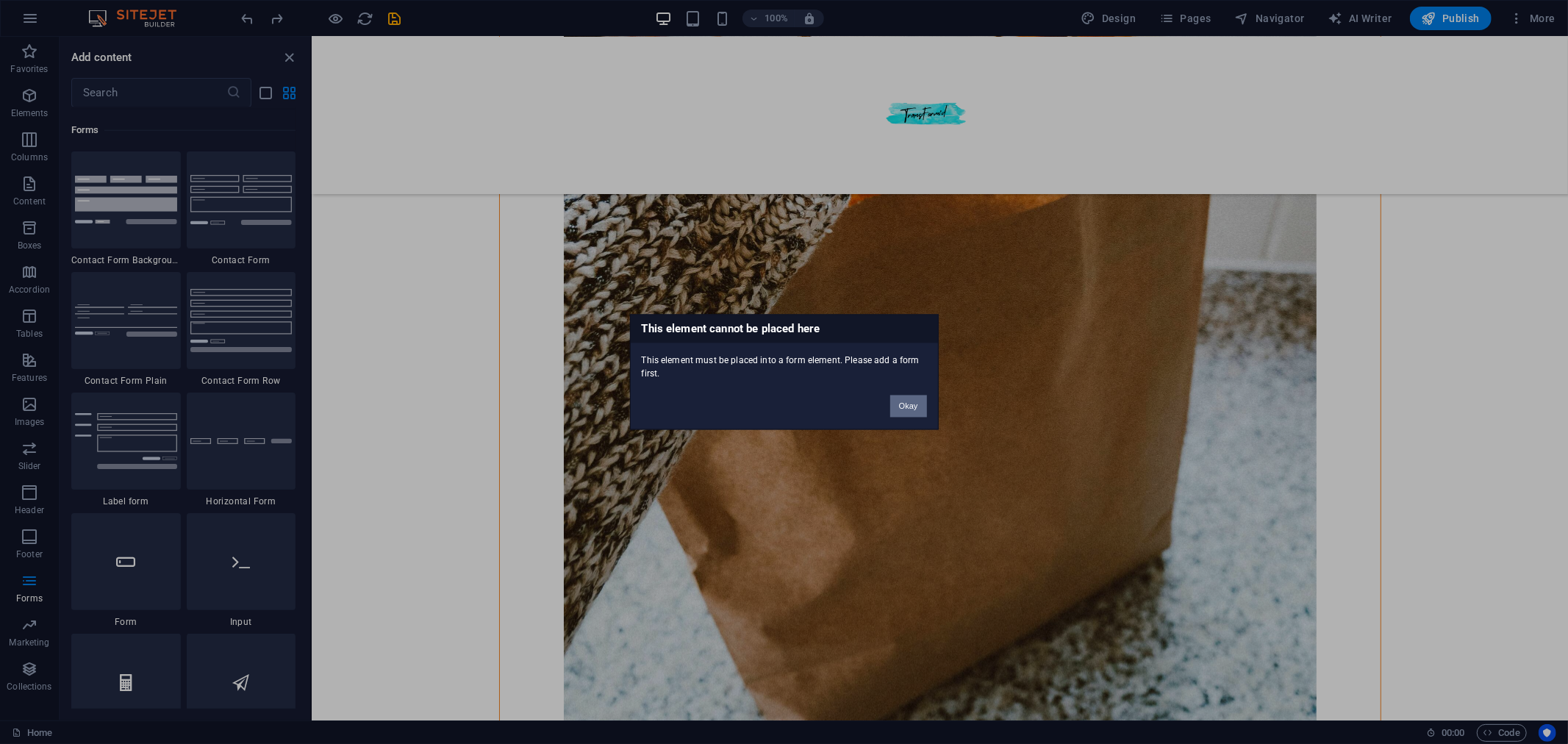
click at [912, 406] on button "Okay" at bounding box center [908, 406] width 37 height 22
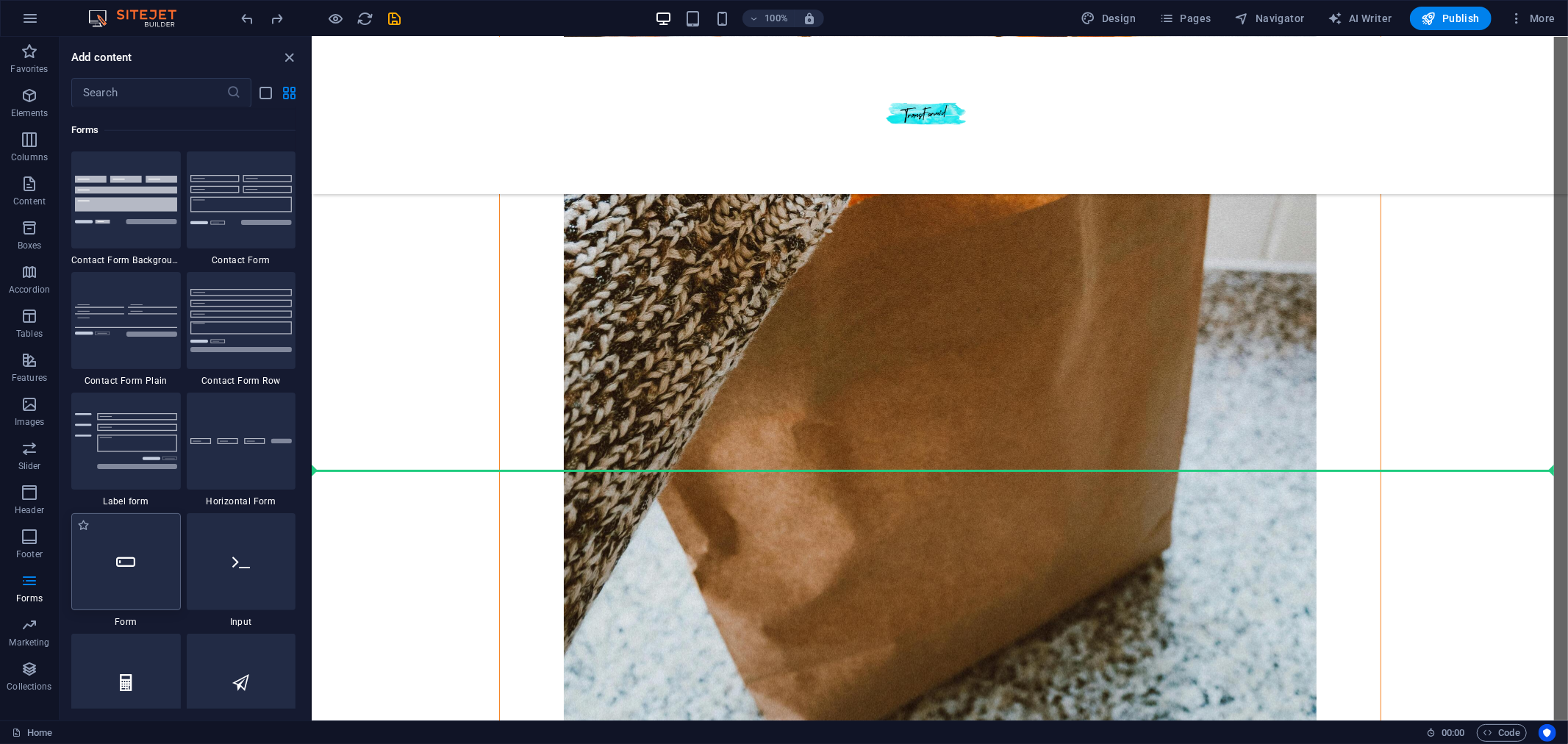
scroll to position [1981, 0]
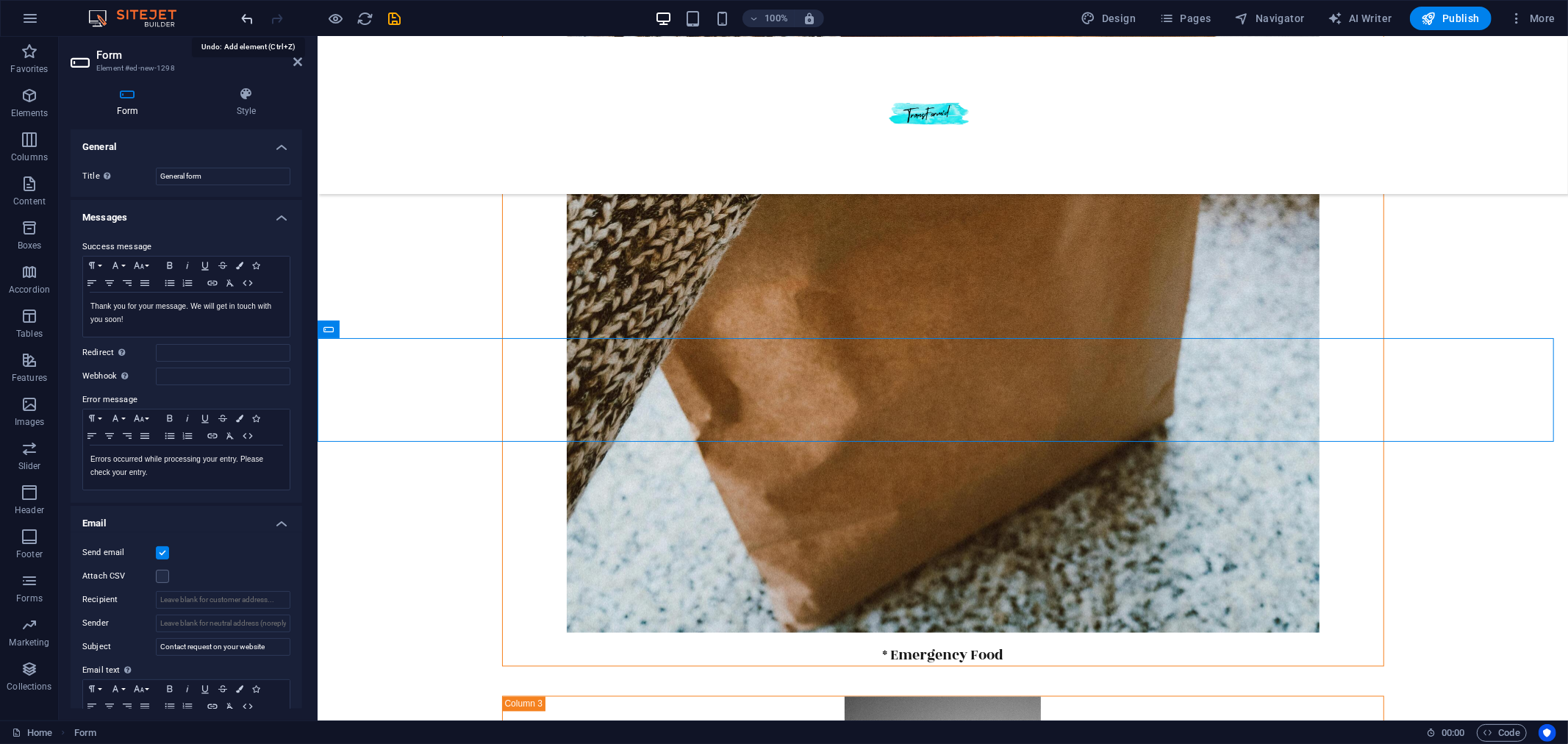
click at [244, 18] on icon "undo" at bounding box center [247, 18] width 17 height 17
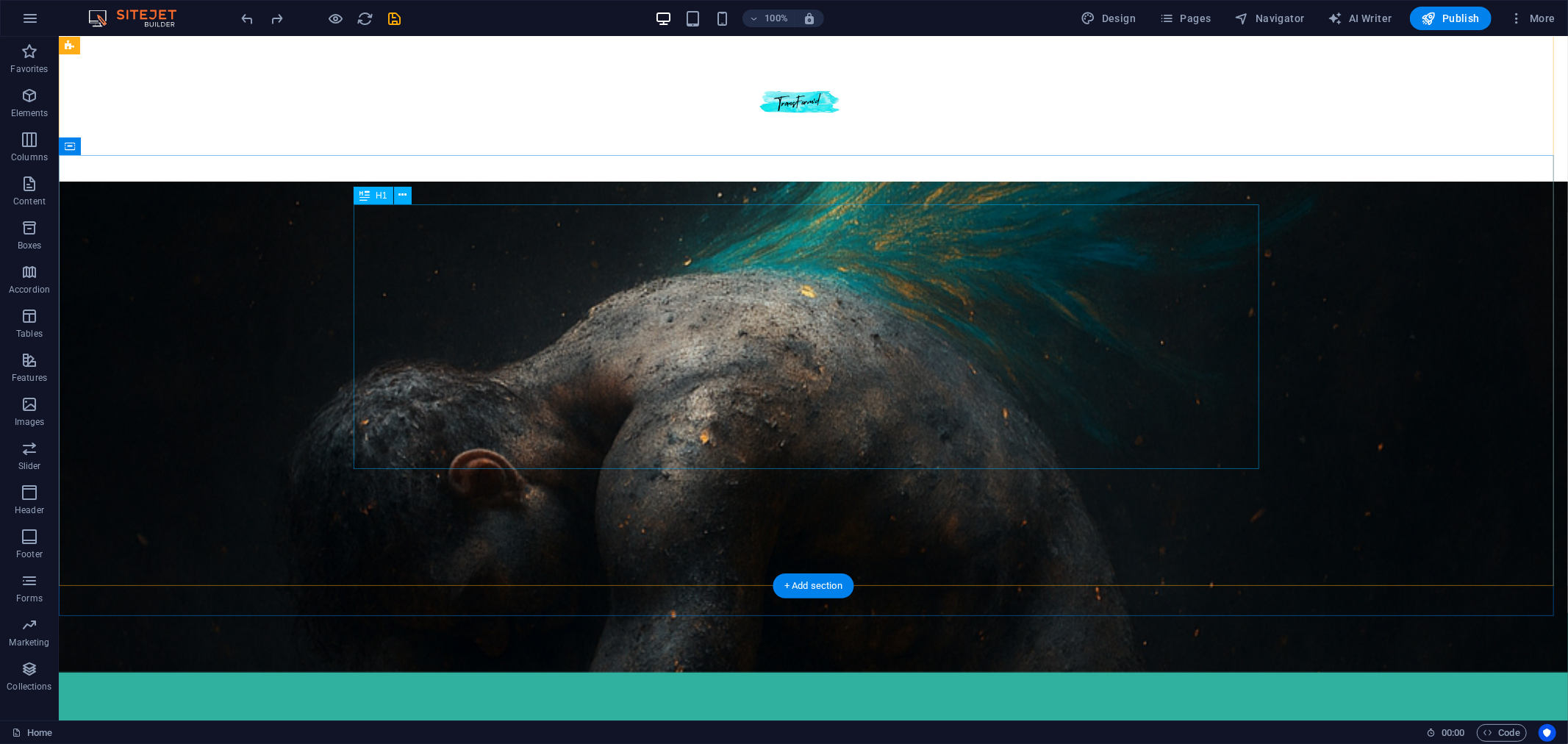
scroll to position [0, 0]
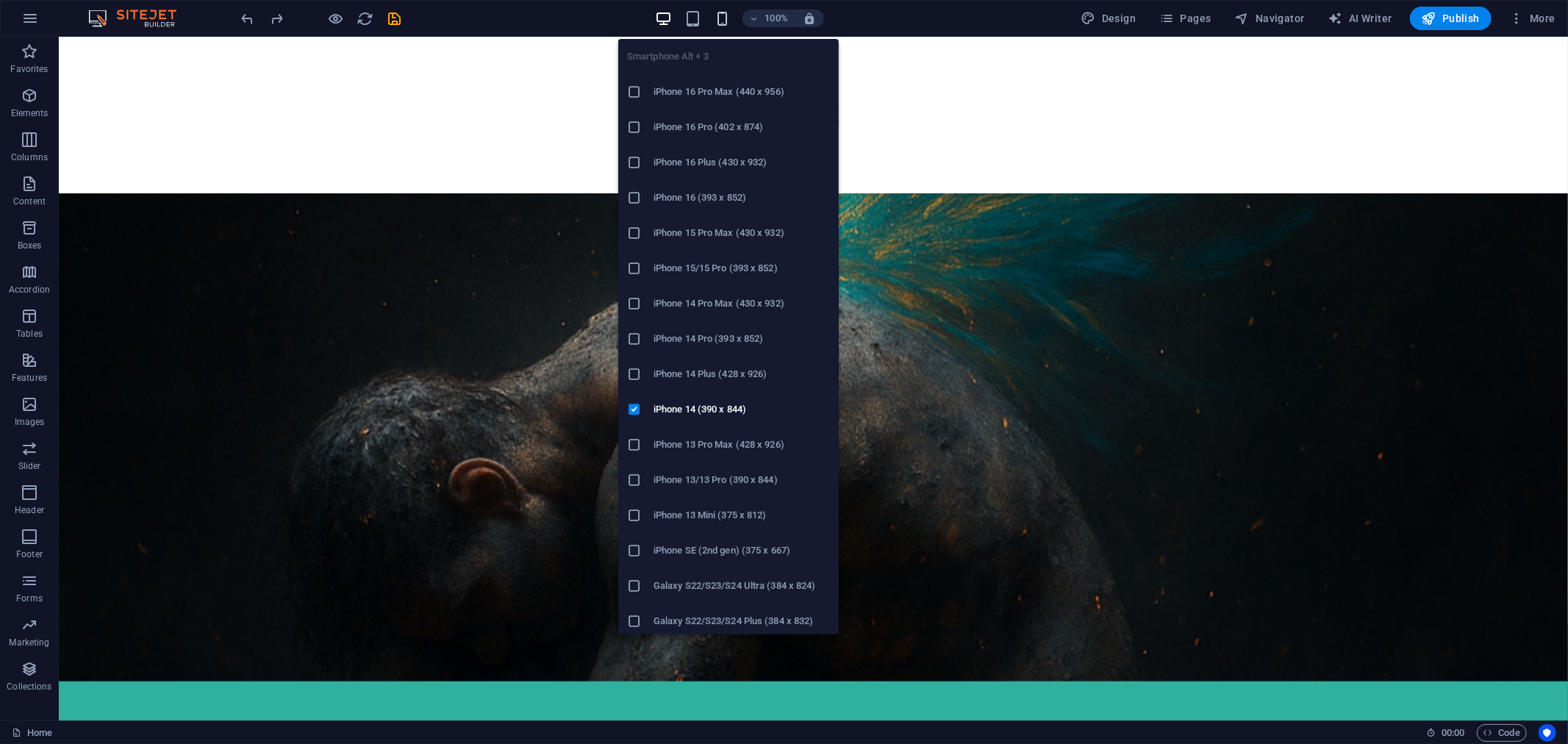
click at [725, 16] on icon "button" at bounding box center [722, 18] width 17 height 17
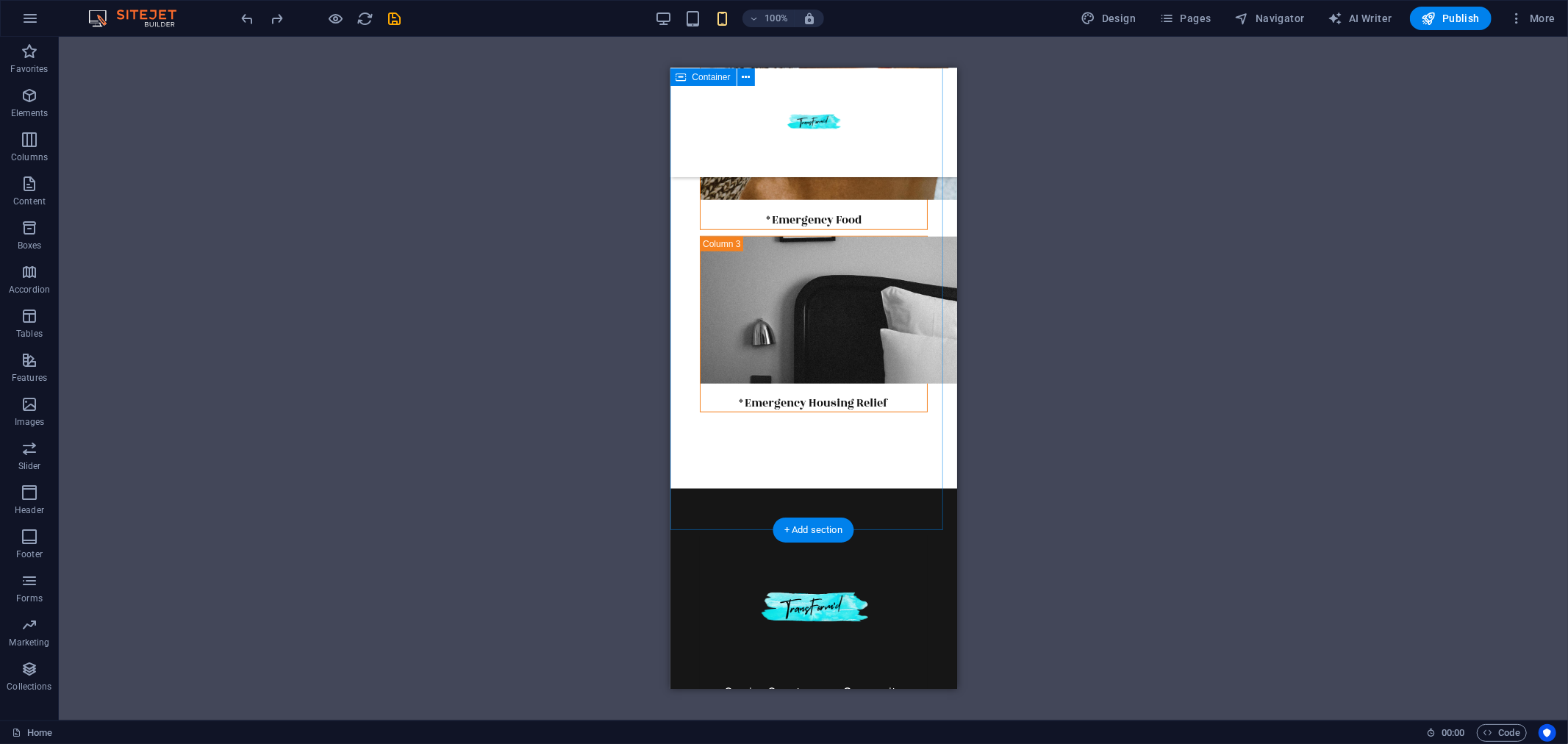
scroll to position [1062, 0]
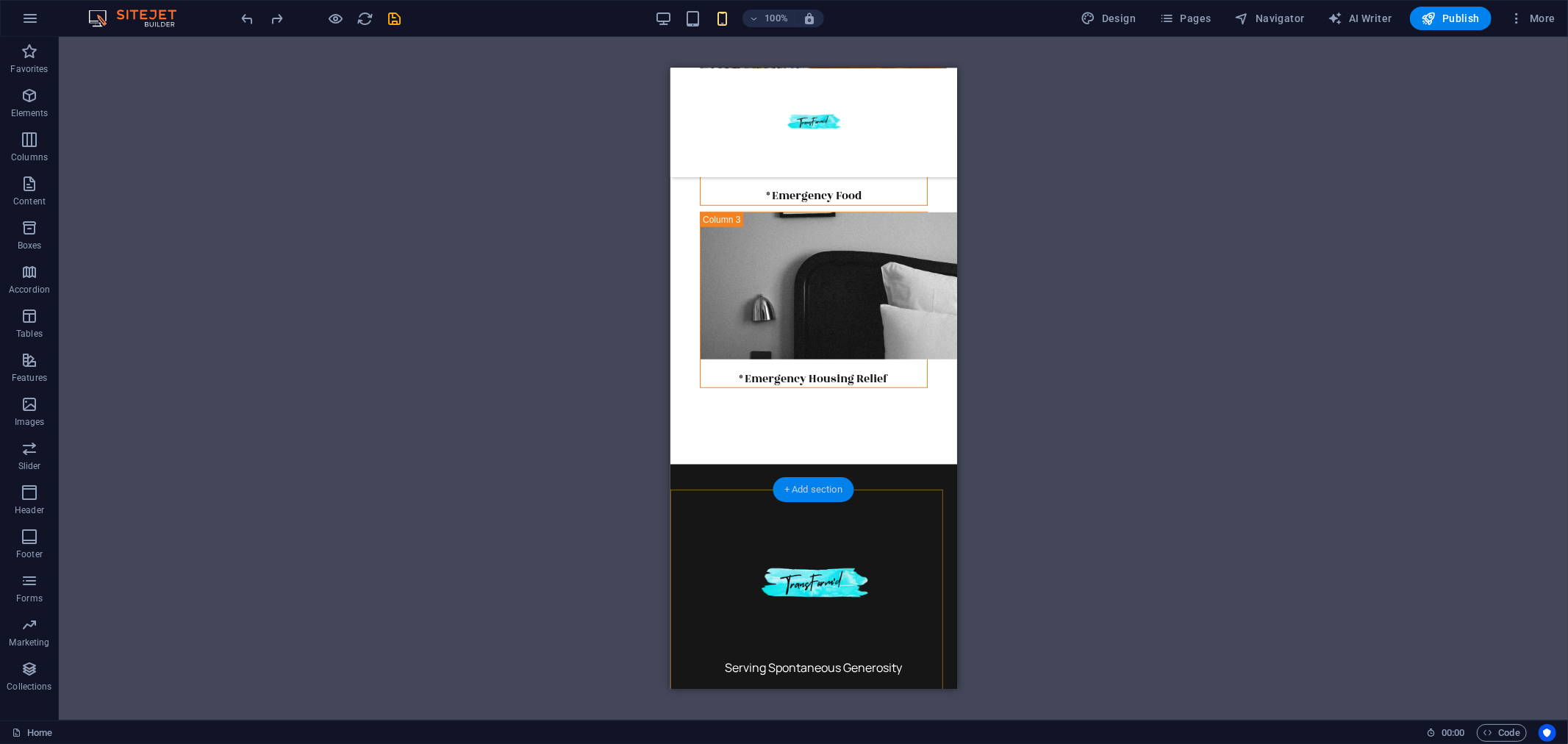
click at [815, 495] on div "+ Add section" at bounding box center [813, 490] width 81 height 25
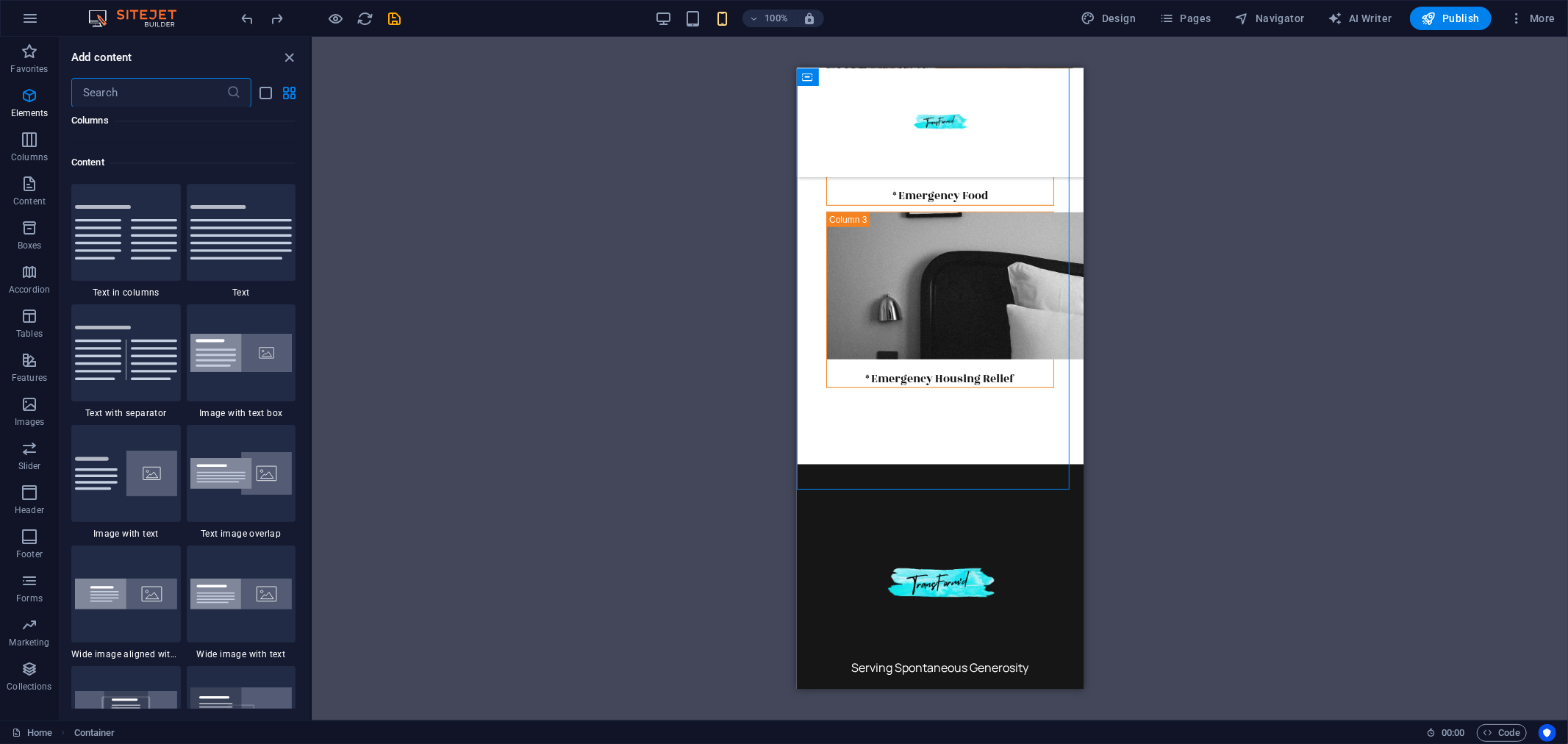
scroll to position [2571, 0]
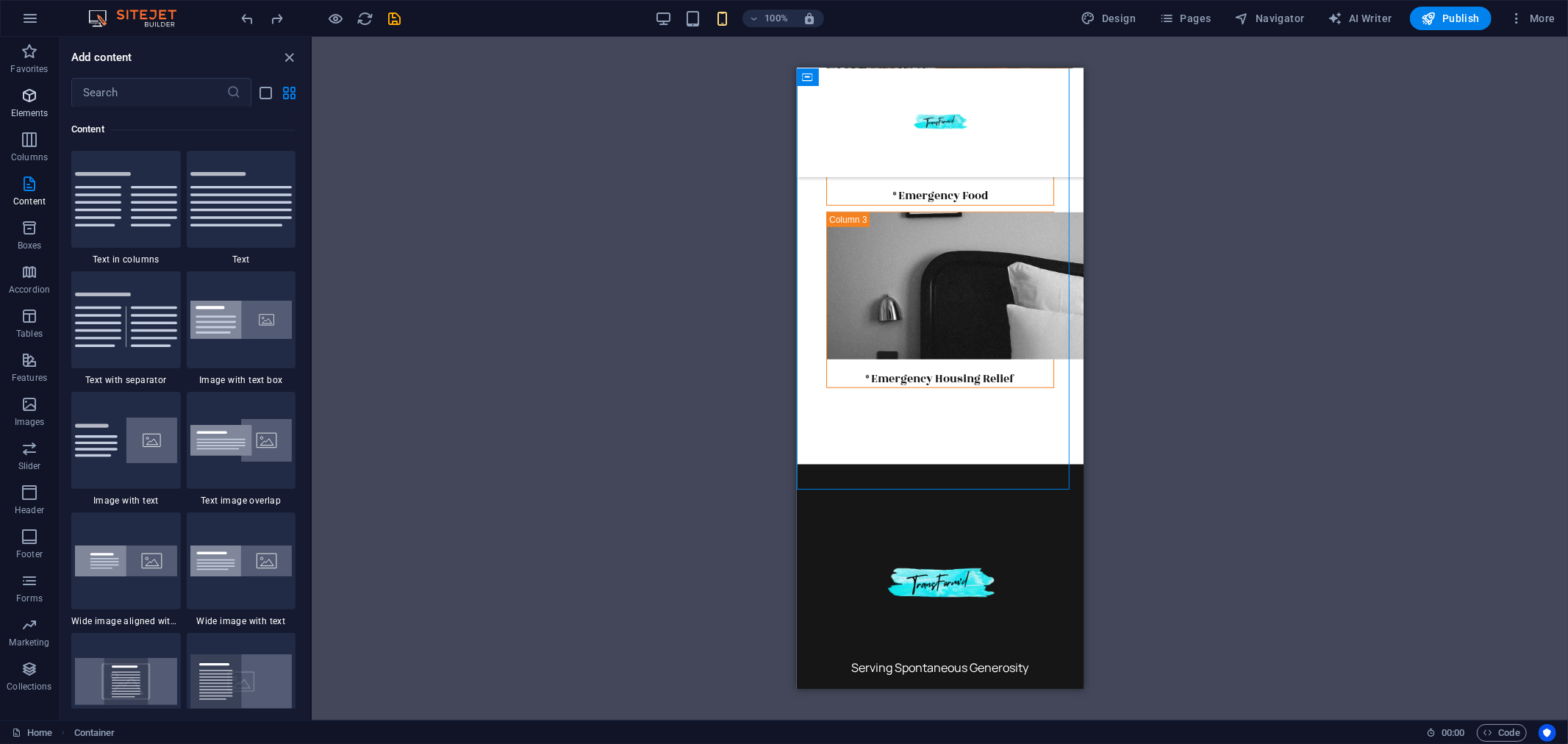
click at [32, 100] on icon "button" at bounding box center [30, 95] width 18 height 18
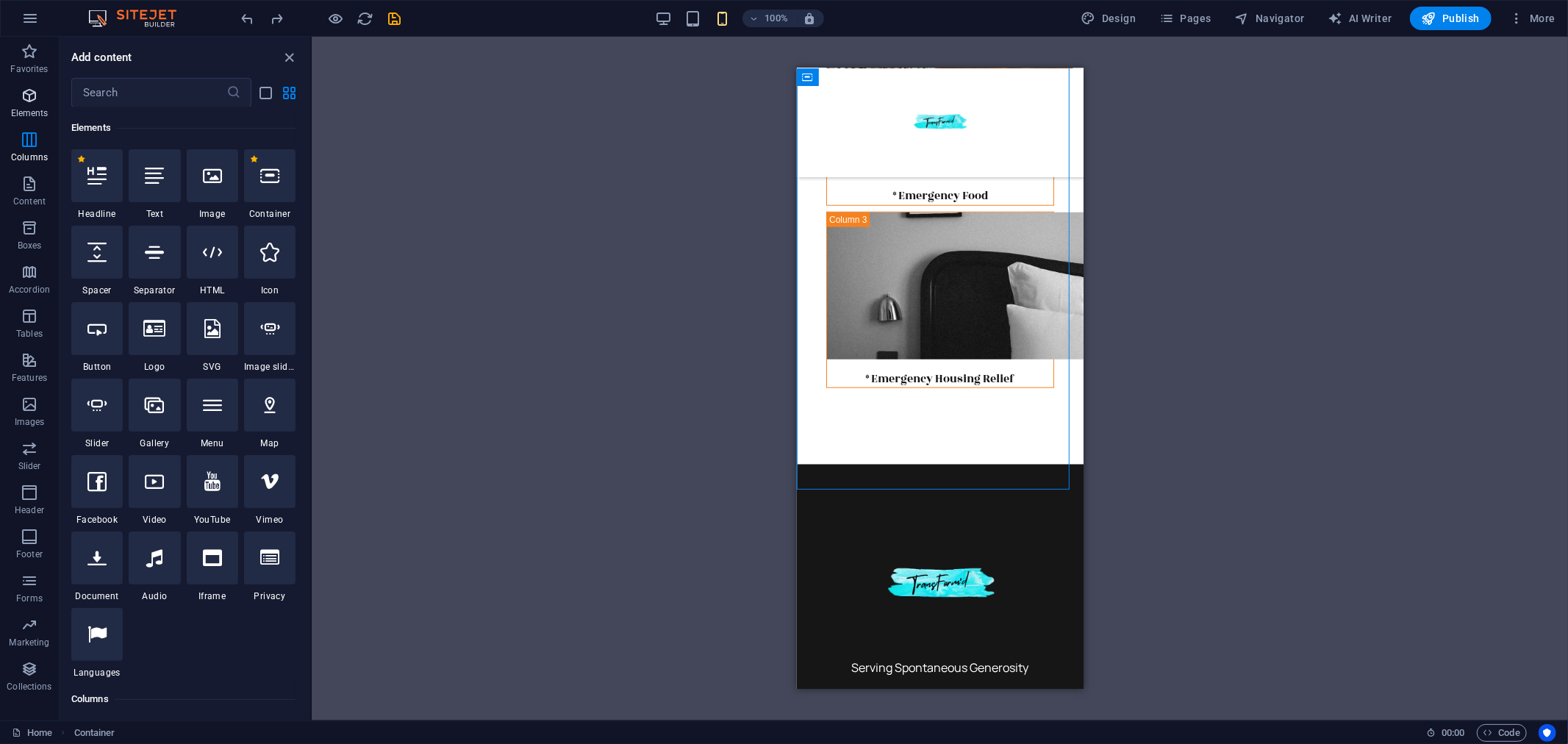
scroll to position [156, 0]
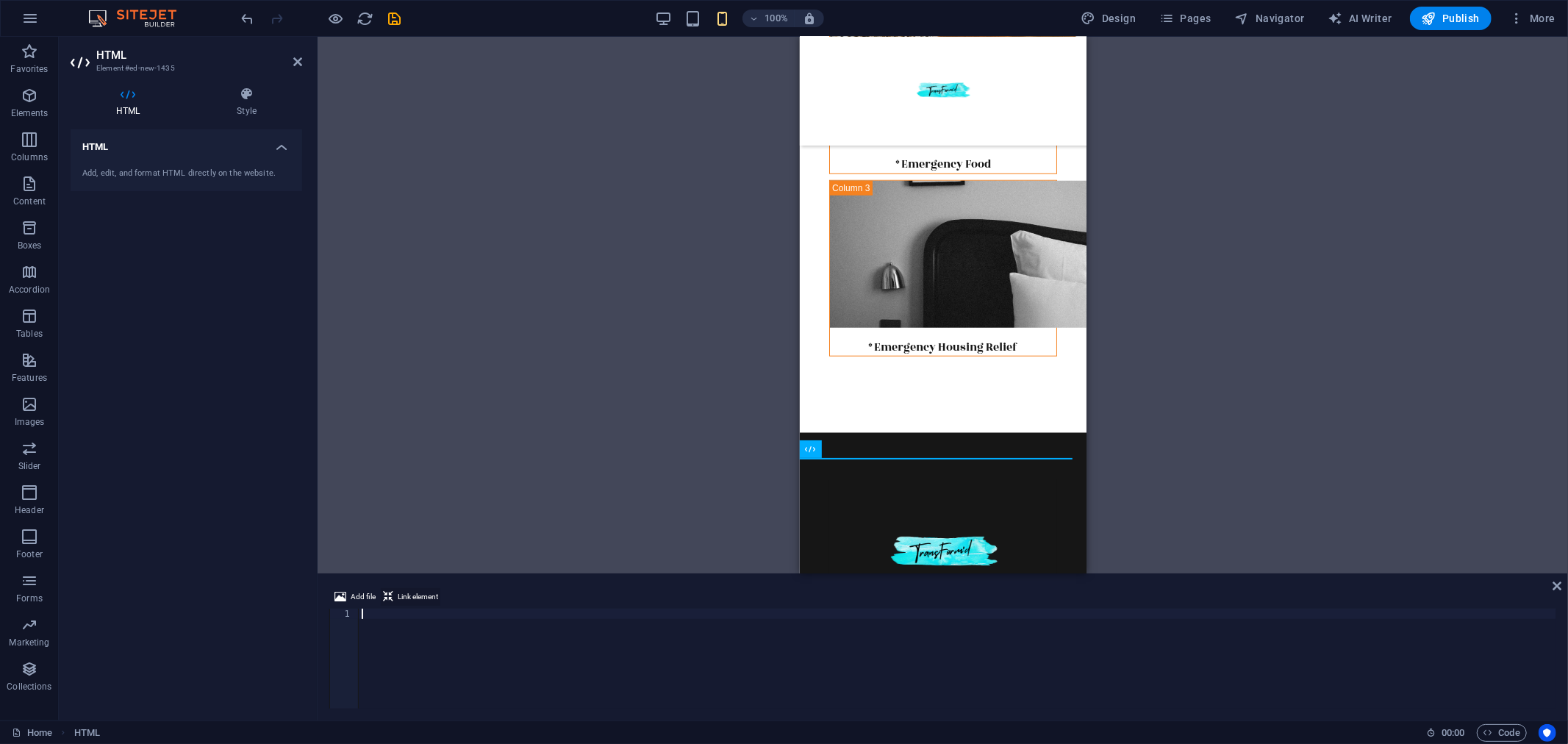
click at [413, 594] on span "Link element" at bounding box center [417, 597] width 41 height 18
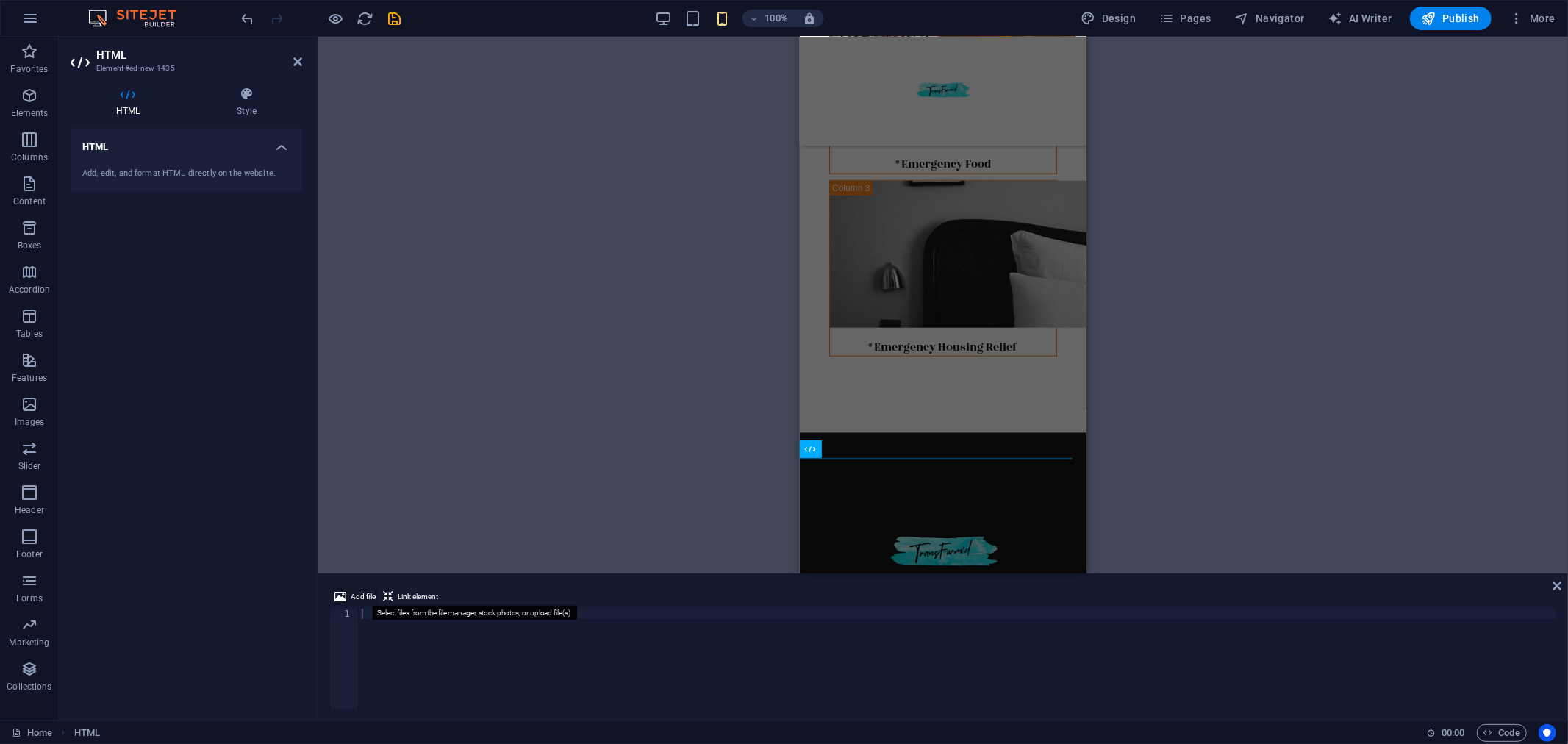
click at [352, 597] on span "Add file" at bounding box center [363, 597] width 25 height 18
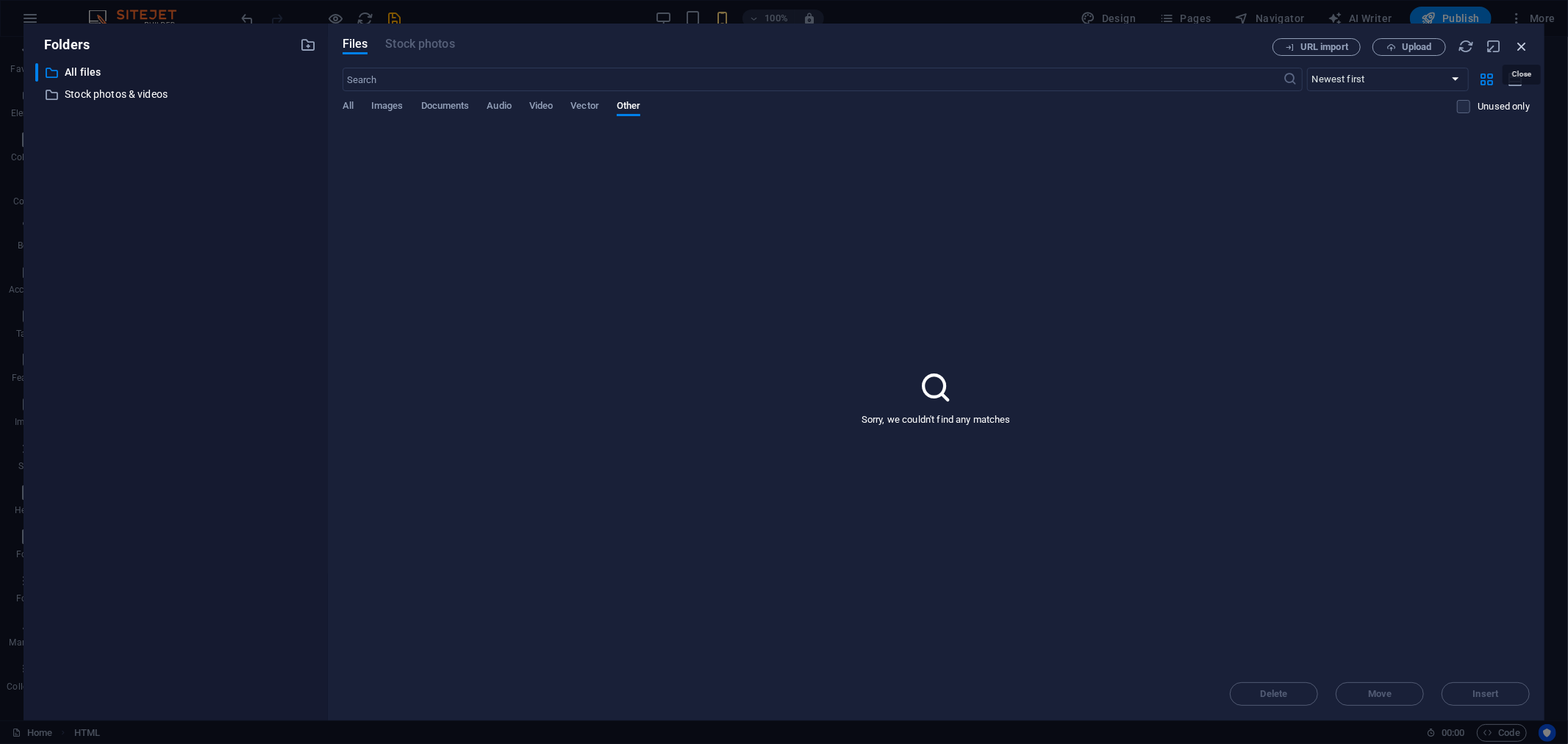
click at [1525, 45] on icon "button" at bounding box center [1521, 47] width 16 height 16
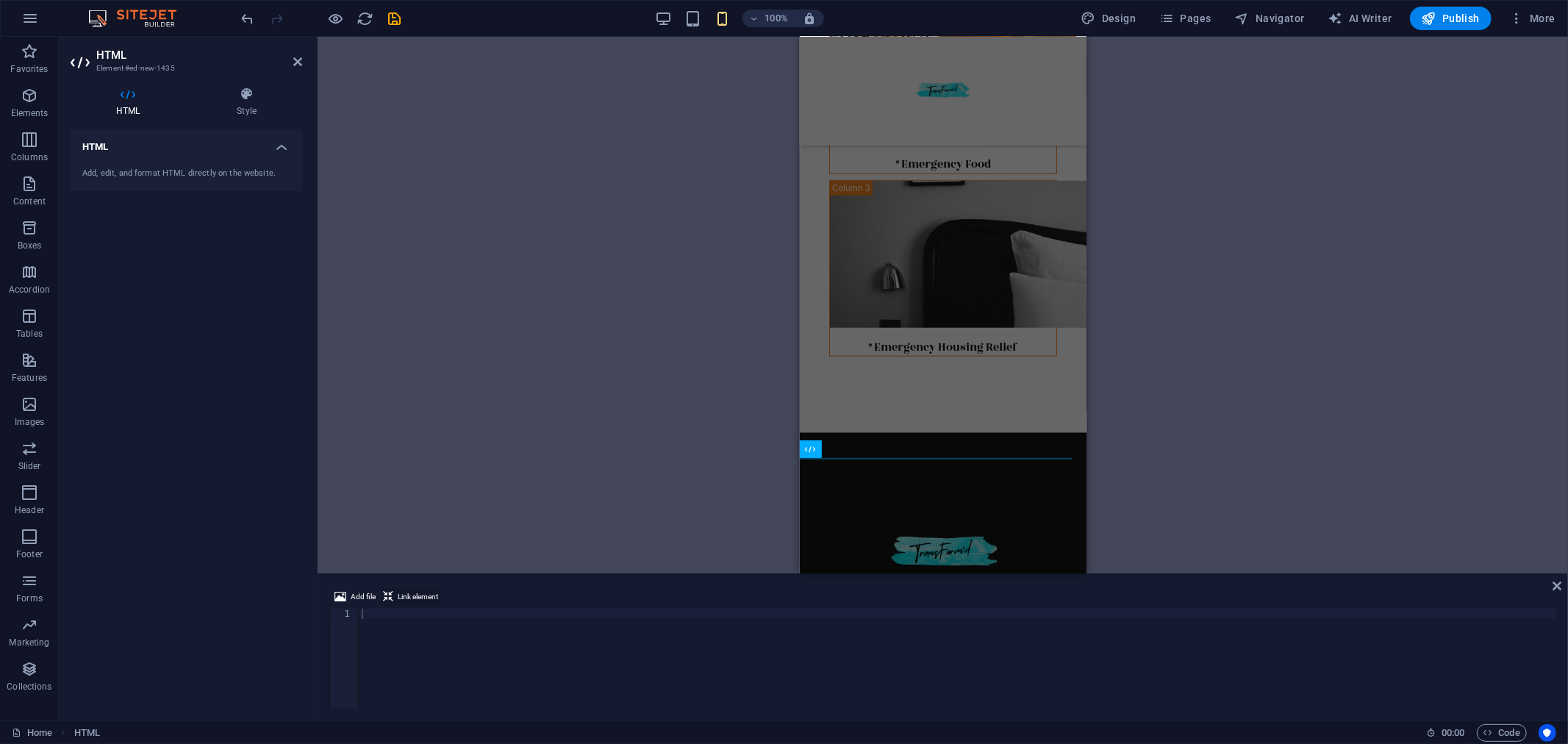
click at [414, 594] on span "Link element" at bounding box center [417, 597] width 41 height 18
click at [414, 612] on div at bounding box center [957, 669] width 1197 height 120
paste textarea "<script src="[URL][DOMAIN_NAME]" paypalExpress="false"></script> <iframe src="[…"
type textarea "<script src="[URL][DOMAIN_NAME]" paypalExpress="false"></script> <iframe src="[…"
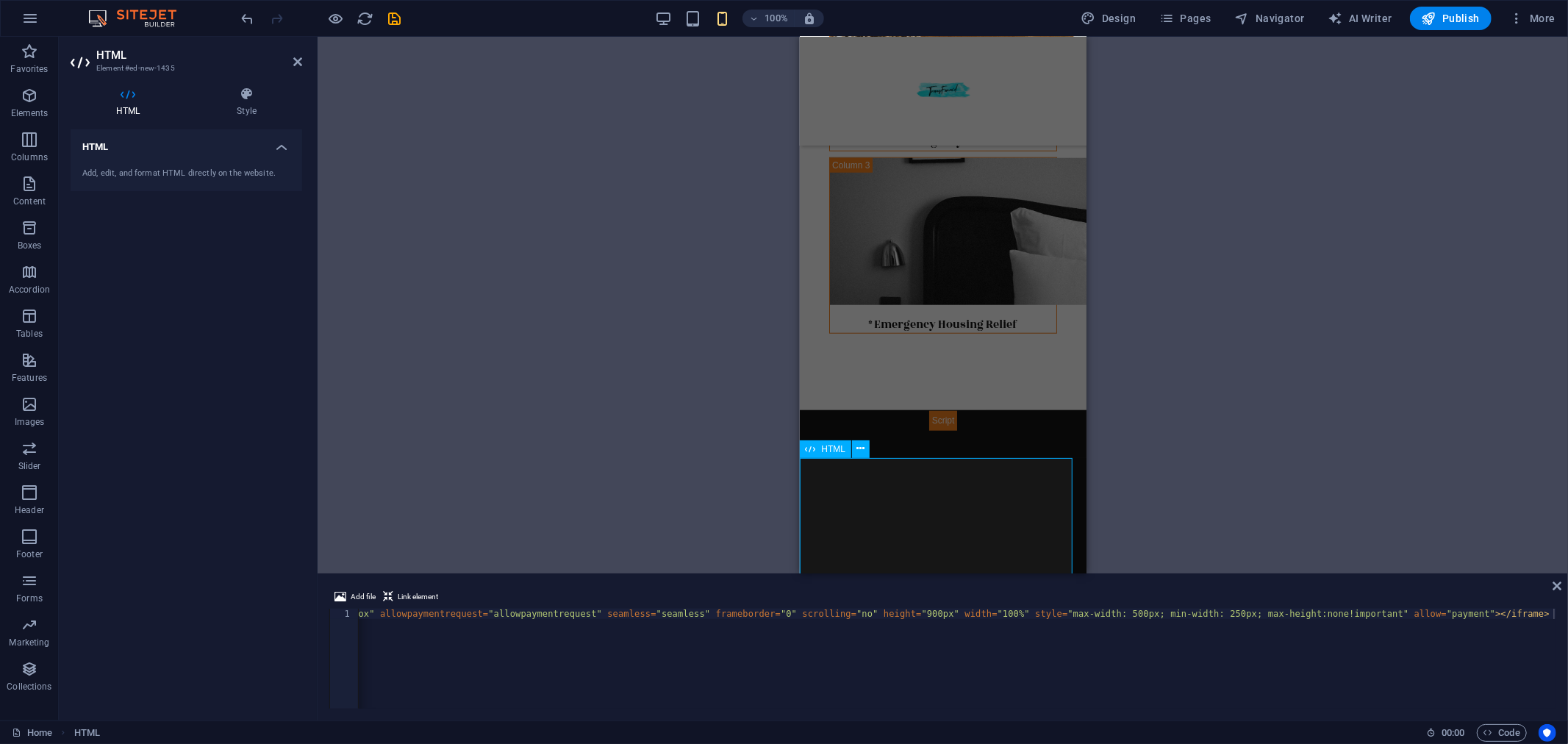
scroll to position [1062, 0]
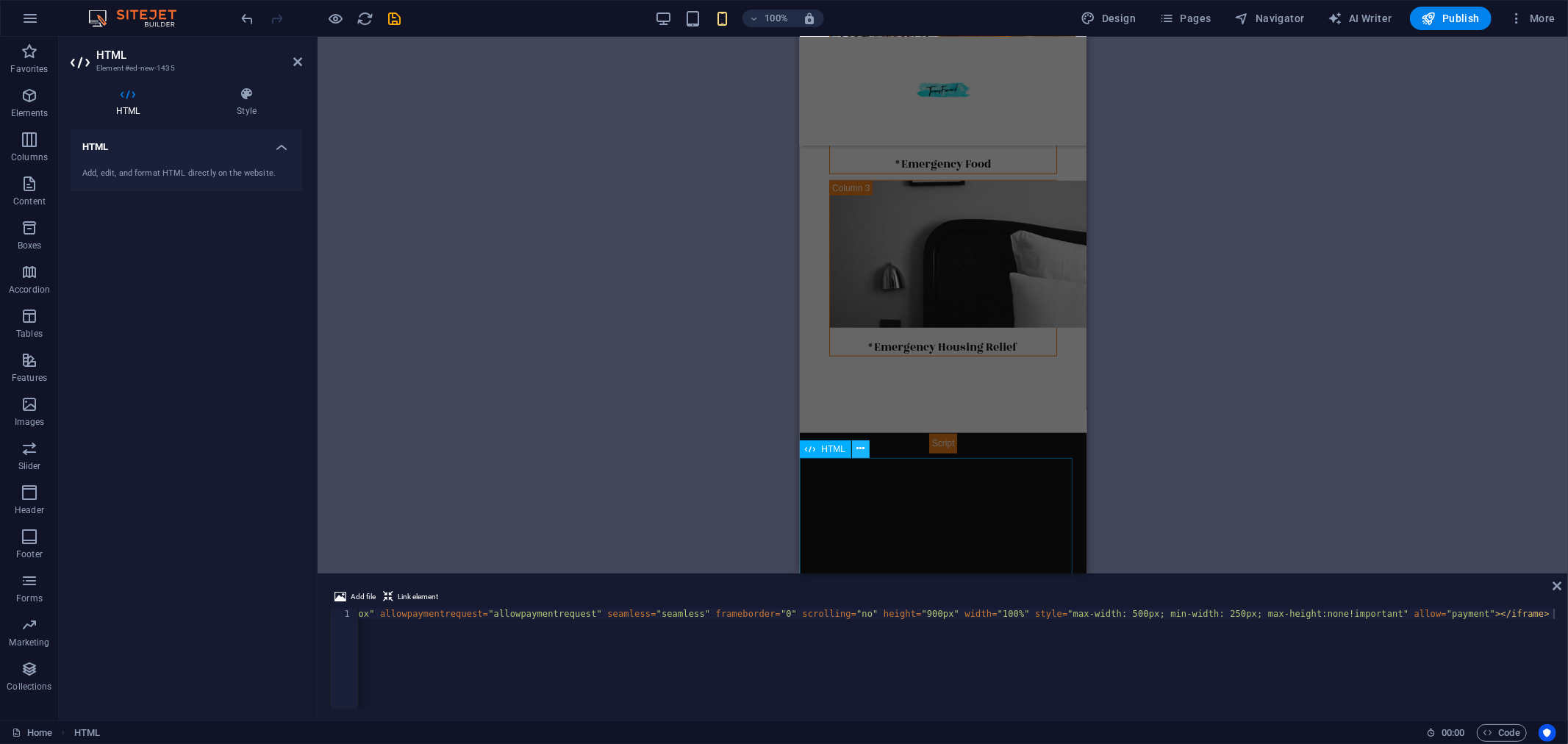
click at [857, 448] on icon at bounding box center [860, 448] width 8 height 16
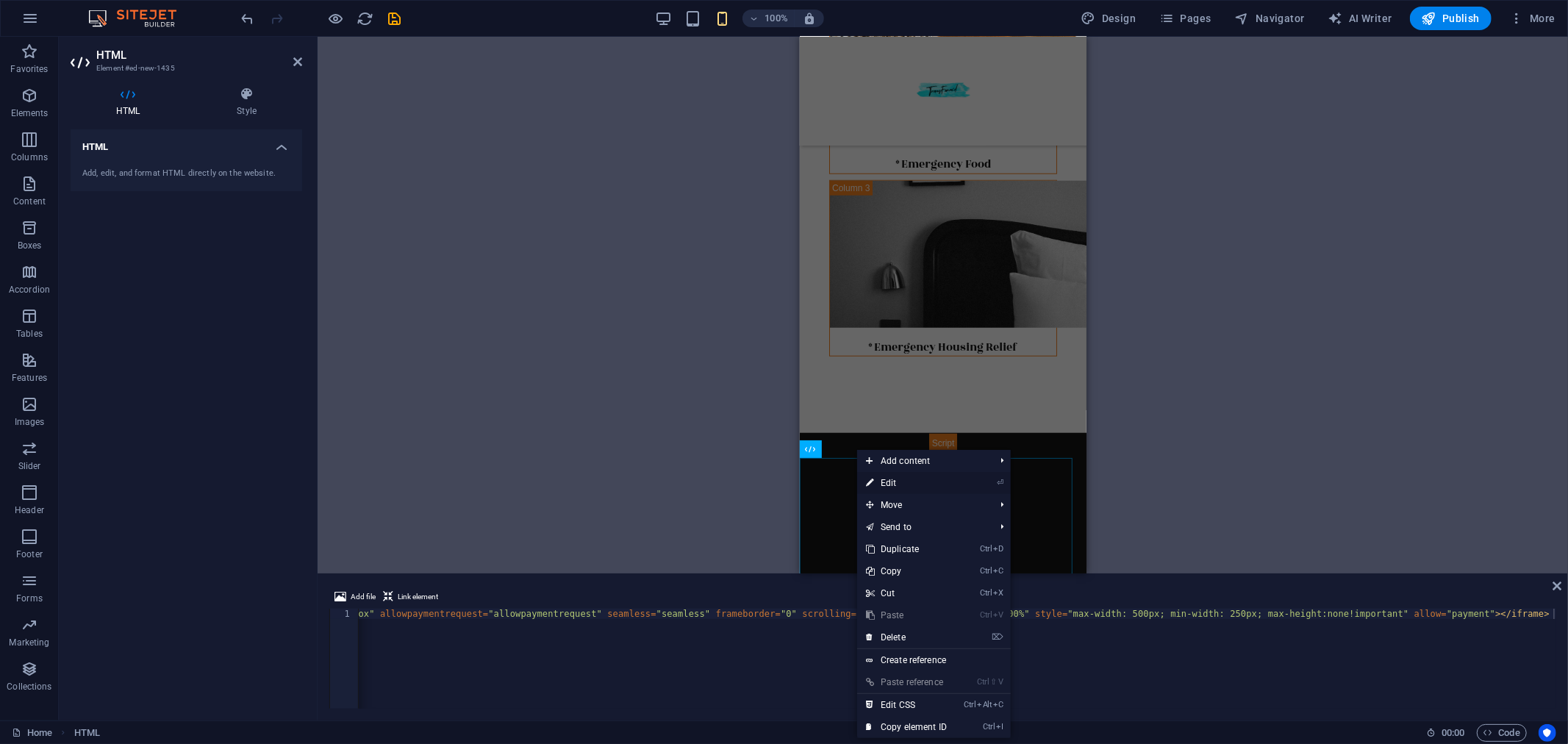
click at [890, 476] on link "⏎ Edit" at bounding box center [905, 483] width 98 height 22
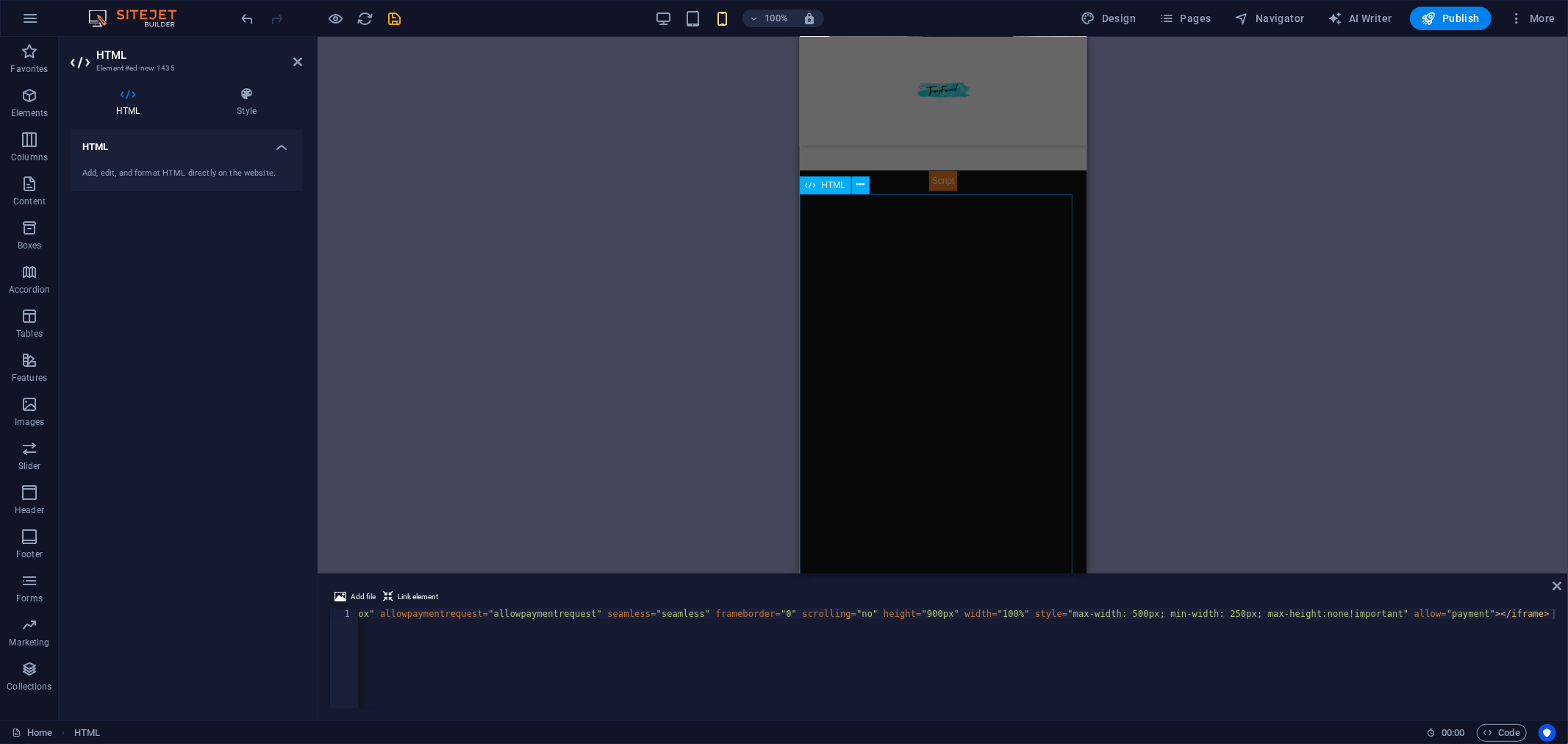
scroll to position [1325, 0]
drag, startPoint x: 908, startPoint y: 494, endPoint x: 918, endPoint y: 466, distance: 29.7
click at [918, 466] on div at bounding box center [942, 512] width 287 height 688
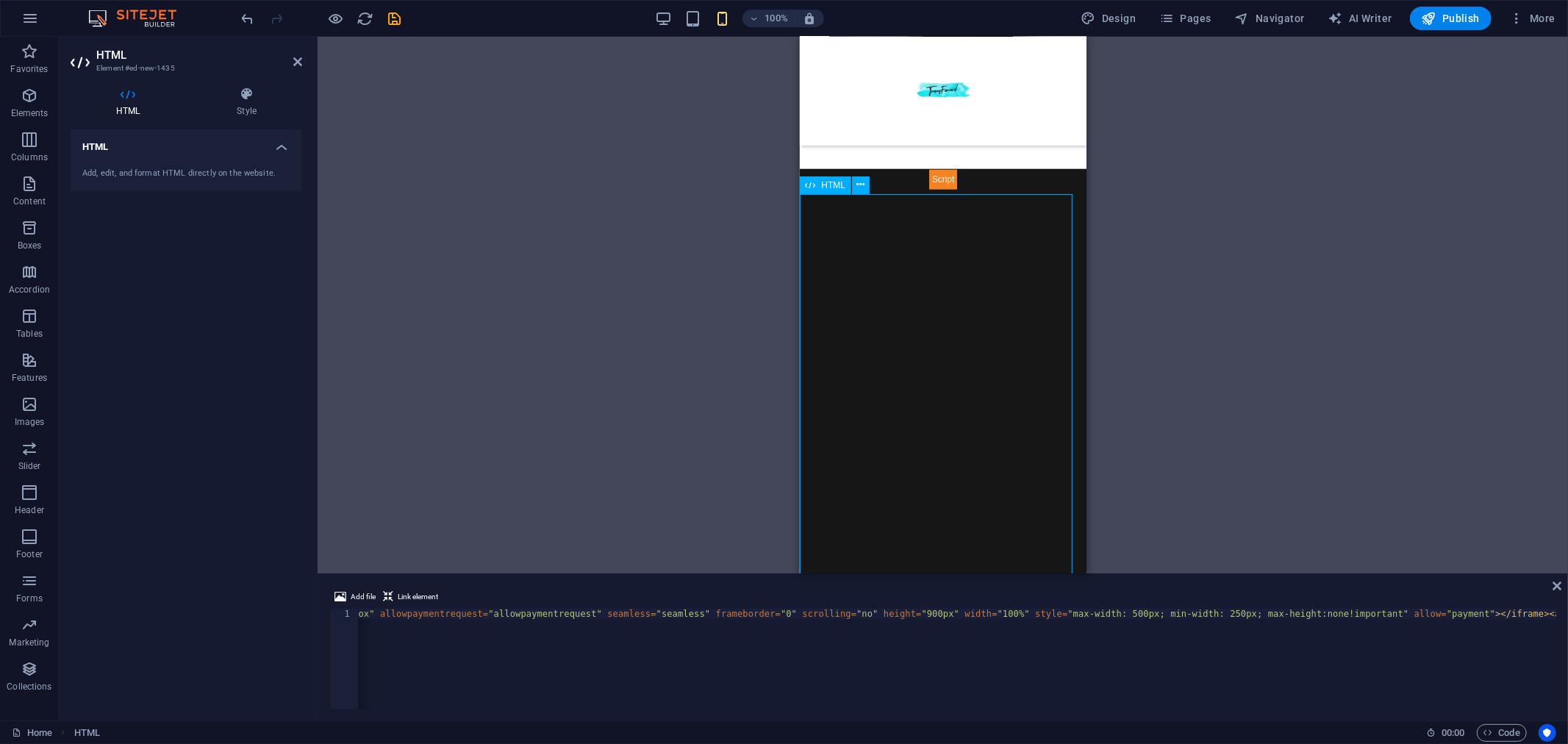
click at [917, 232] on div at bounding box center [942, 512] width 287 height 688
click at [883, 232] on div at bounding box center [942, 512] width 287 height 688
click at [237, 98] on icon at bounding box center [247, 94] width 111 height 15
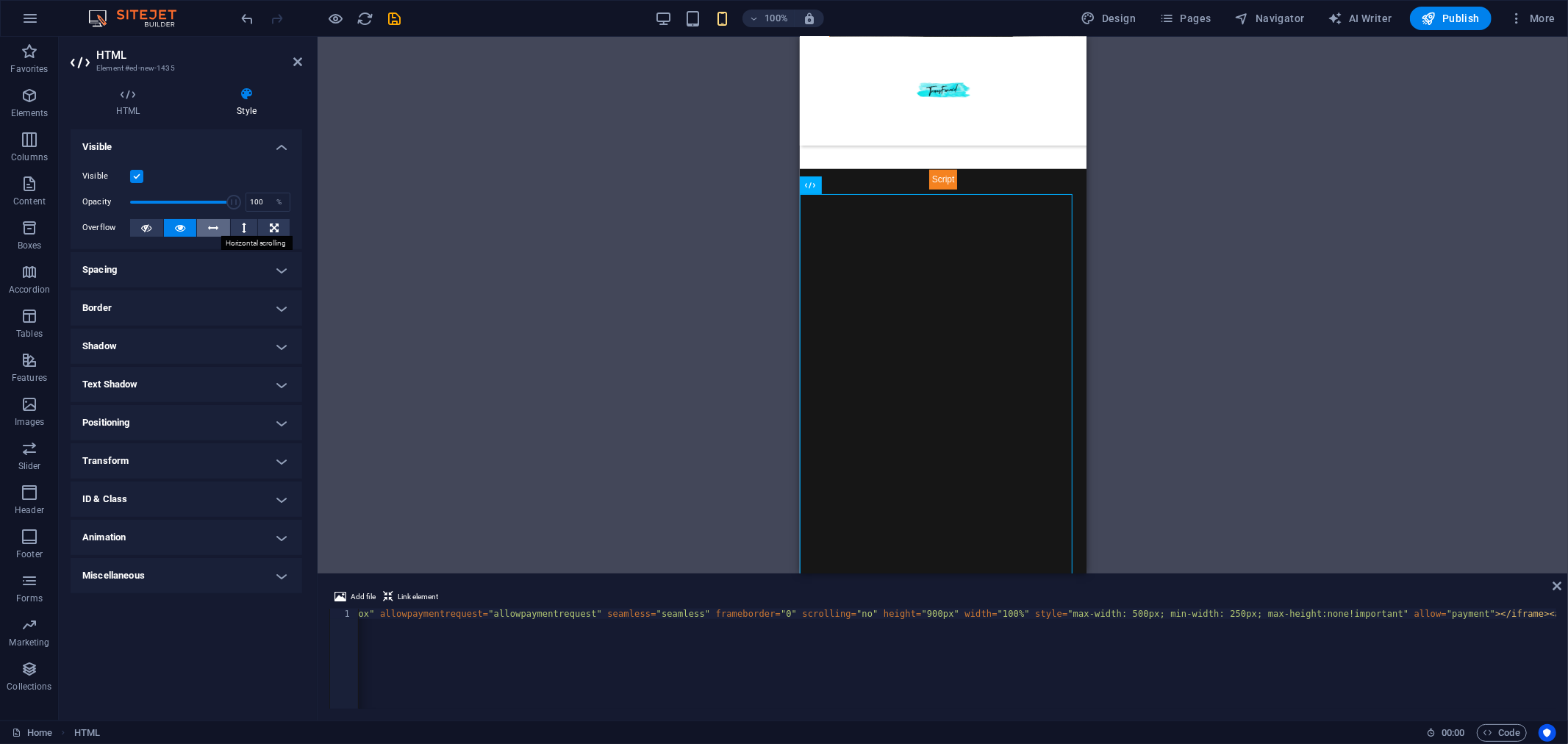
click at [219, 227] on button at bounding box center [213, 228] width 33 height 18
click at [244, 226] on icon at bounding box center [244, 228] width 4 height 18
click at [276, 228] on icon at bounding box center [274, 228] width 9 height 18
click at [129, 106] on h4 "HTML" at bounding box center [131, 102] width 120 height 31
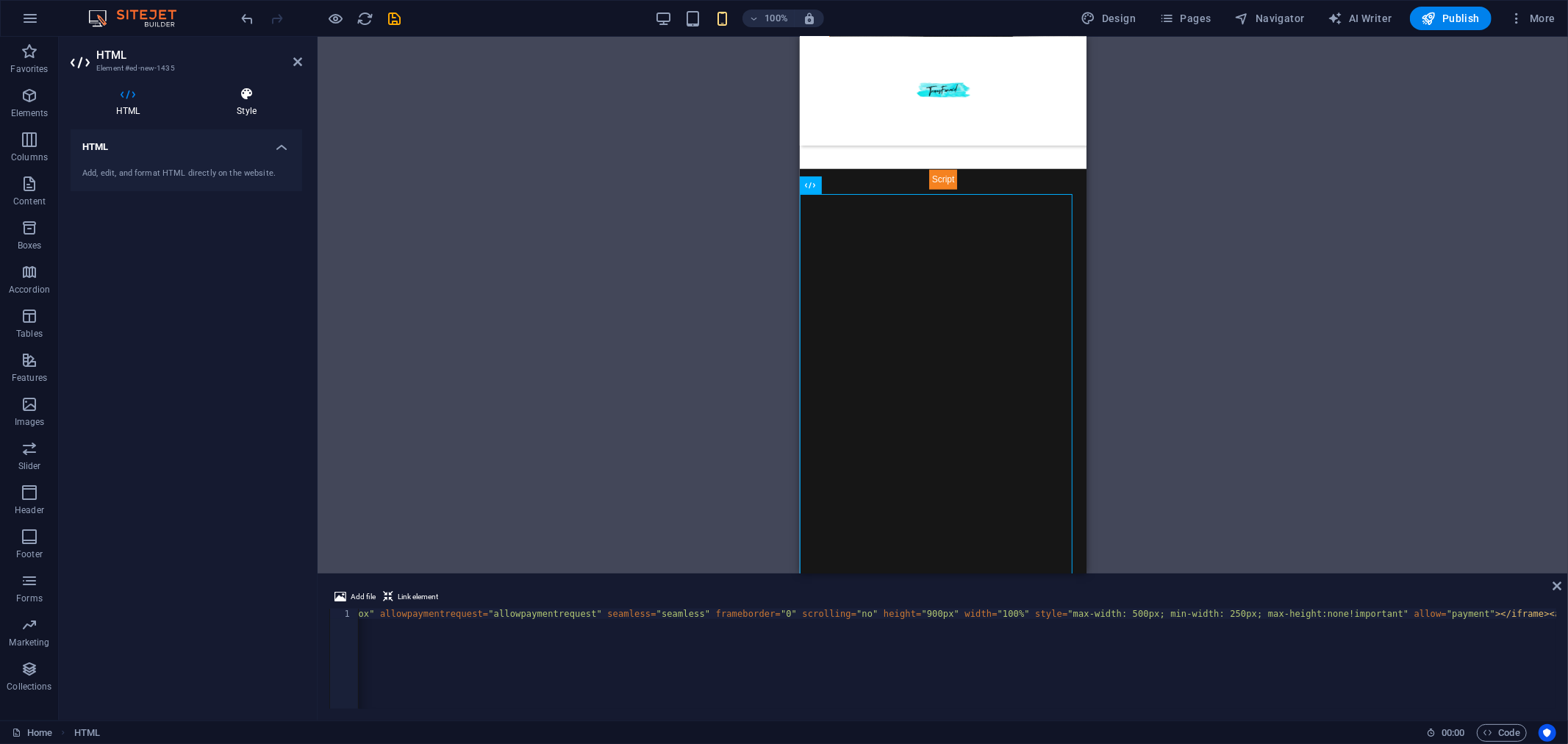
click at [244, 103] on h4 "Style" at bounding box center [247, 102] width 111 height 31
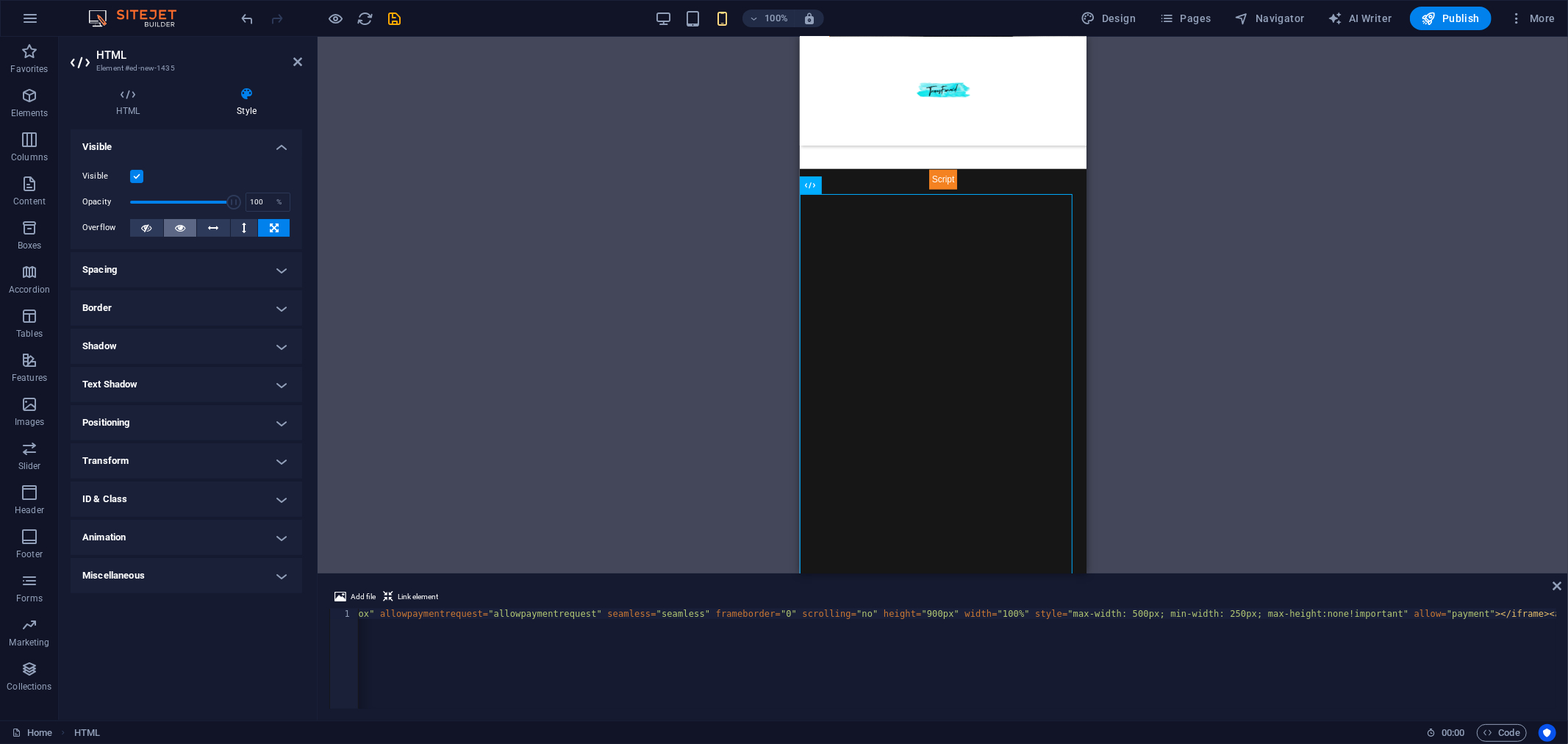
click at [178, 228] on icon at bounding box center [180, 228] width 10 height 18
click at [864, 182] on icon at bounding box center [860, 185] width 8 height 16
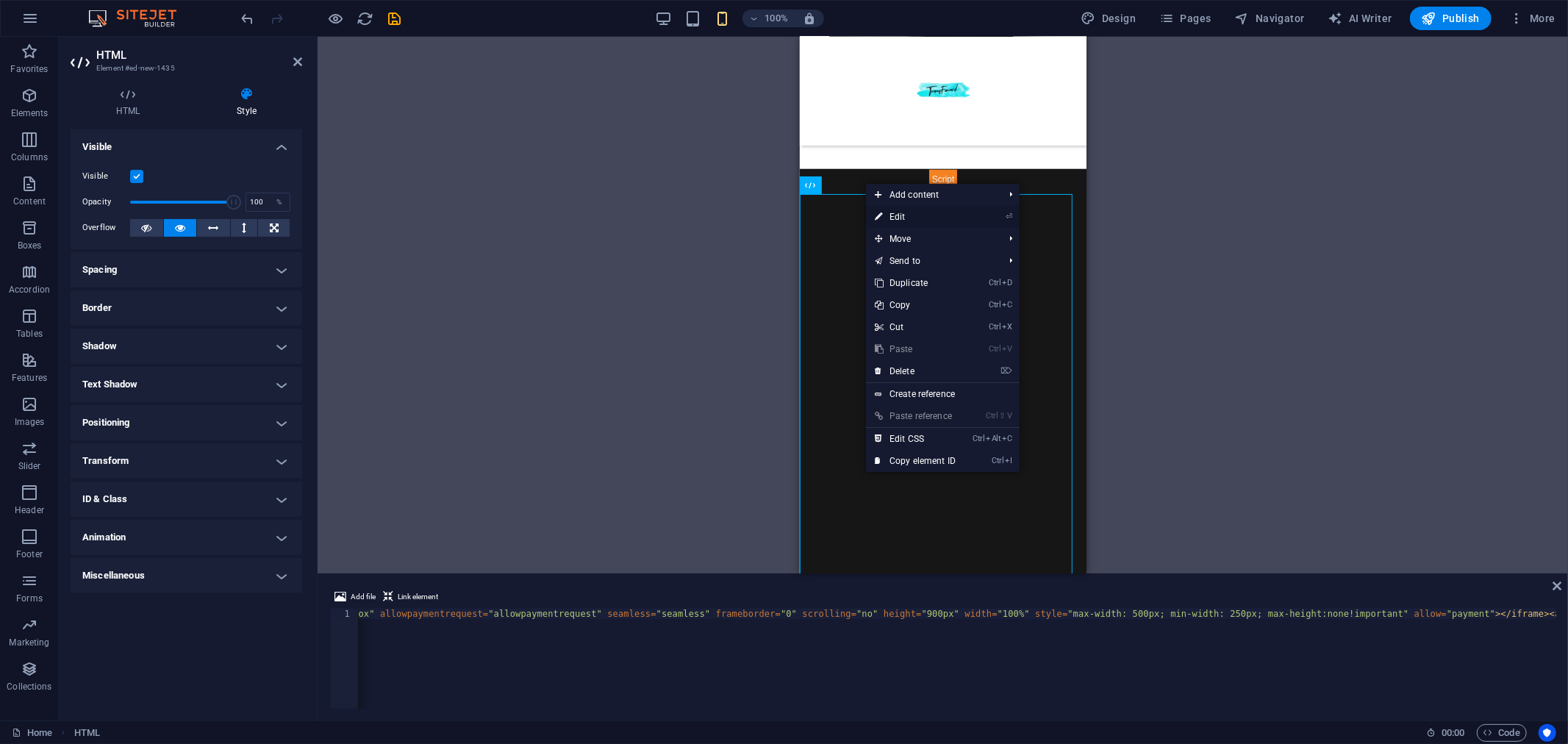
click at [900, 216] on link "⏎ Edit" at bounding box center [914, 217] width 98 height 22
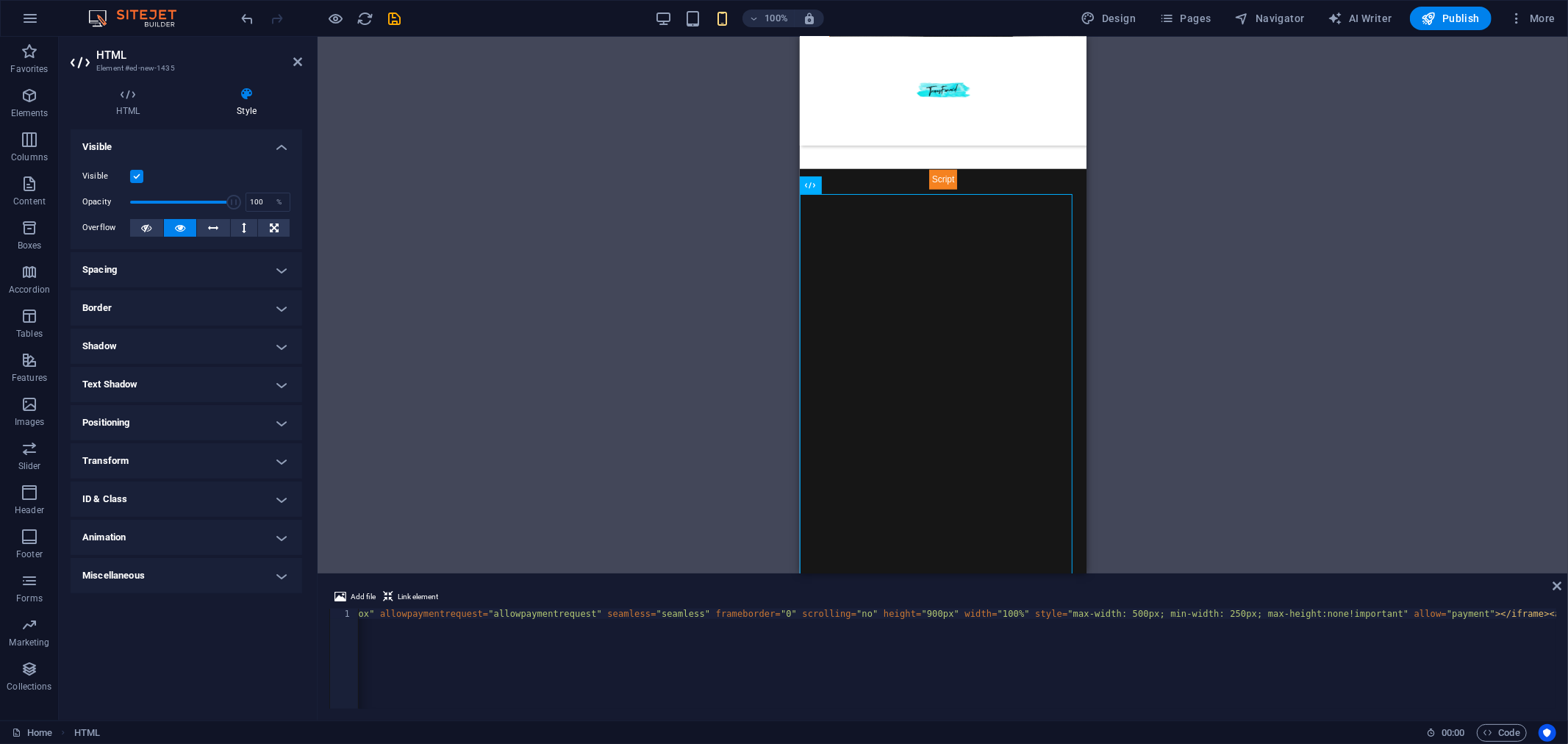
click at [287, 573] on h4 "Miscellaneous" at bounding box center [186, 576] width 231 height 35
click at [213, 417] on h4 "Positioning" at bounding box center [186, 423] width 231 height 35
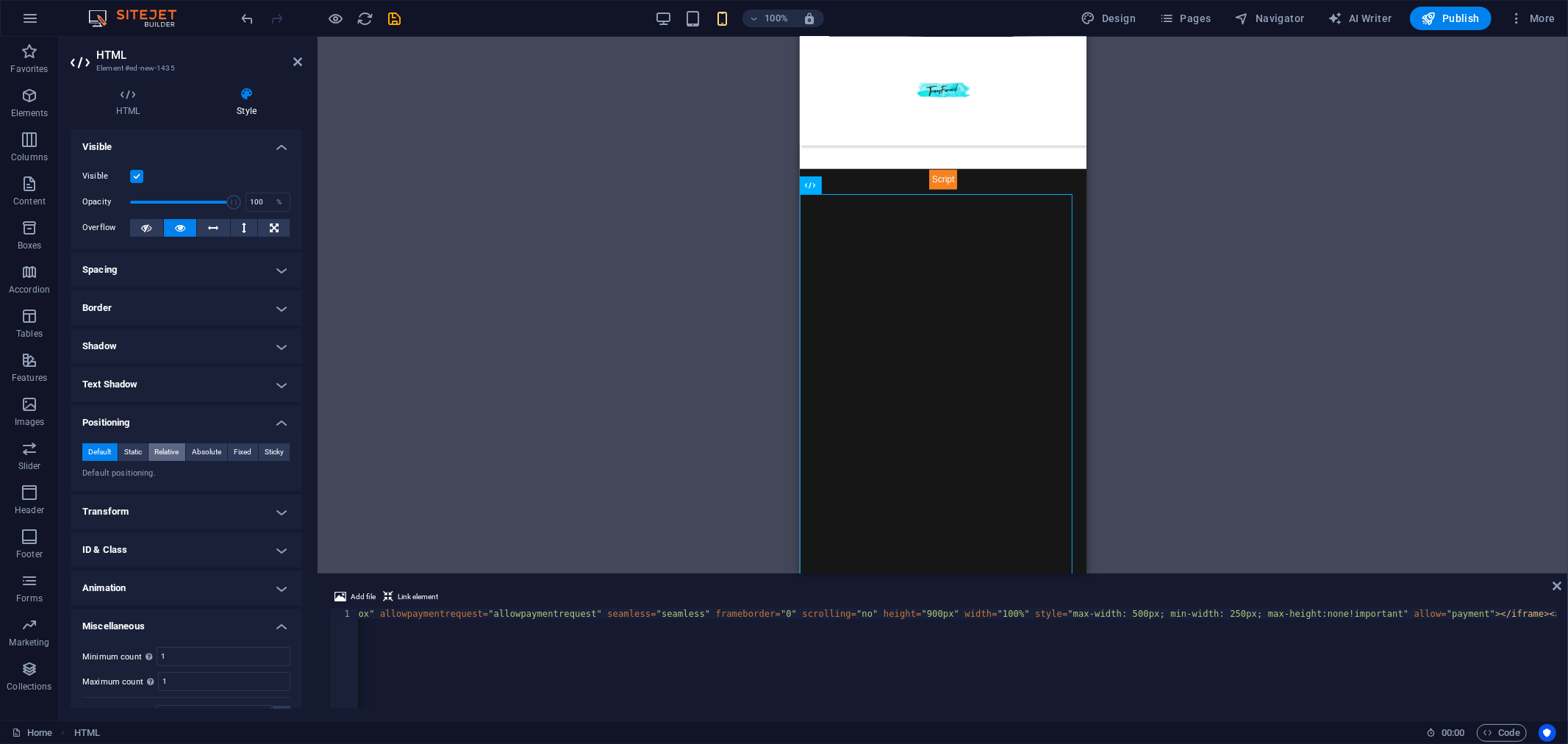
click at [164, 446] on span "Relative" at bounding box center [166, 452] width 24 height 18
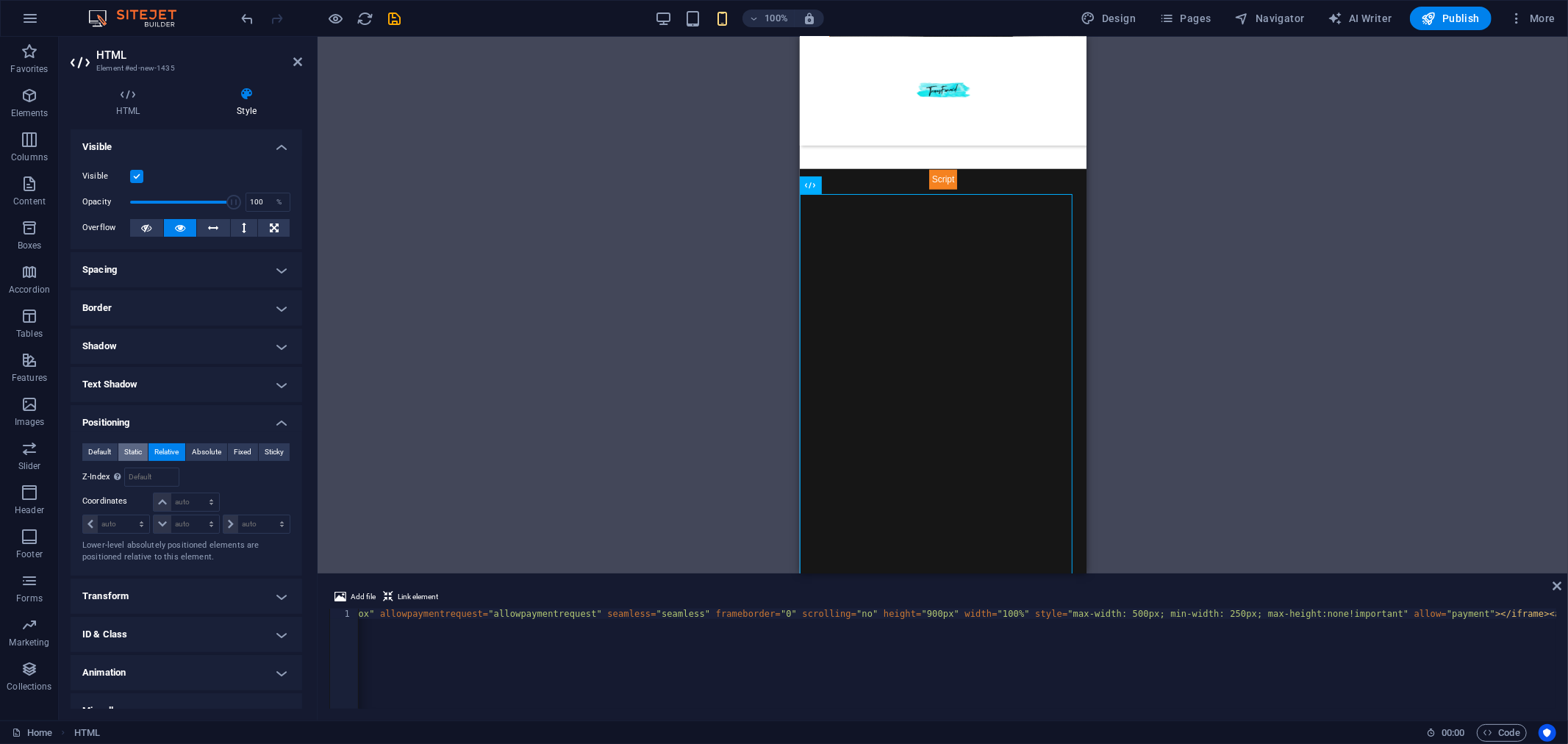
click at [134, 445] on span "Static" at bounding box center [133, 452] width 18 height 18
click at [210, 449] on span "Absolute" at bounding box center [207, 452] width 30 height 18
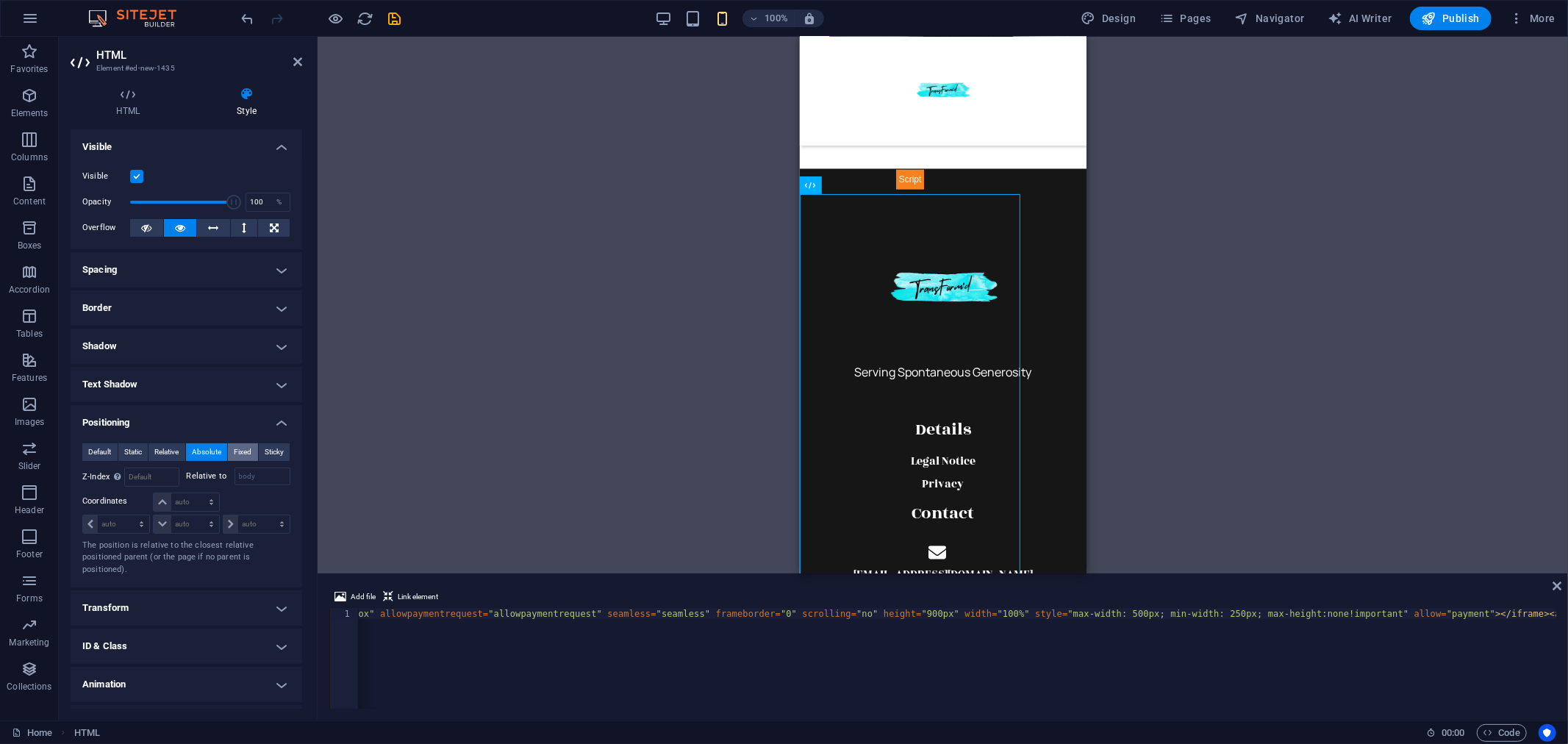
click at [244, 447] on span "Fixed" at bounding box center [242, 452] width 18 height 18
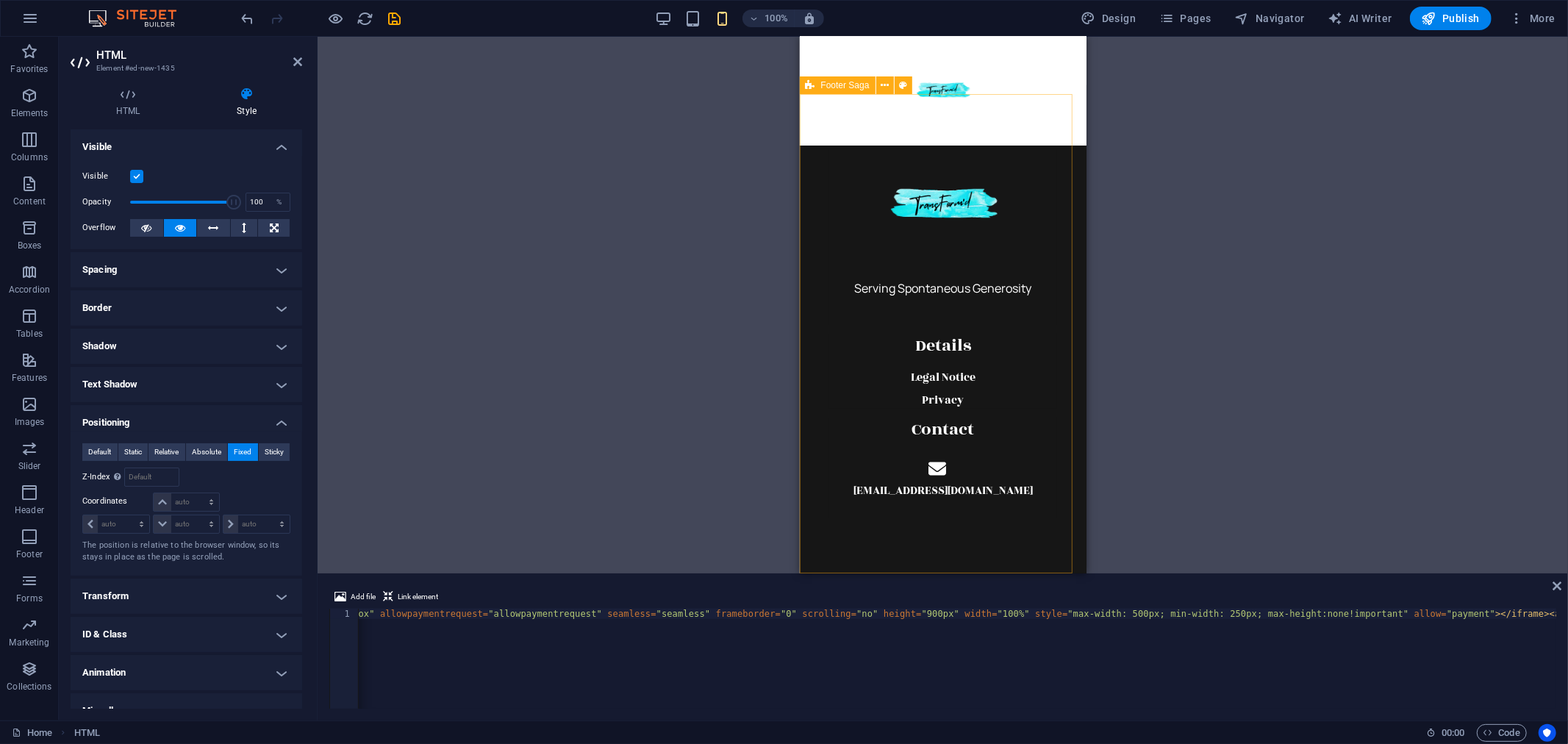
scroll to position [1425, 0]
click at [272, 456] on span "Sticky" at bounding box center [274, 452] width 19 height 18
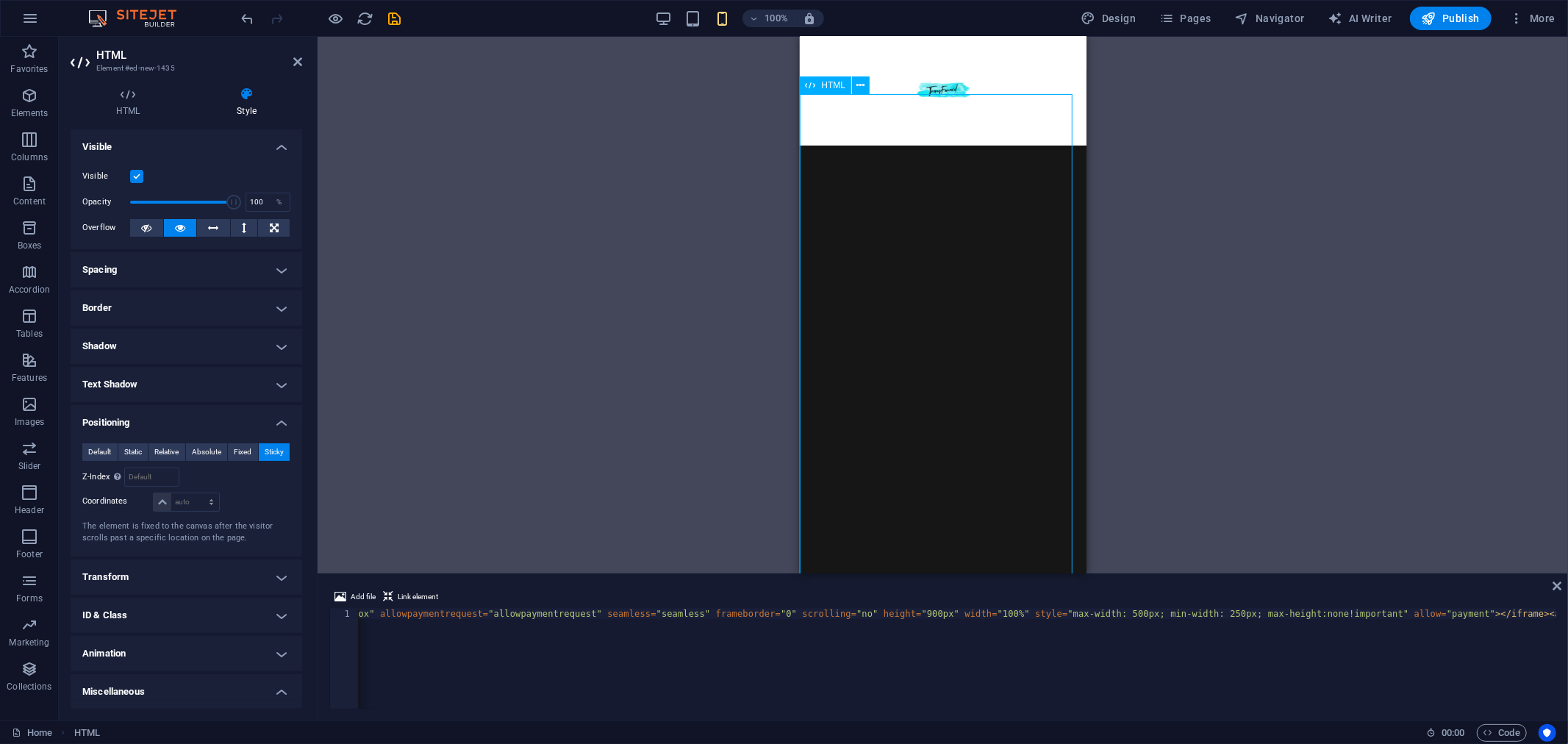
click at [894, 163] on div at bounding box center [942, 413] width 287 height 688
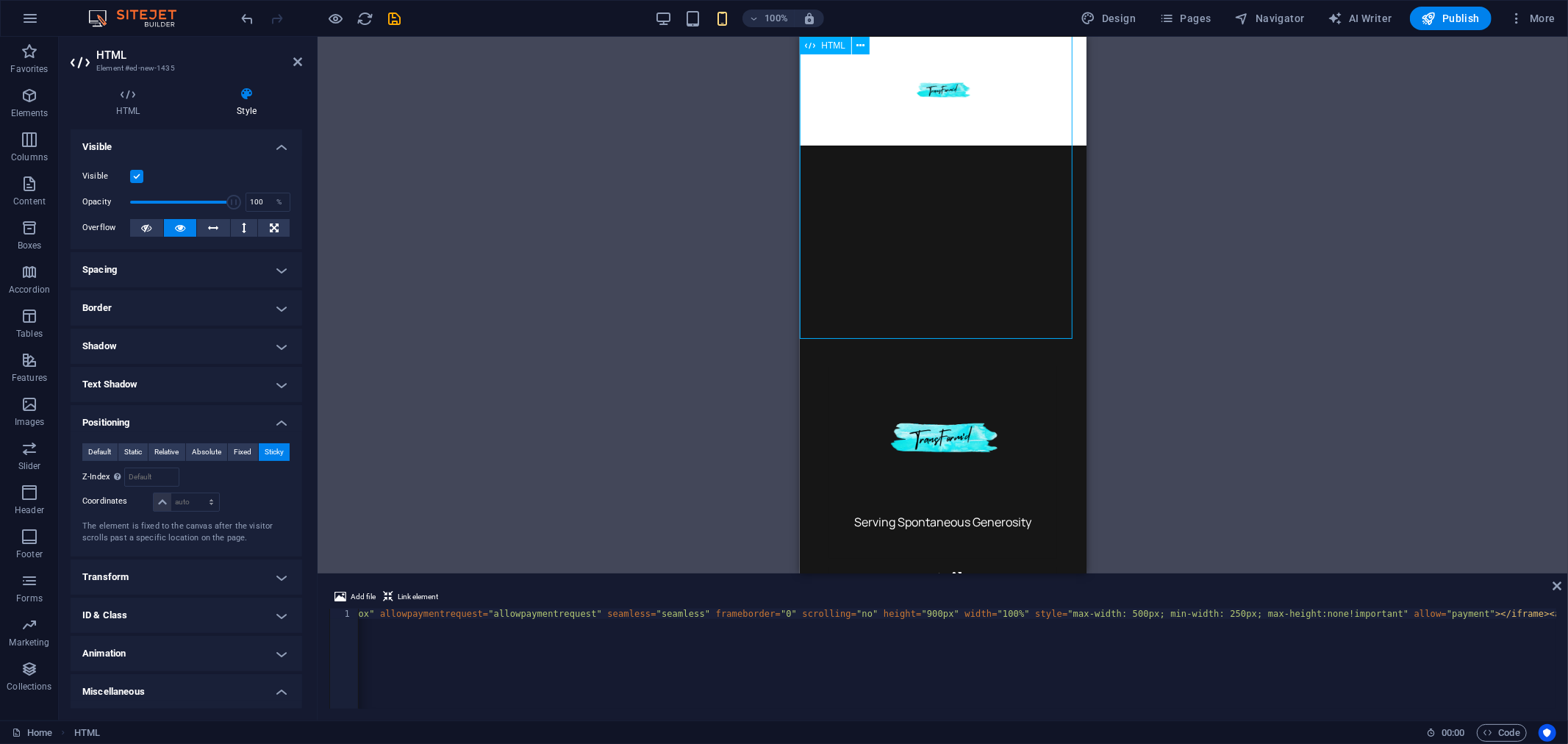
scroll to position [1868, 0]
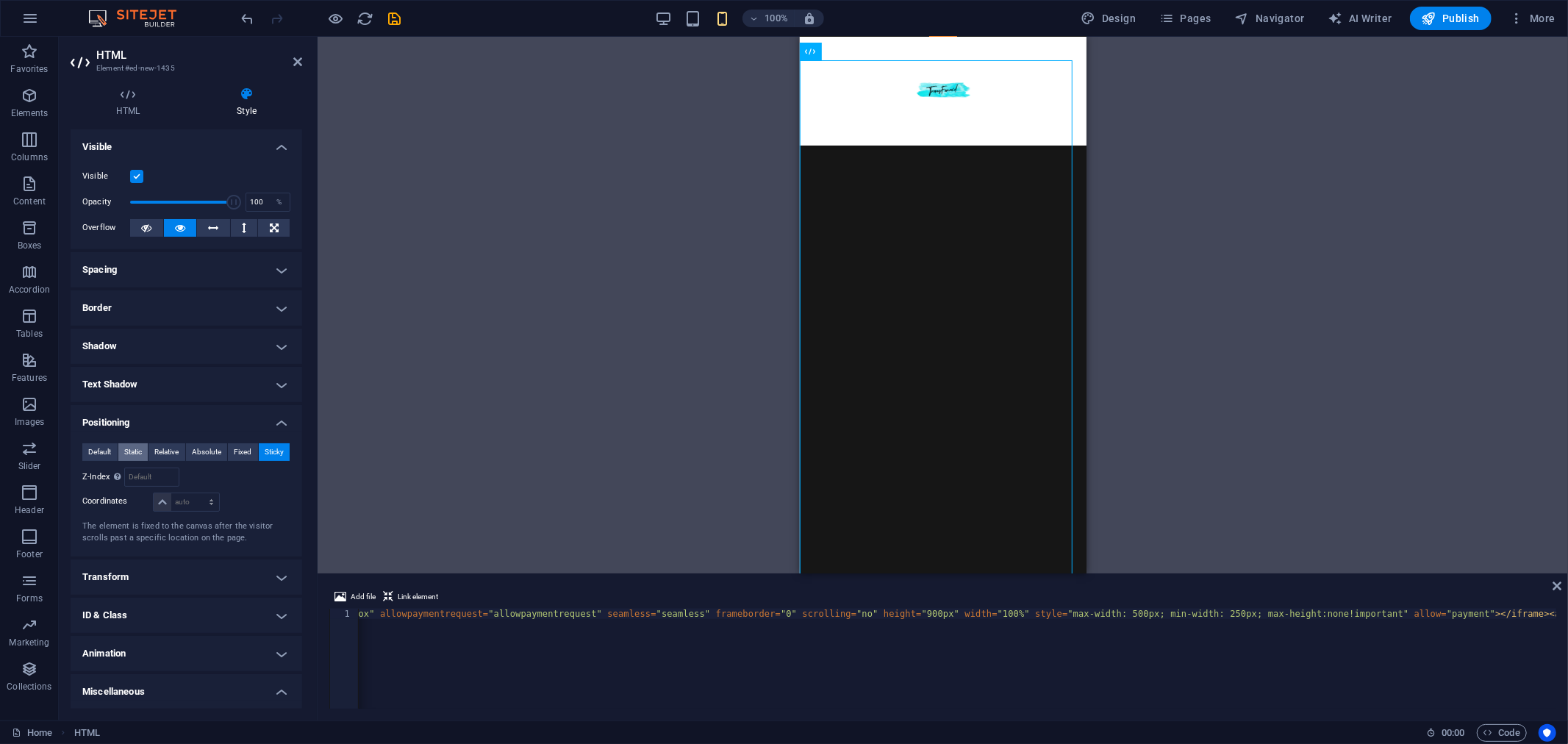
click at [130, 451] on span "Static" at bounding box center [133, 452] width 18 height 18
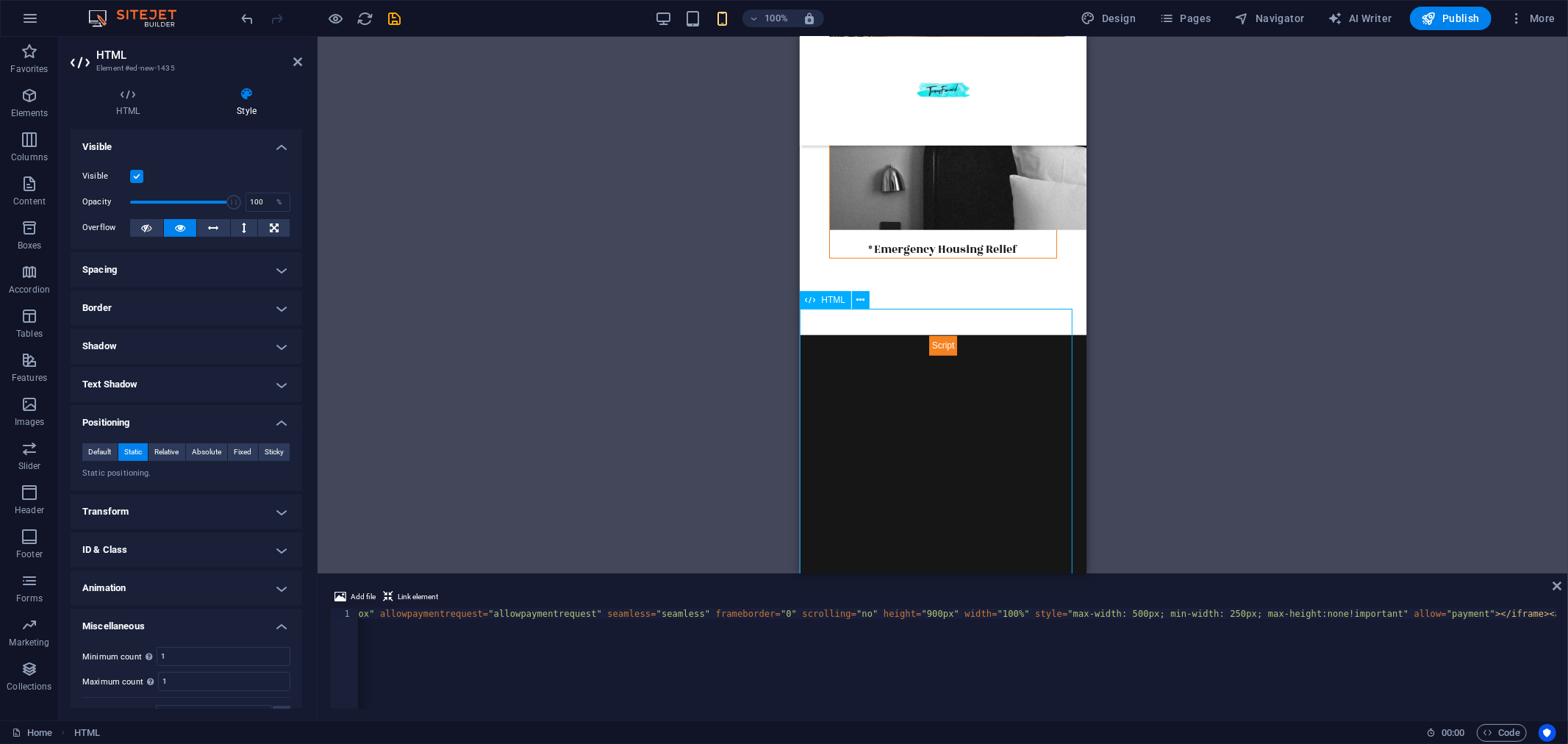
scroll to position [1378, 0]
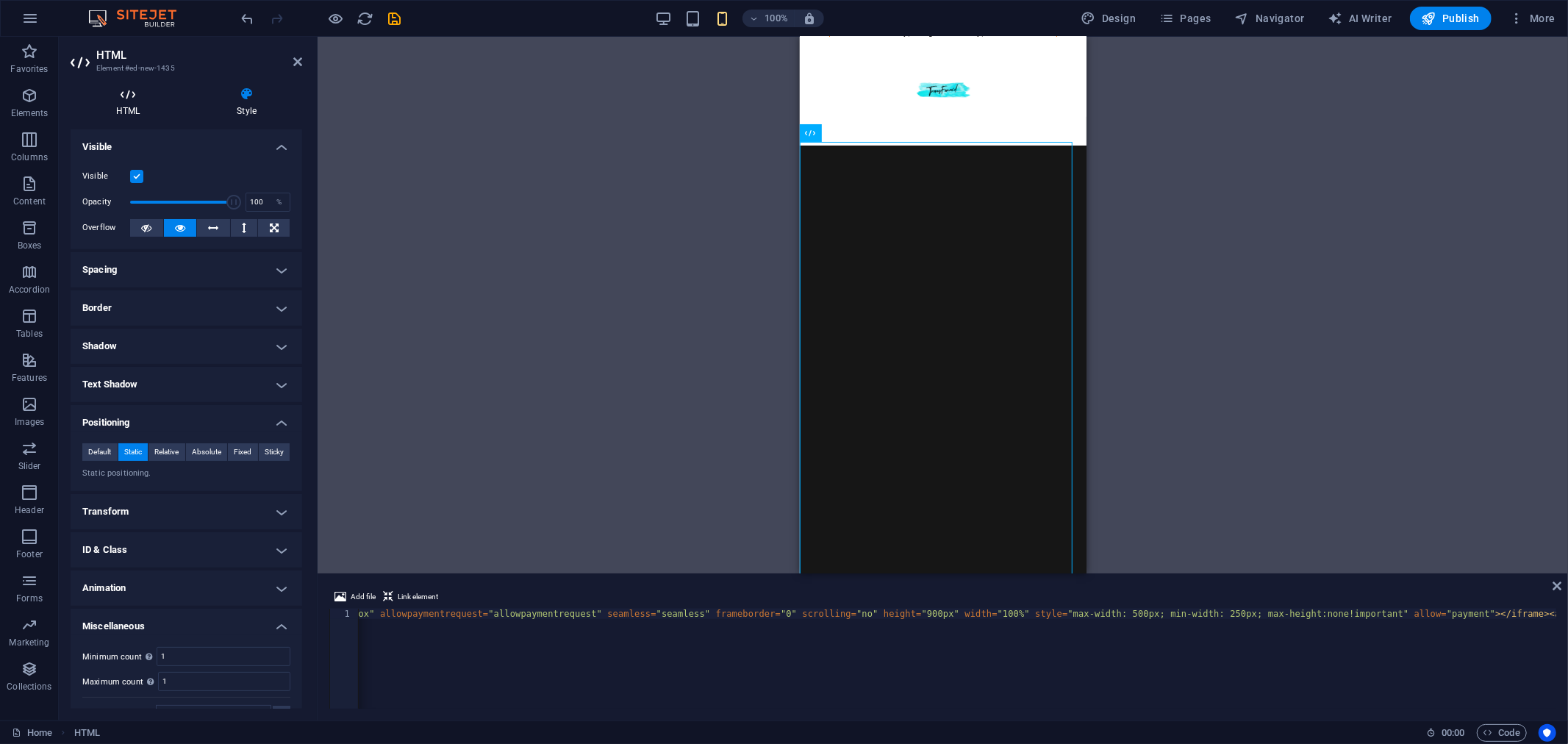
click at [126, 103] on h4 "HTML" at bounding box center [131, 102] width 120 height 31
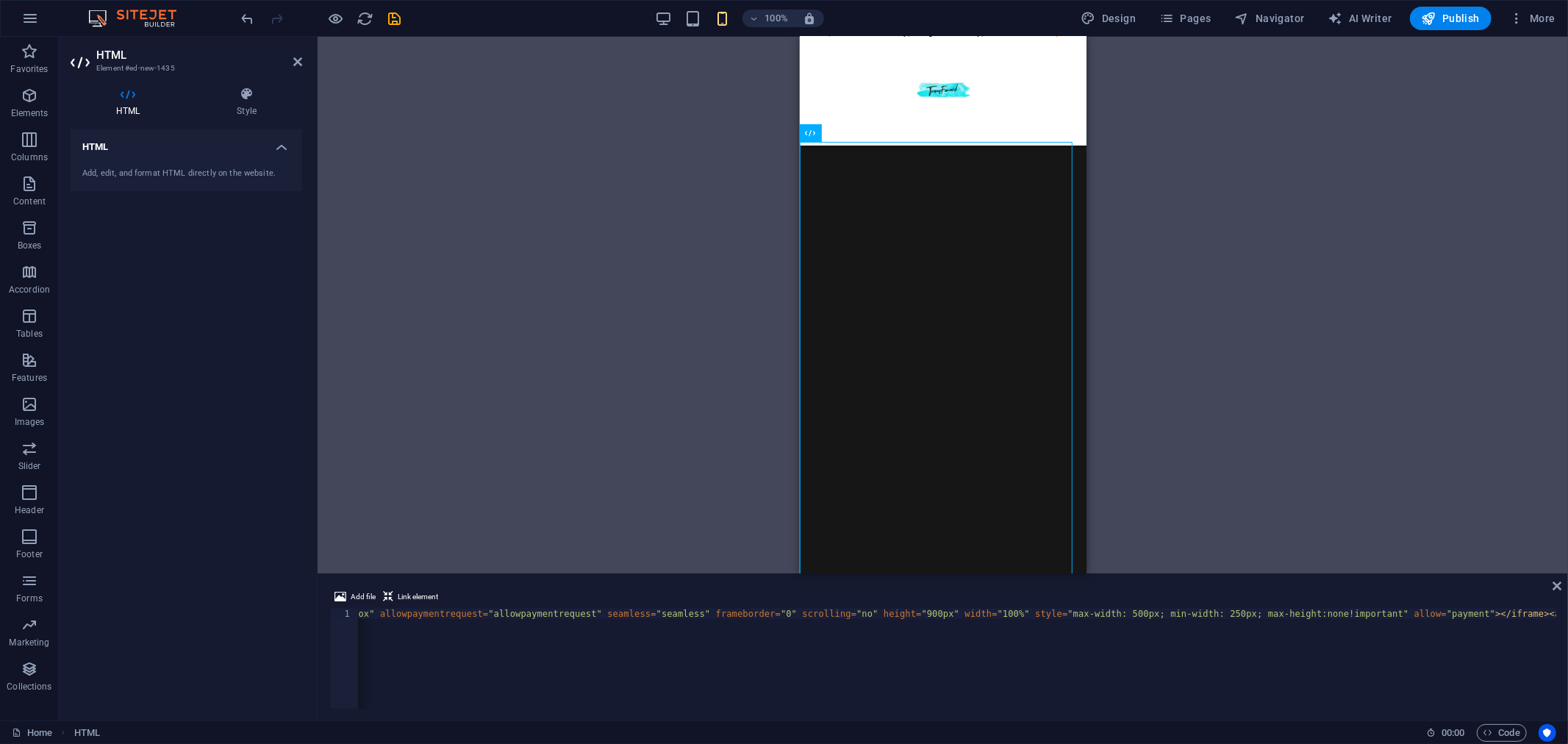
click at [250, 168] on div "Add, edit, and format HTML directly on the website." at bounding box center [186, 174] width 208 height 13
click at [282, 146] on h4 "HTML" at bounding box center [186, 143] width 231 height 27
click at [240, 167] on div "HTML Add, edit, and format HTML directly on the website." at bounding box center [186, 419] width 231 height 579
click at [179, 171] on div "HTML Add, edit, and format HTML directly on the website." at bounding box center [186, 419] width 231 height 579
click at [274, 148] on h4 "HTML" at bounding box center [186, 147] width 231 height 35
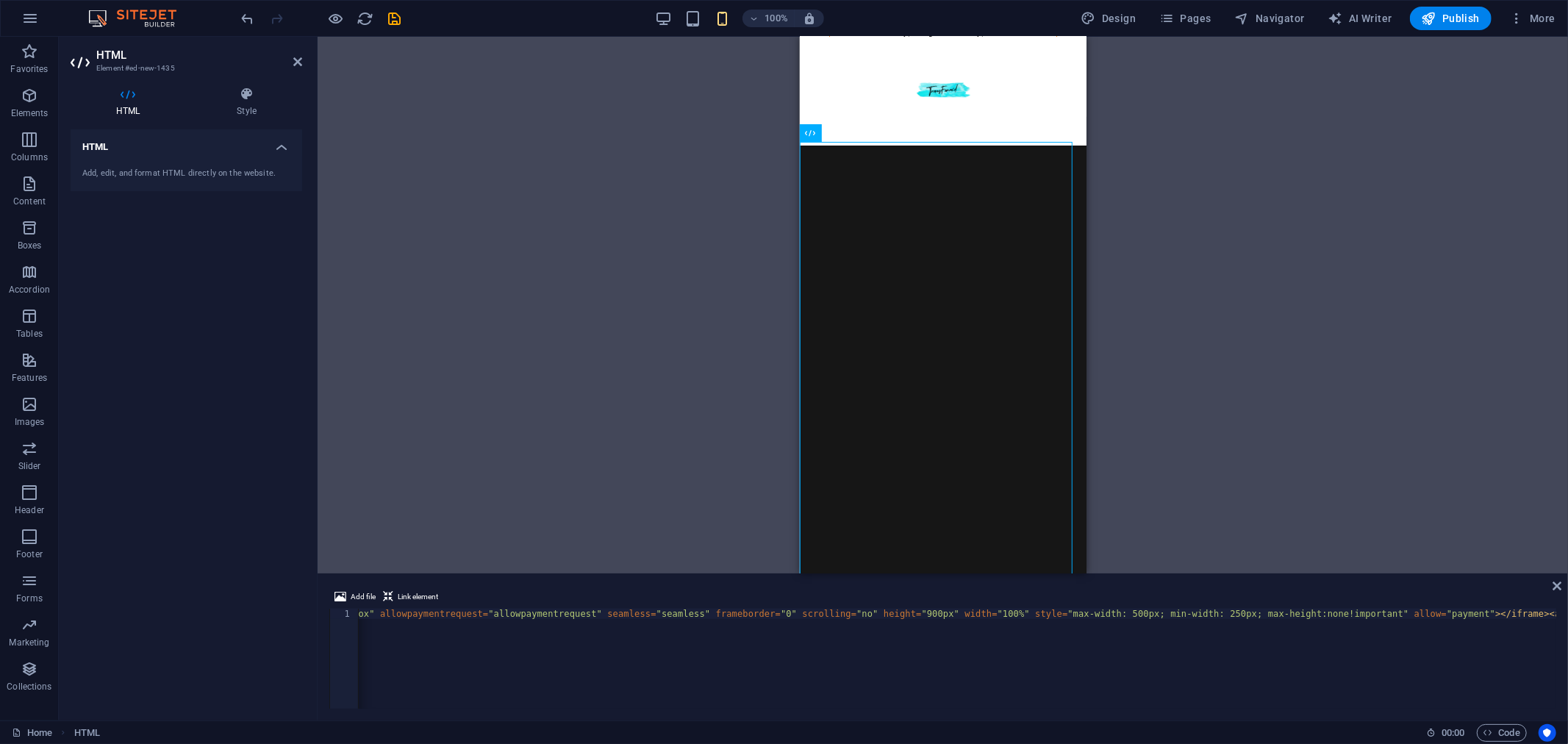
click at [190, 168] on div "Add, edit, and format HTML directly on the website." at bounding box center [186, 174] width 208 height 13
click at [193, 170] on div "Add, edit, and format HTML directly on the website." at bounding box center [186, 174] width 208 height 13
click at [934, 409] on div at bounding box center [942, 460] width 287 height 688
click at [822, 133] on span "HTML" at bounding box center [834, 133] width 24 height 9
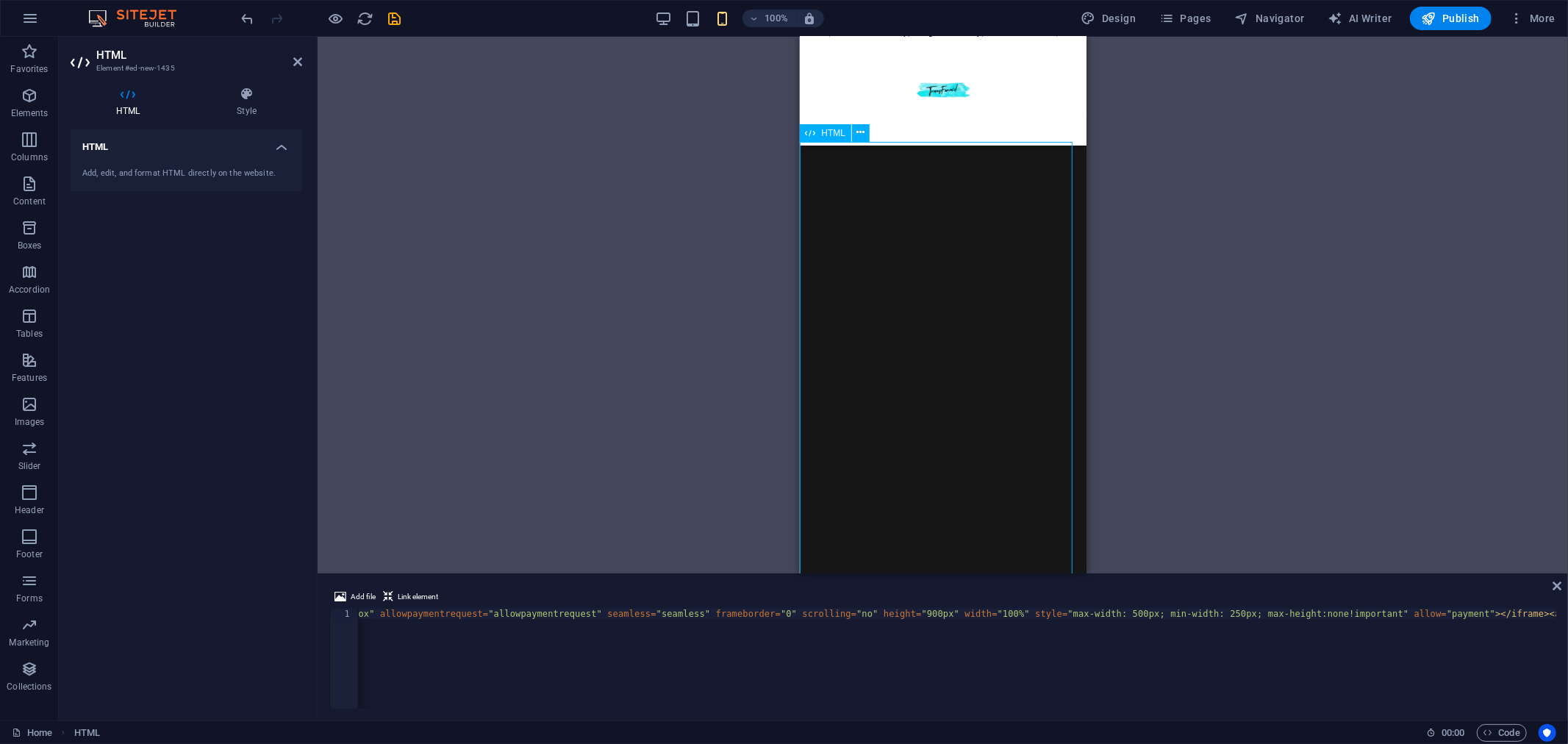
click at [979, 229] on div at bounding box center [942, 460] width 287 height 688
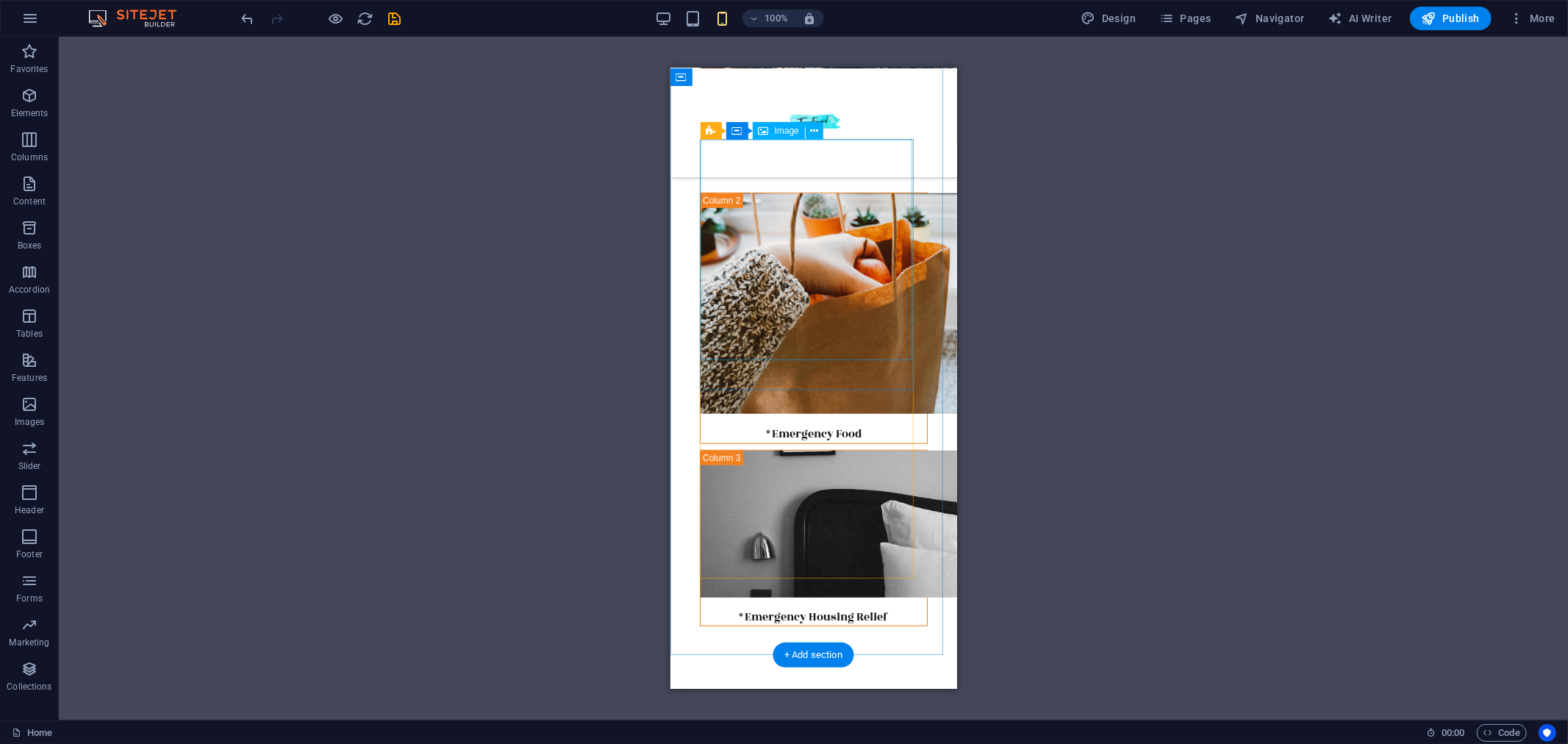
scroll to position [1143, 0]
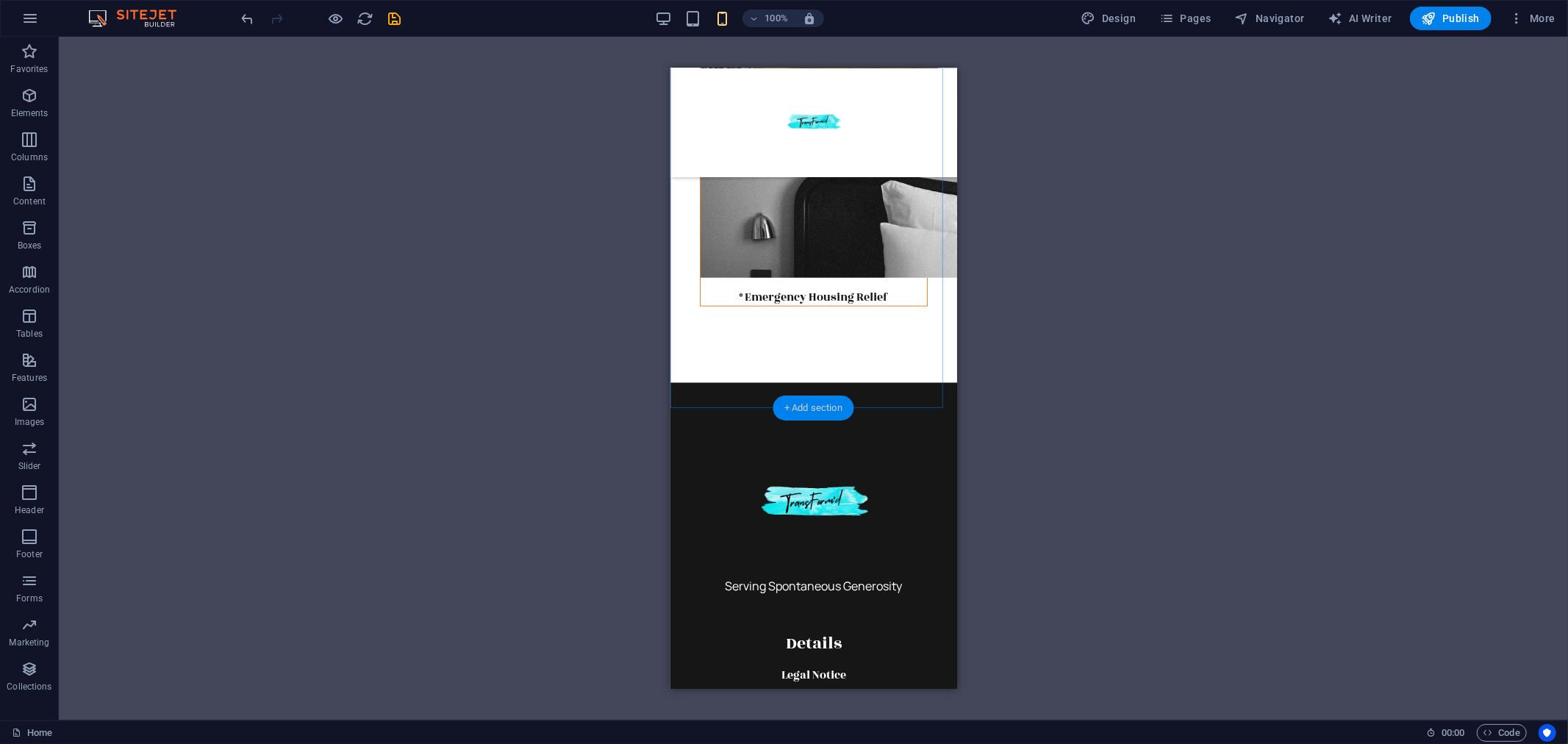
click at [819, 412] on div "+ Add section" at bounding box center [813, 408] width 81 height 25
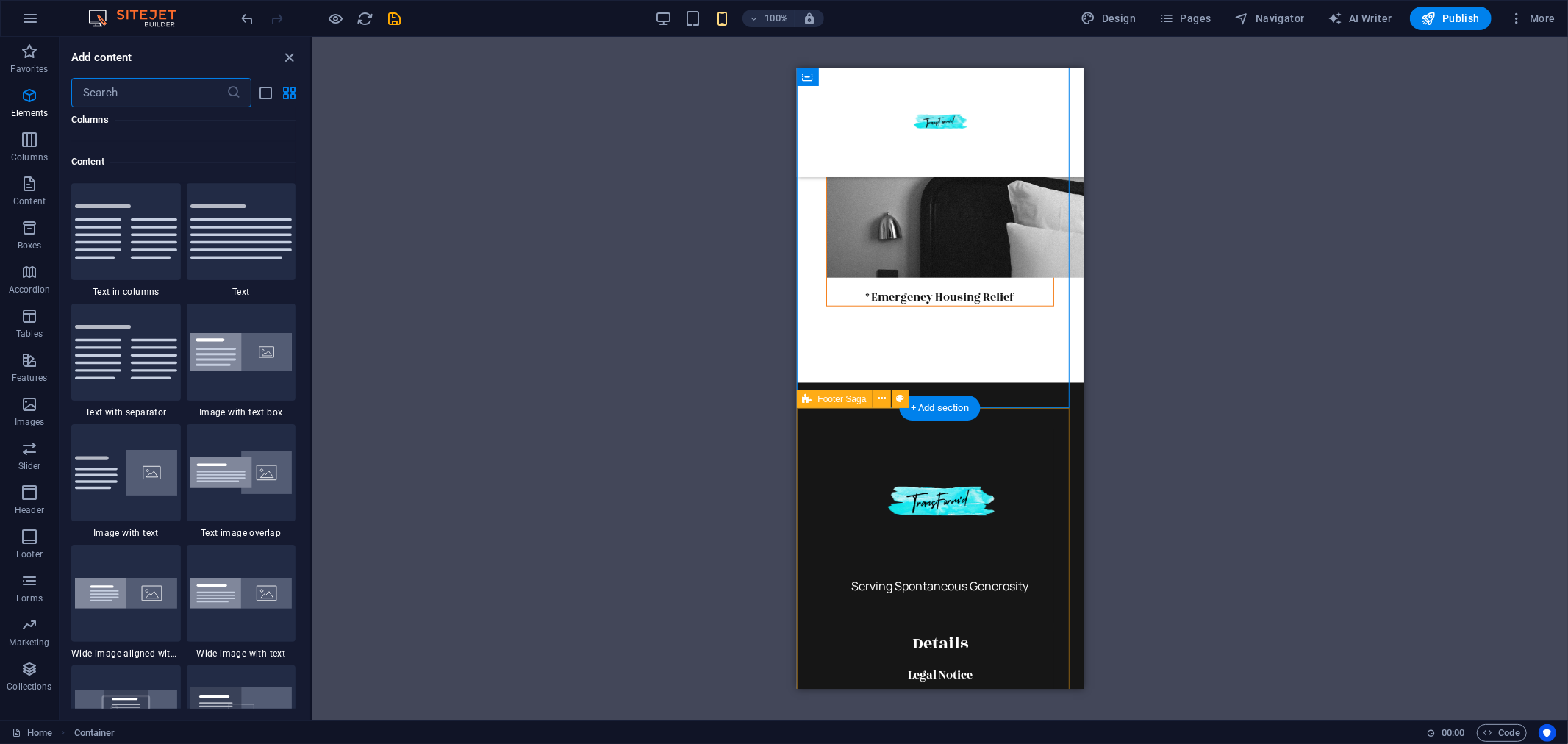
scroll to position [2571, 0]
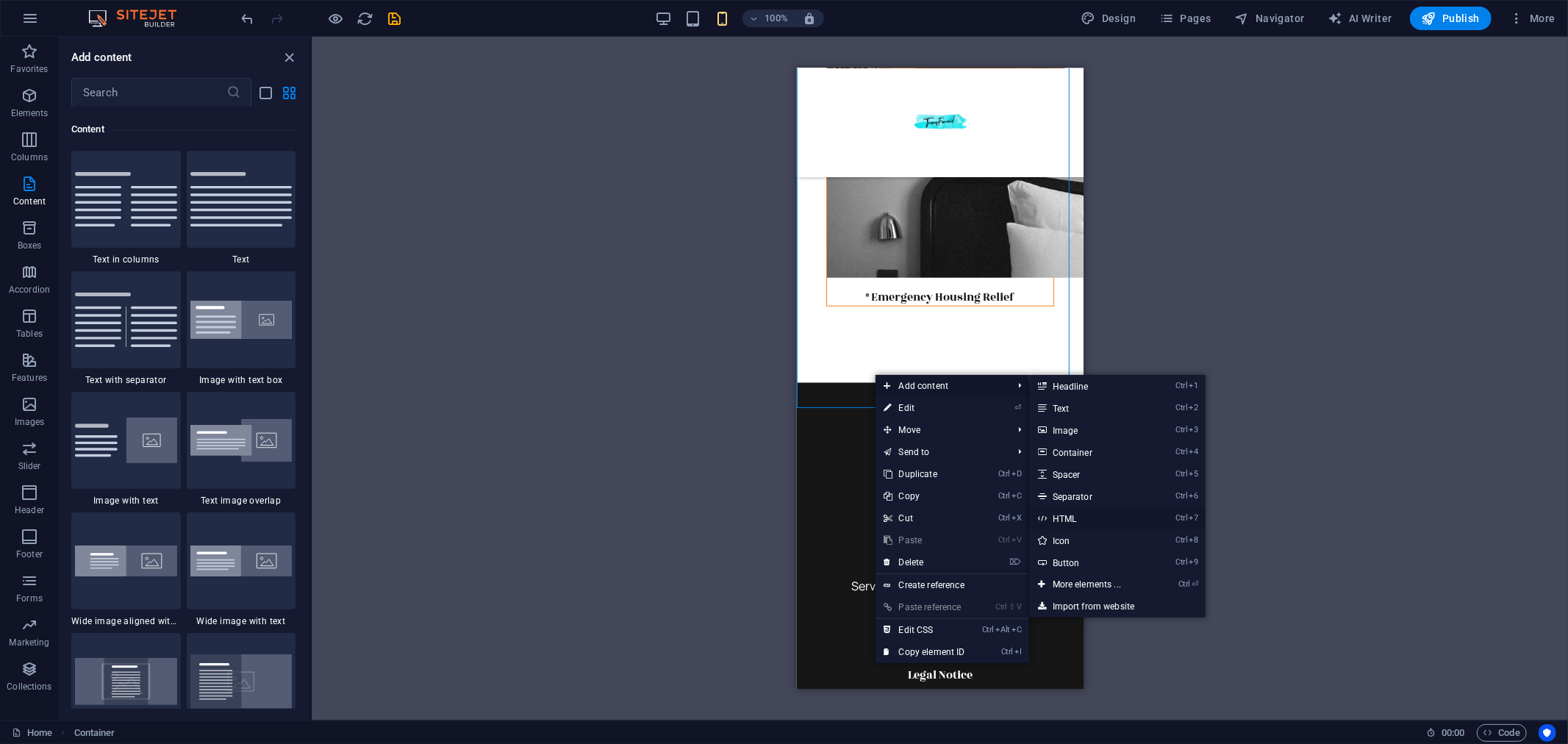
click at [1081, 515] on link "Ctrl 7 HTML" at bounding box center [1089, 519] width 121 height 22
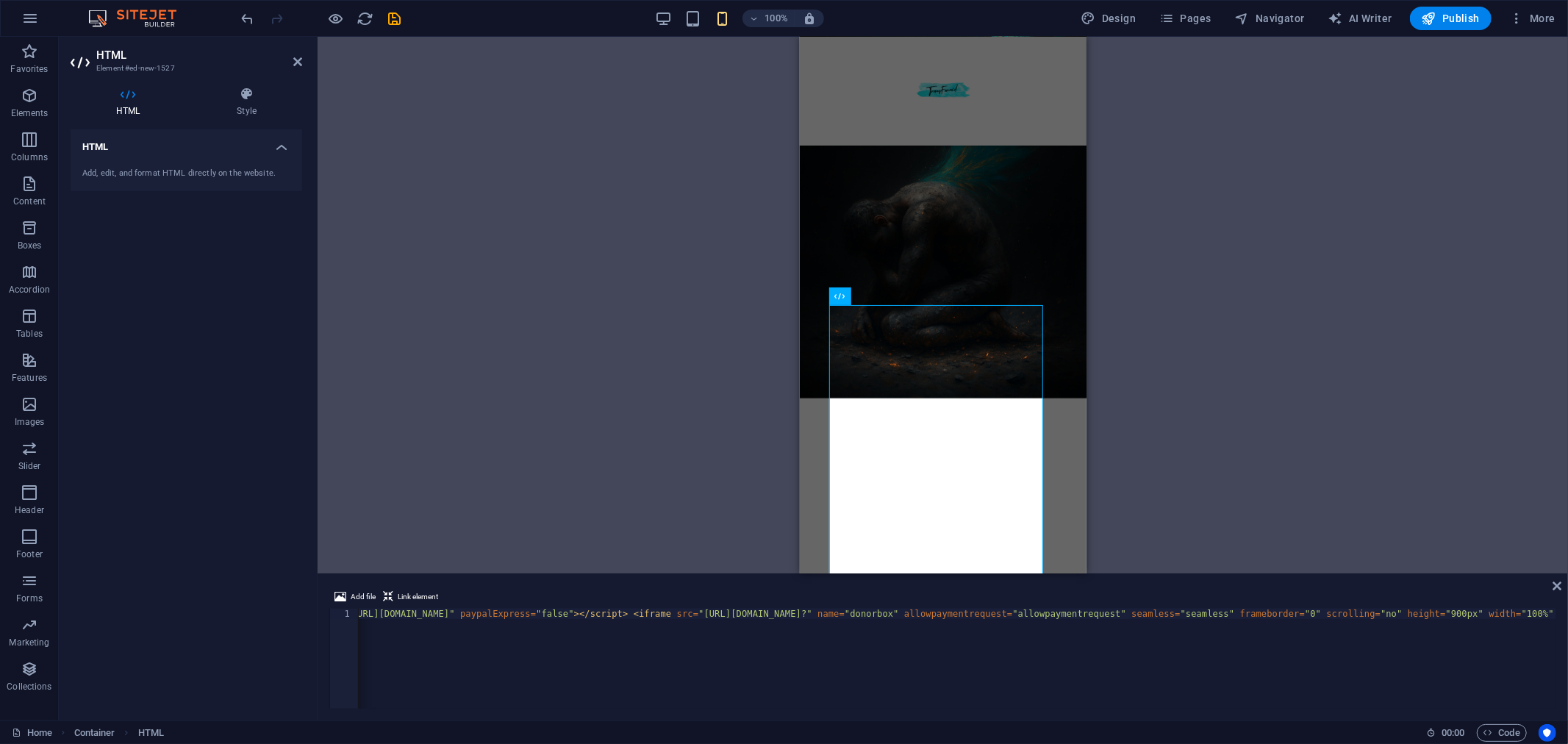
scroll to position [0, 0]
drag, startPoint x: 741, startPoint y: 612, endPoint x: 544, endPoint y: 603, distance: 197.2
click at [544, 603] on div "Add file Link element <script src="[URL][DOMAIN_NAME]" paypalExpress="false"></…" at bounding box center [942, 648] width 1227 height 120
drag, startPoint x: 914, startPoint y: 609, endPoint x: 671, endPoint y: 607, distance: 243.0
click at [662, 607] on div "Add file Link element <iframe src="[URL][DOMAIN_NAME]?" name="donorbox" allowpa…" at bounding box center [942, 648] width 1227 height 120
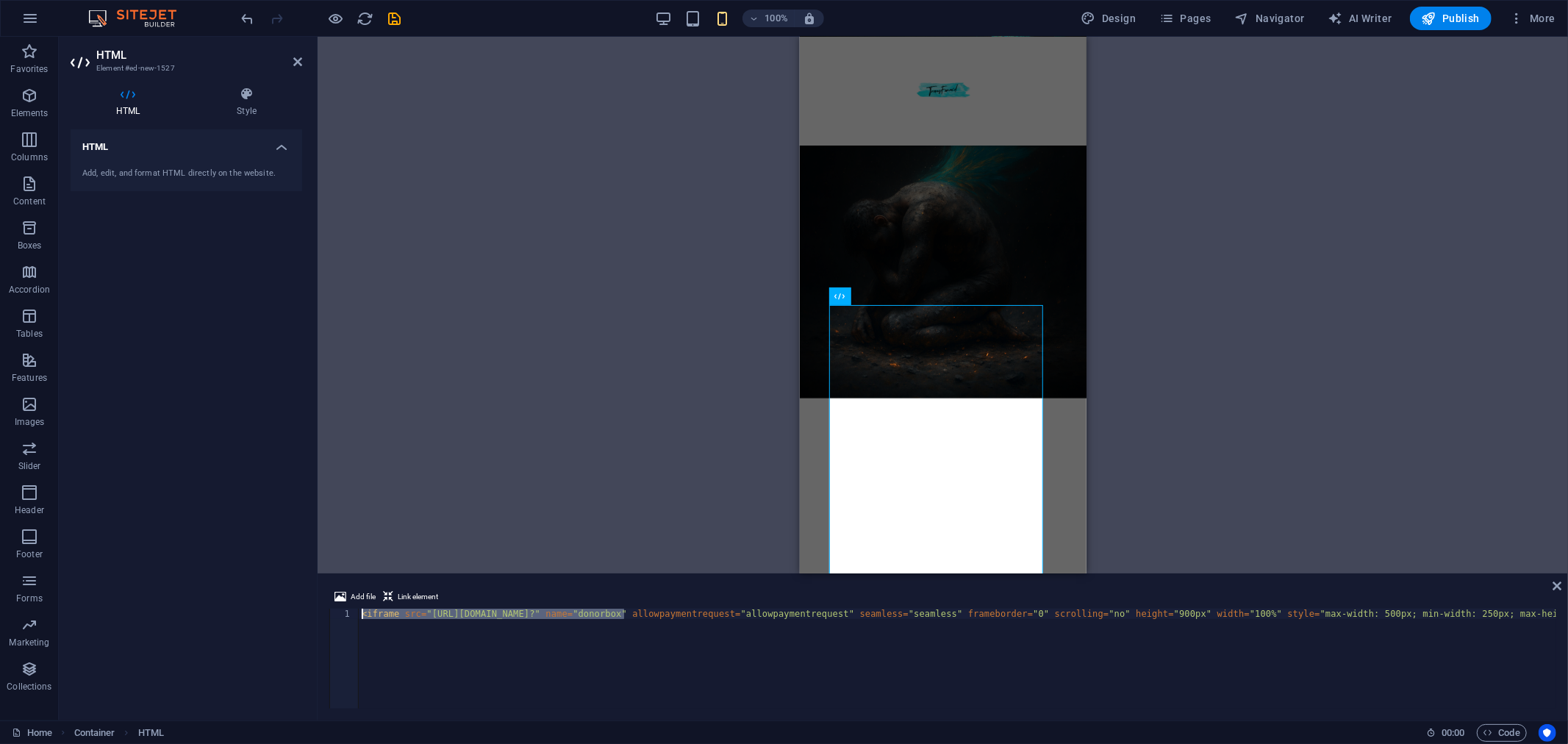
drag, startPoint x: 626, startPoint y: 612, endPoint x: 337, endPoint y: 612, distance: 289.0
click at [340, 612] on div "<iframe src="[URL][DOMAIN_NAME]?" name="donorbox" allowpaymentrequest="allowpay…" at bounding box center [942, 658] width 1227 height 100
click at [451, 640] on div "ame="donorbox" allowpaymentrequest="allowpaymentrequest" seamless="seamless" fr…" at bounding box center [957, 669] width 1197 height 120
click at [1347, 675] on div "ame="donorbox" allowpaymentrequest="allowpaymentrequest" seamless="seamless" fr…" at bounding box center [957, 669] width 1197 height 120
type textarea "ame="donorbox" allowpaymentrequest="allowpaymentrequest" seamless="seamless" fr…"
